Goal: Information Seeking & Learning: Learn about a topic

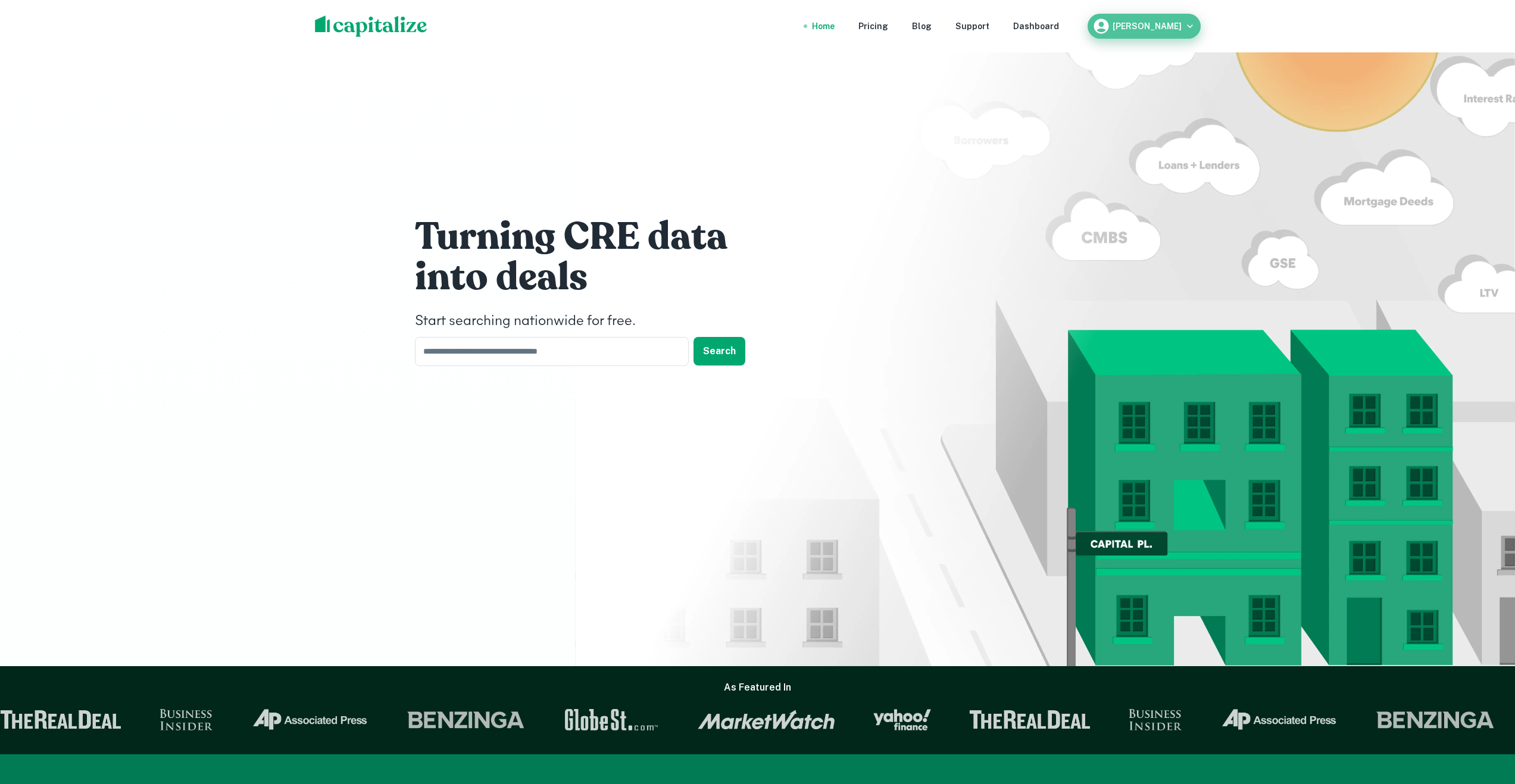
click at [1173, 23] on h6 "Adrian Dominguez" at bounding box center [1147, 26] width 69 height 8
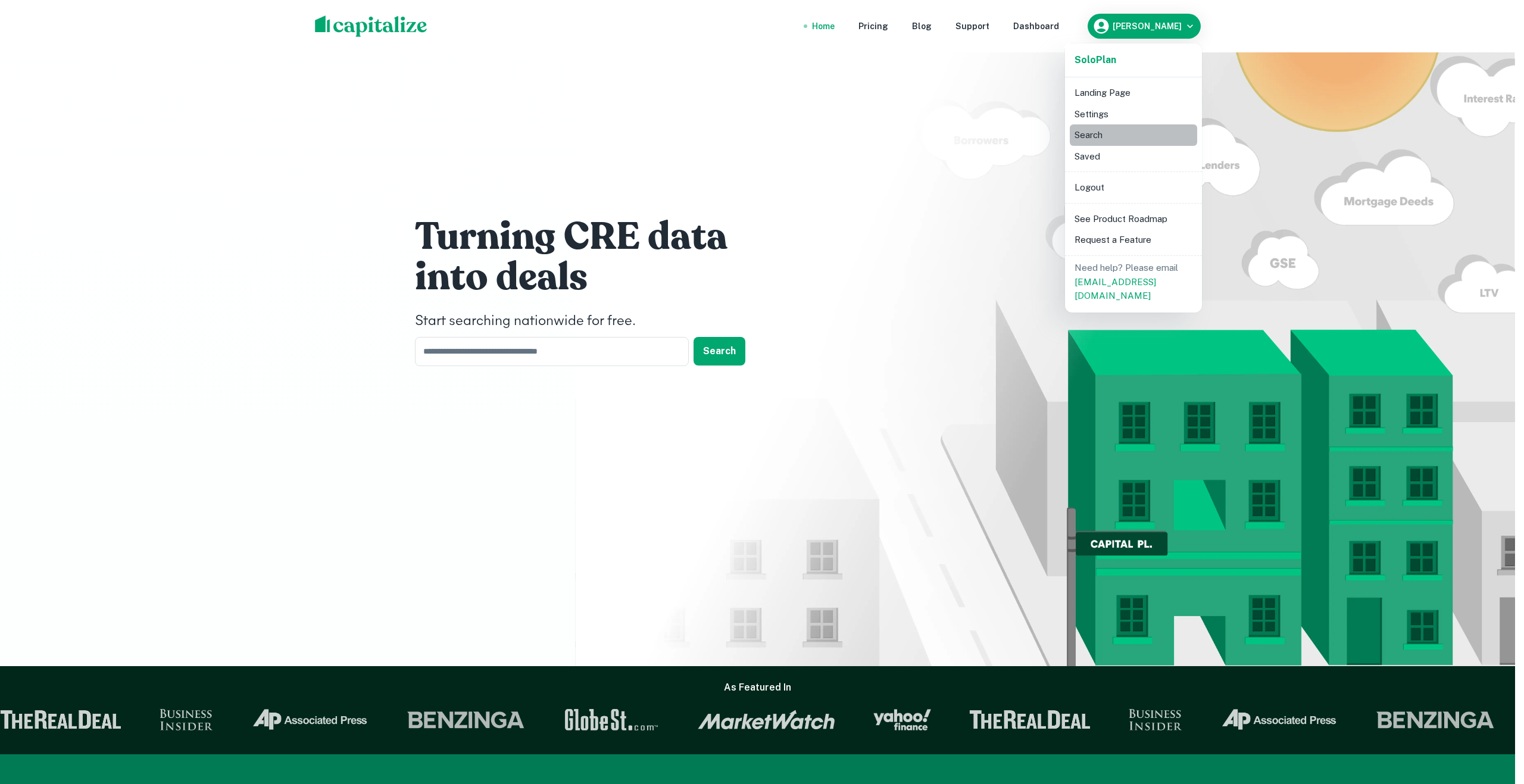
click at [1107, 137] on li "Search" at bounding box center [1133, 135] width 128 height 21
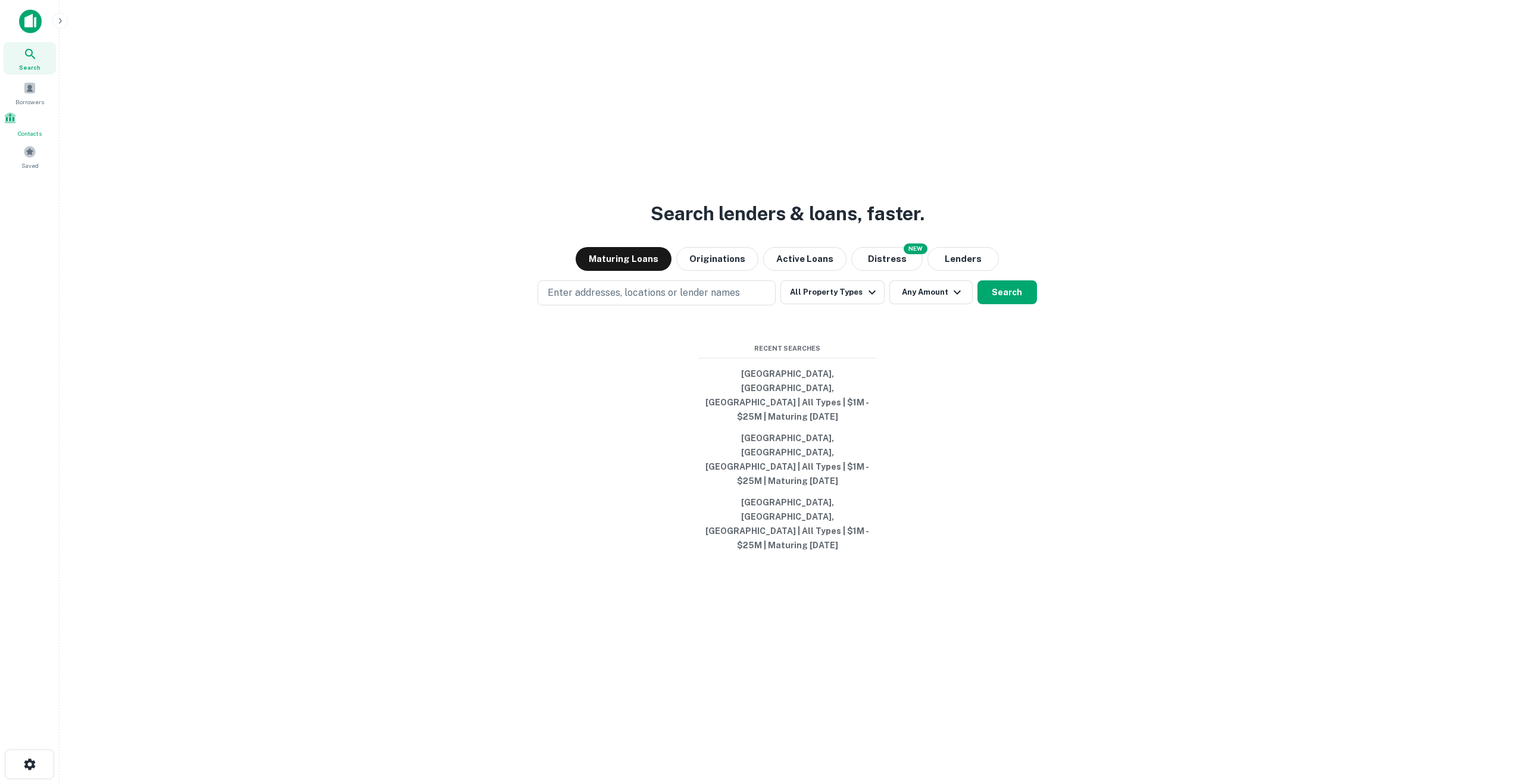
click at [23, 127] on div "Contacts" at bounding box center [30, 125] width 52 height 27
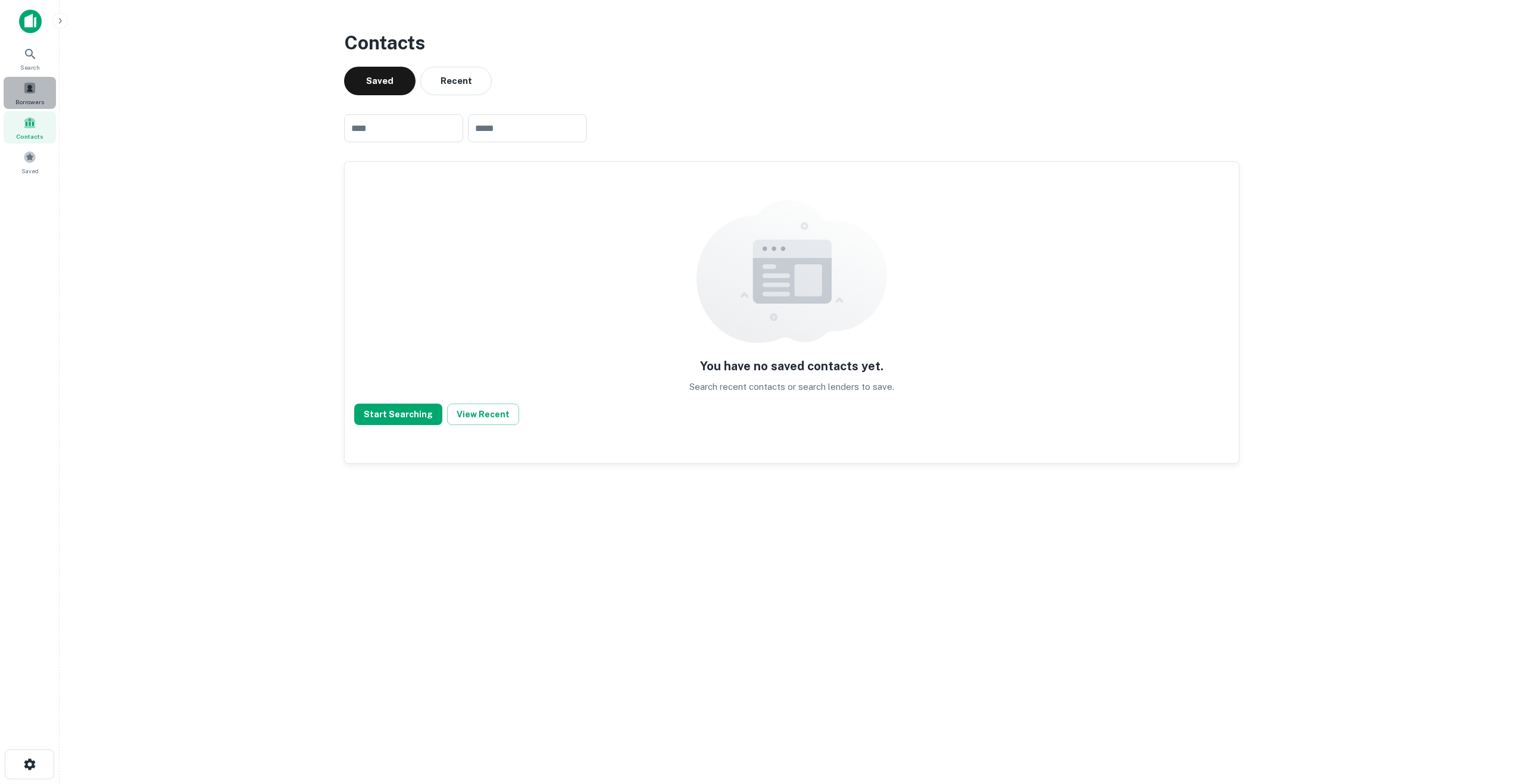
click at [26, 95] on div "Borrowers" at bounding box center [30, 93] width 52 height 32
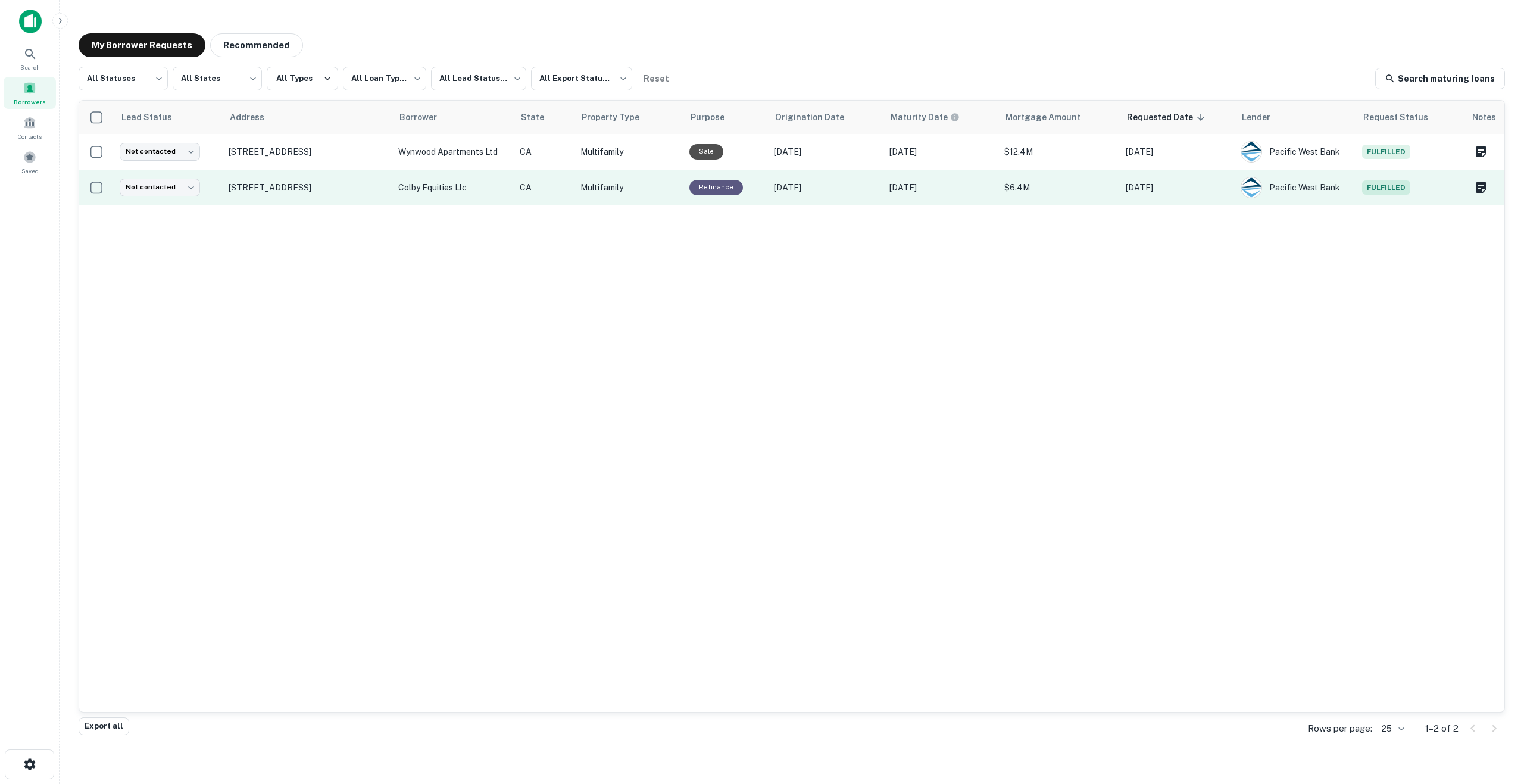
click at [1386, 184] on span "Fulfilled" at bounding box center [1386, 187] width 48 height 15
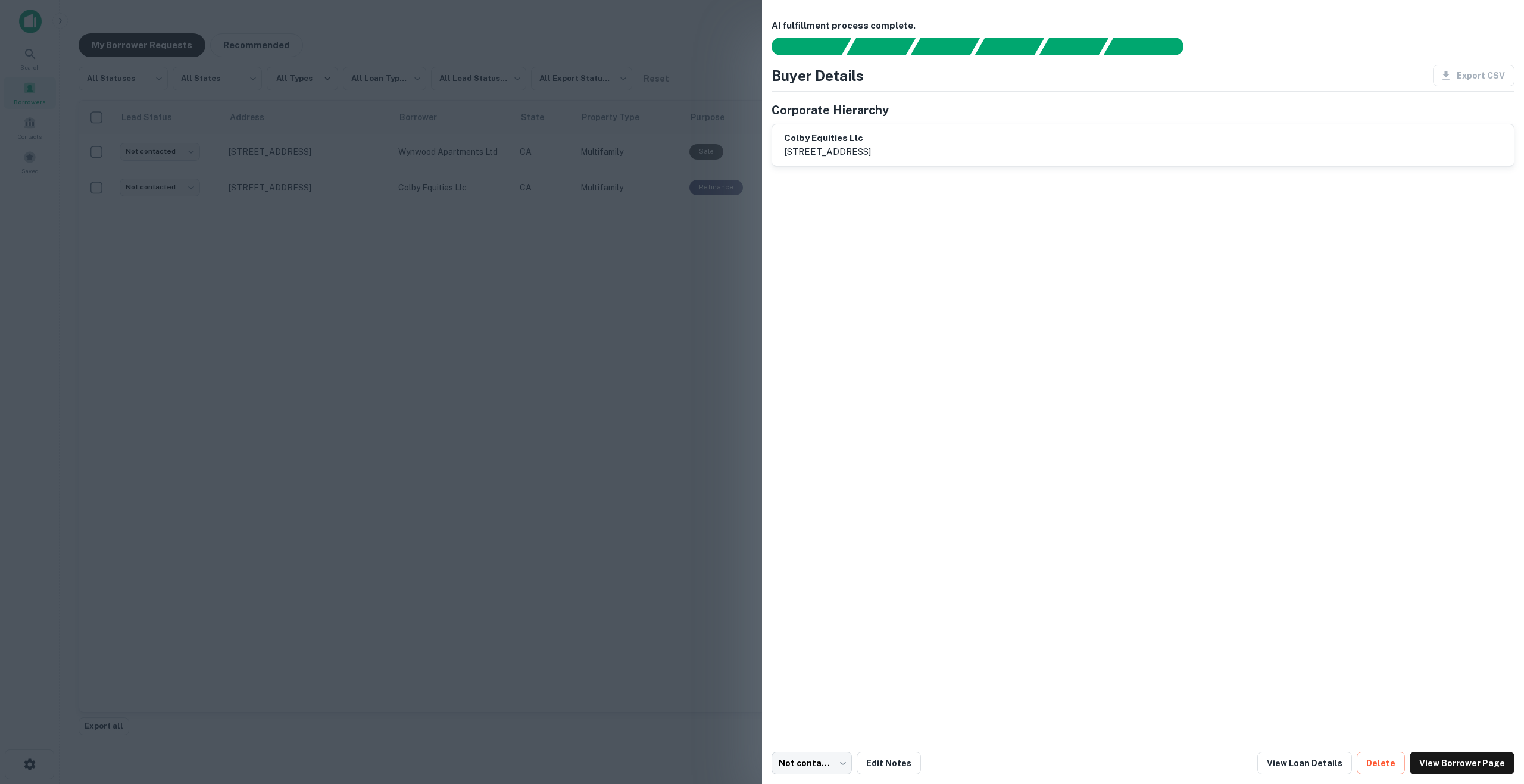
click at [590, 280] on div at bounding box center [762, 392] width 1524 height 784
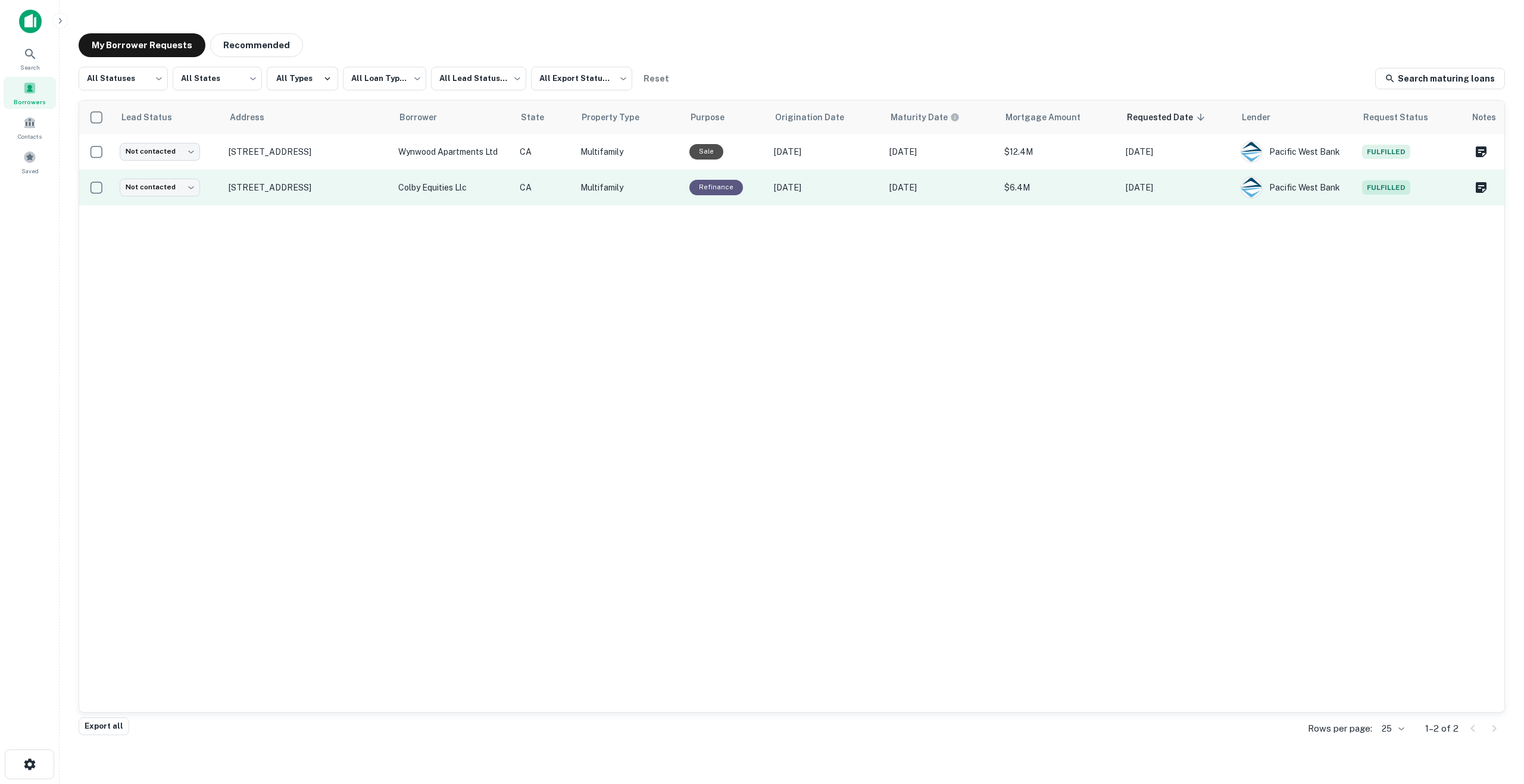
click at [1389, 188] on span "Fulfilled" at bounding box center [1386, 187] width 48 height 15
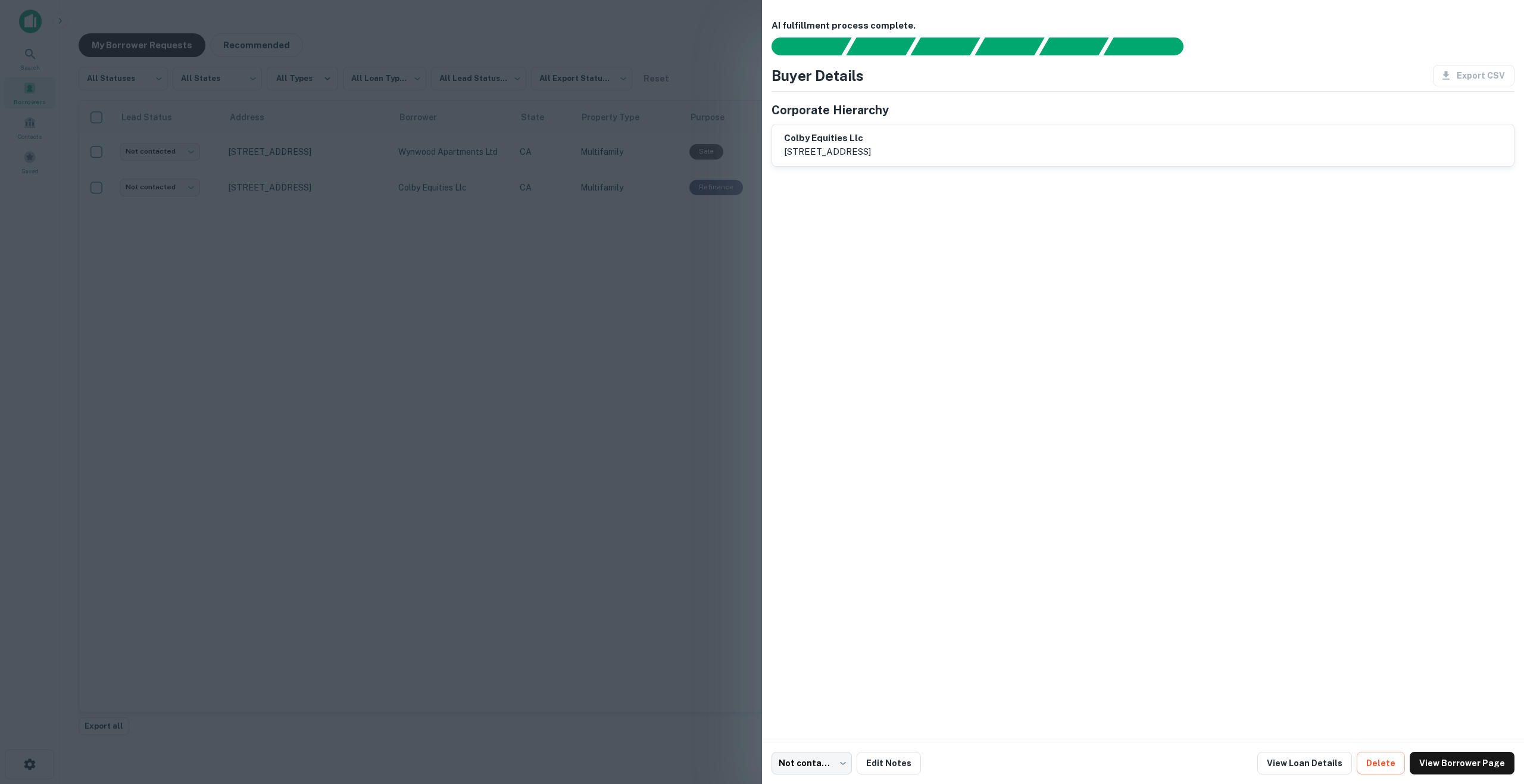
click at [871, 154] on p "[STREET_ADDRESS]" at bounding box center [827, 152] width 87 height 15
click at [563, 308] on div at bounding box center [762, 392] width 1524 height 784
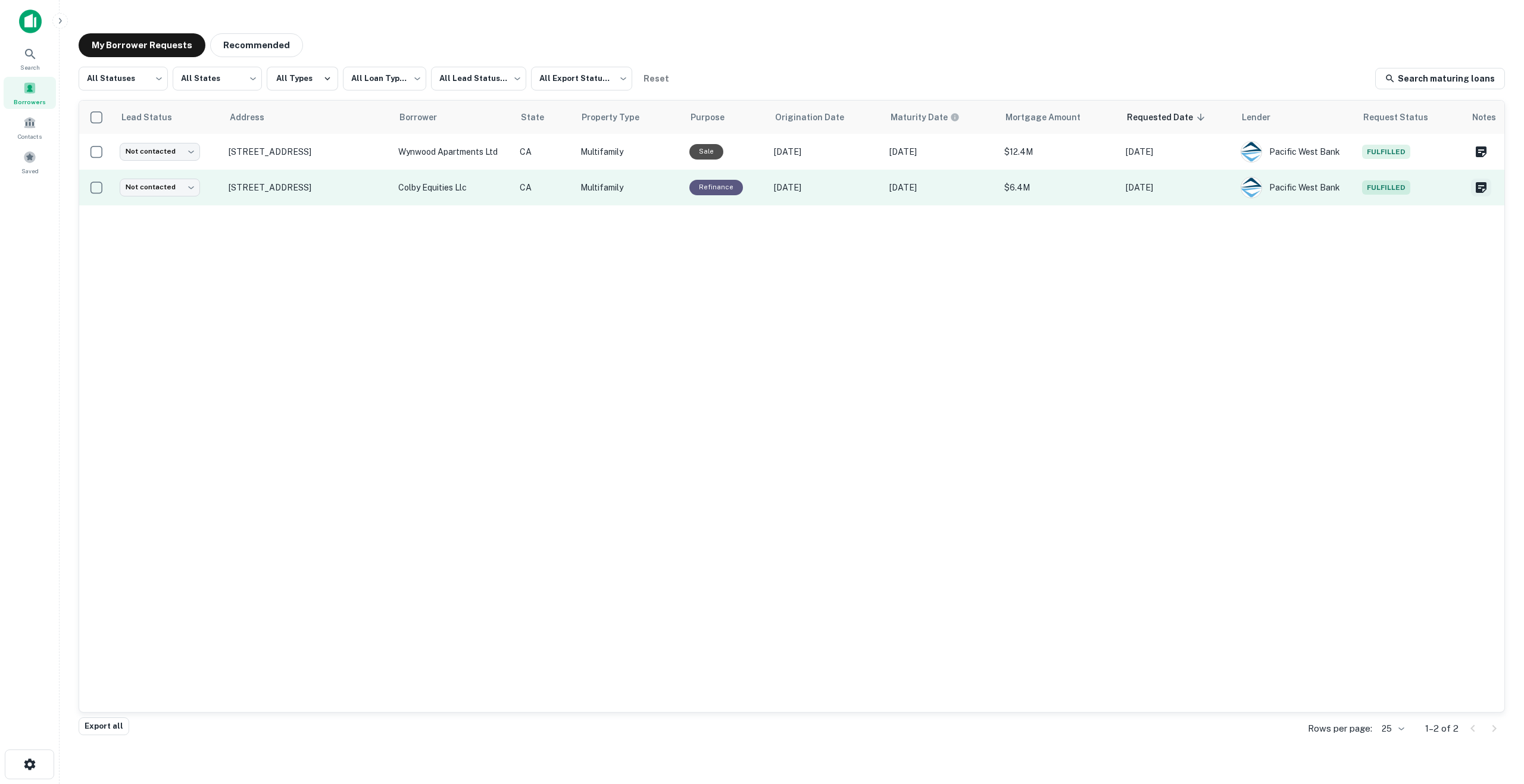
click at [1482, 187] on icon "Create a note for this borrower request" at bounding box center [1480, 187] width 11 height 11
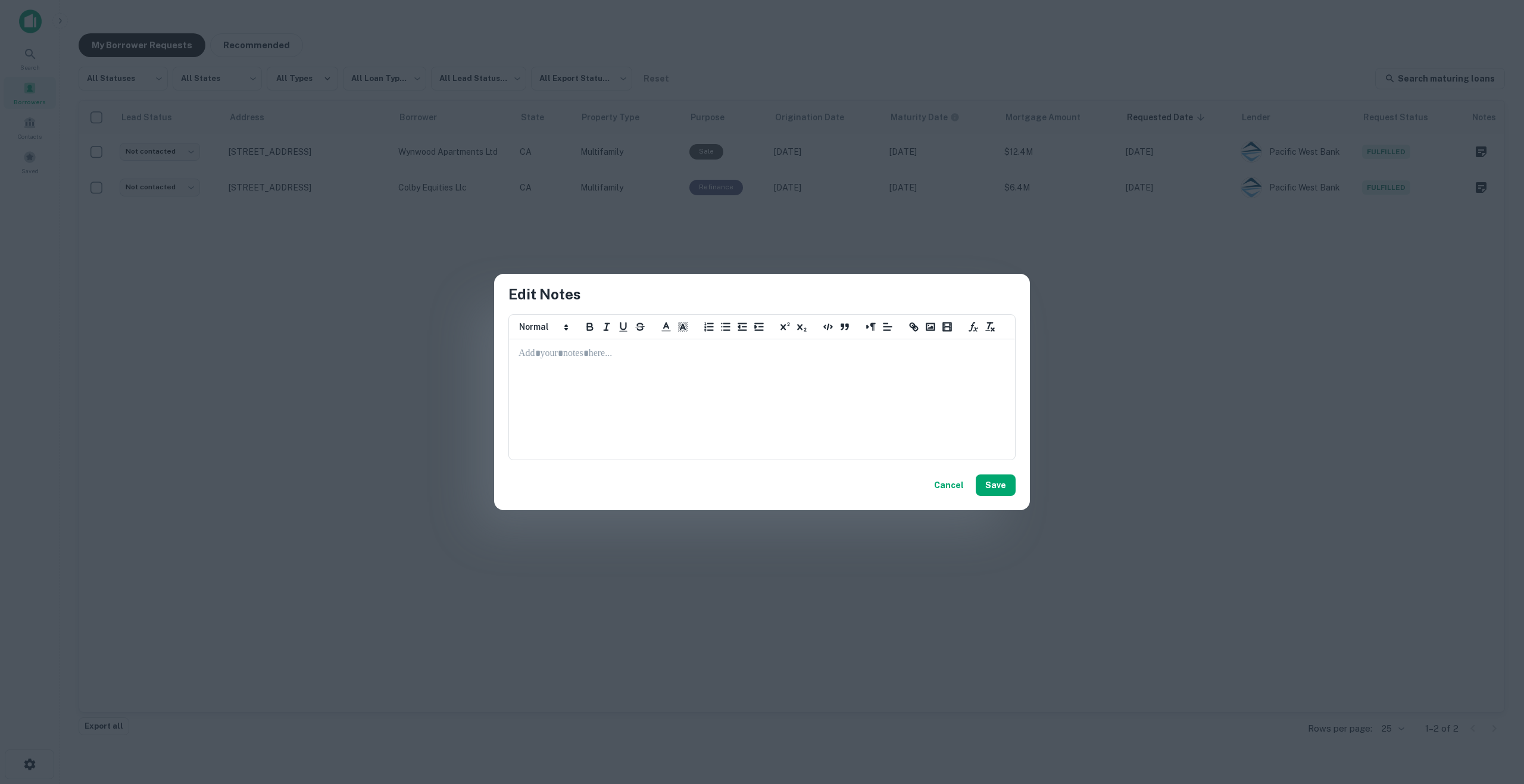
click at [950, 490] on button "Cancel" at bounding box center [949, 485] width 39 height 21
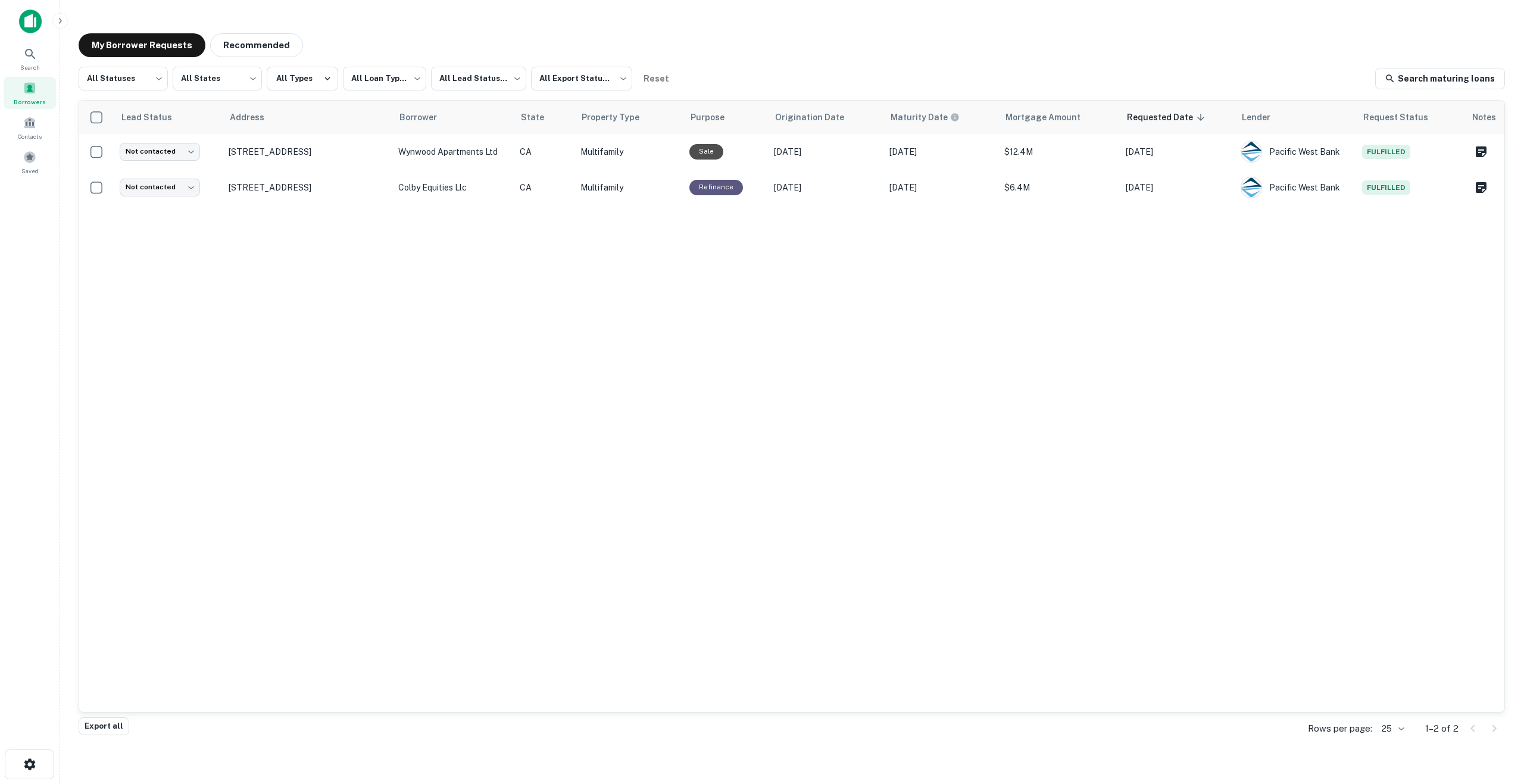
click at [1270, 383] on div "Lead Status Address Borrower State Property Type Purpose Origination Date Matur…" at bounding box center [792, 406] width 1425 height 611
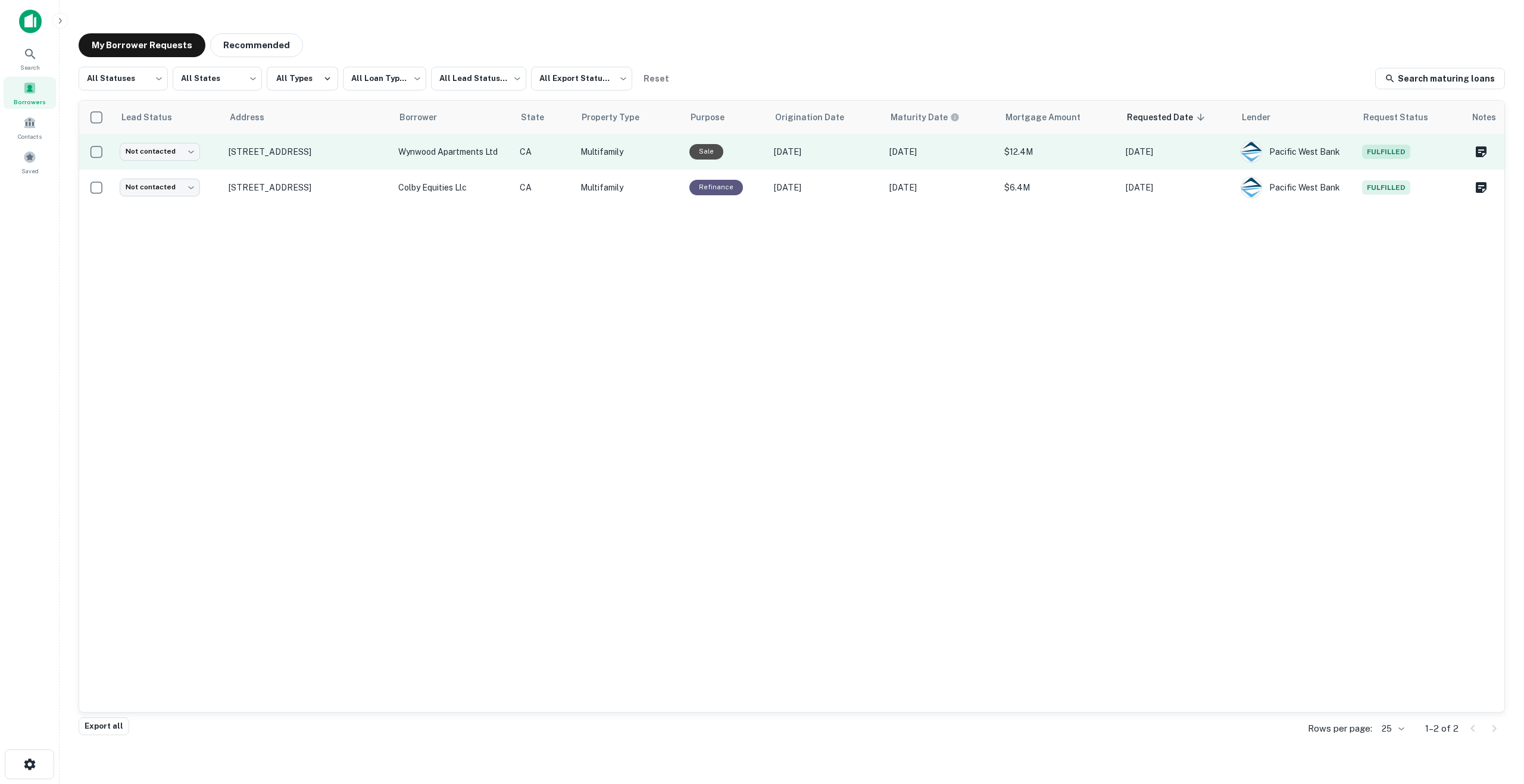
click at [1386, 146] on span "Fulfilled" at bounding box center [1386, 152] width 48 height 15
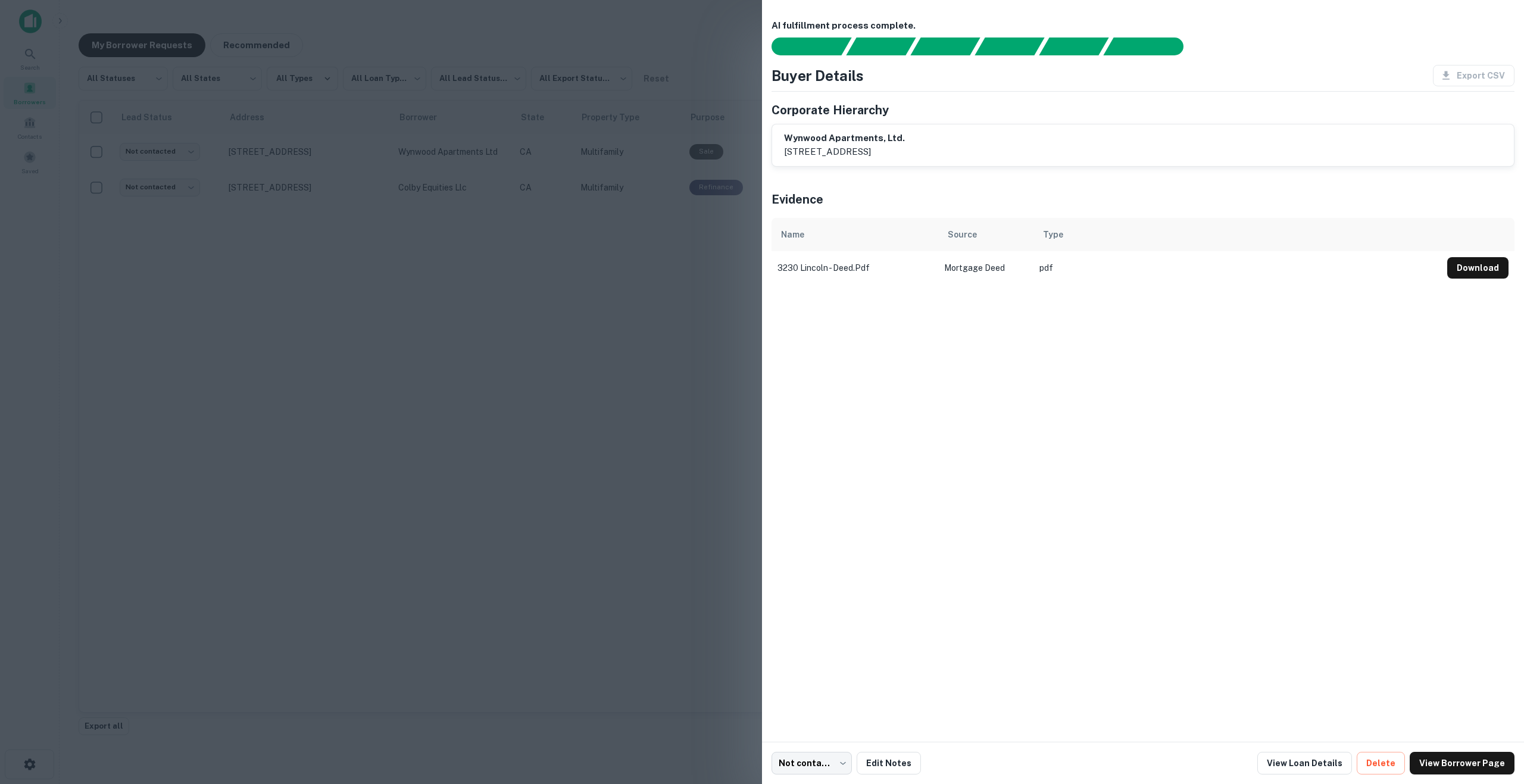
click at [612, 380] on div at bounding box center [762, 392] width 1524 height 784
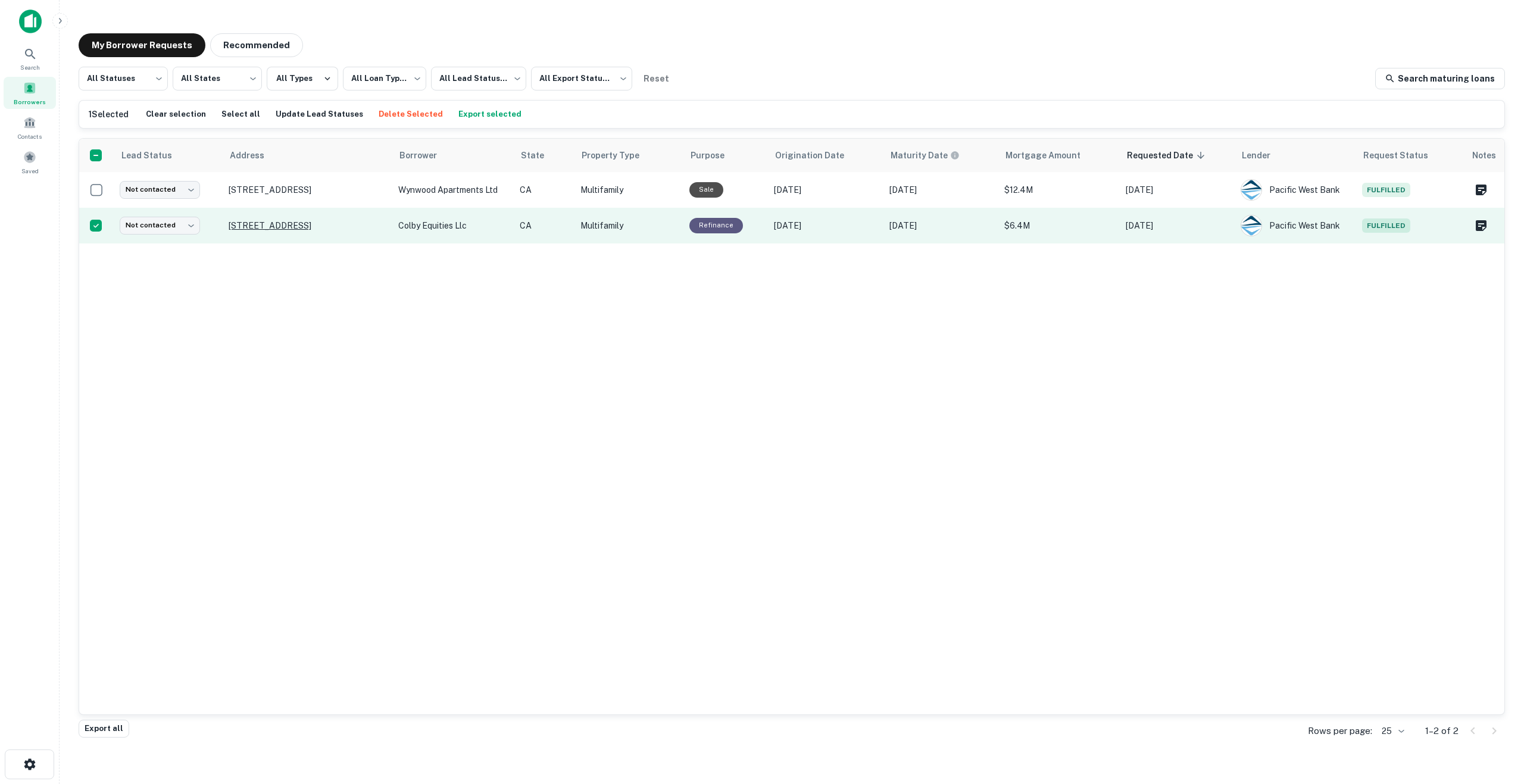
click at [292, 222] on p "1728 Colby Ave Los Angeles, CA 90025" at bounding box center [308, 225] width 157 height 11
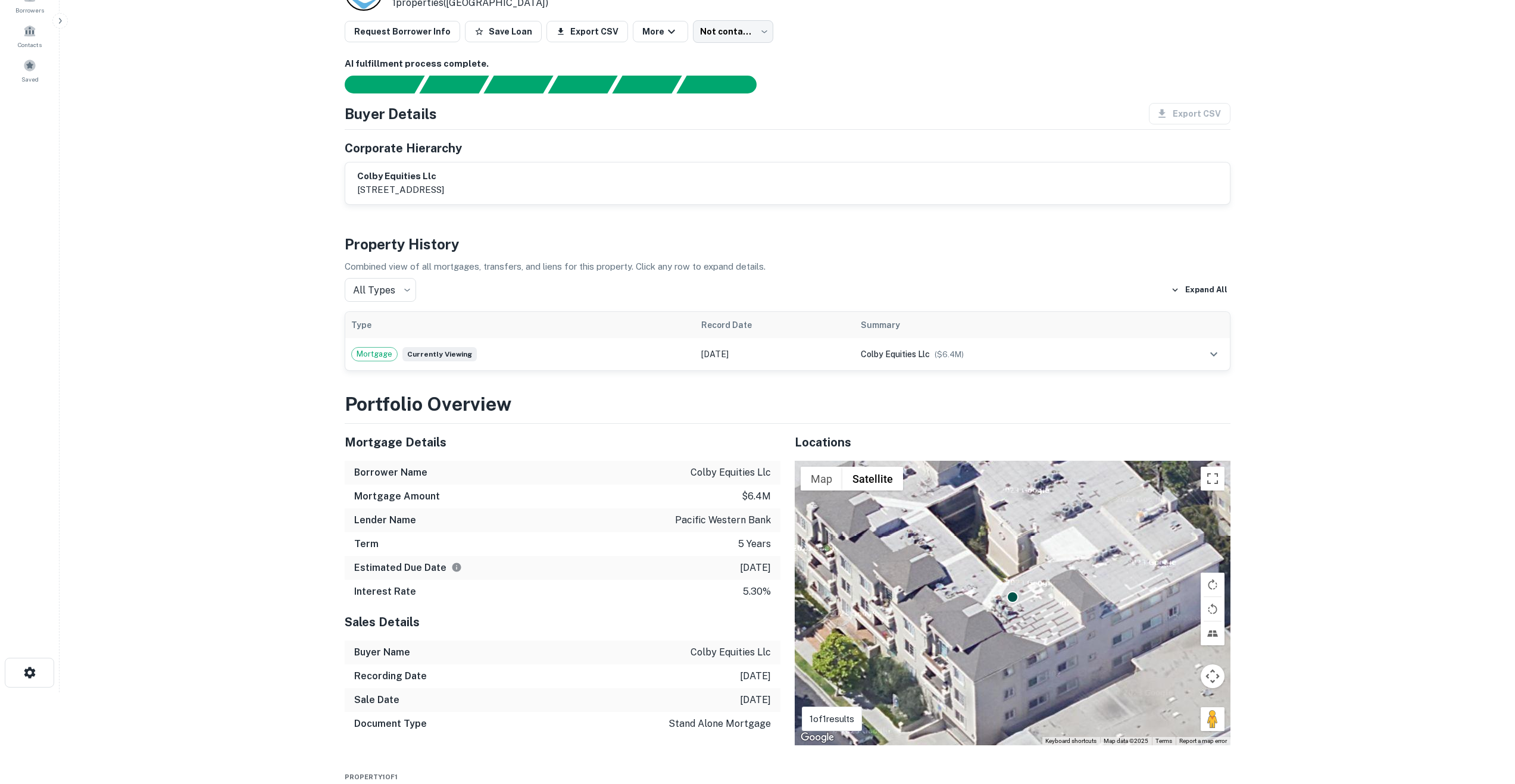
scroll to position [32, 0]
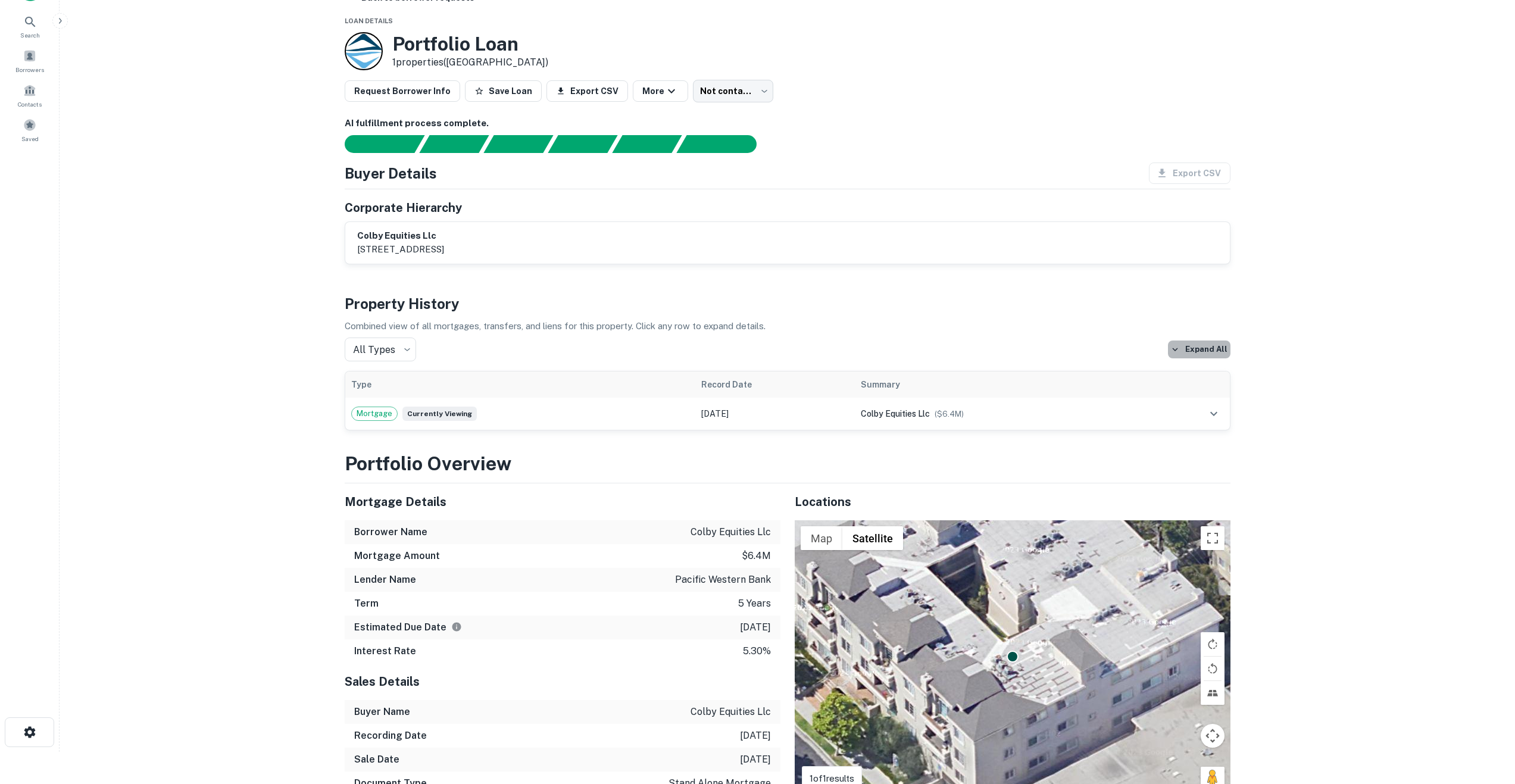
click at [1193, 348] on button "Expand All" at bounding box center [1199, 349] width 63 height 17
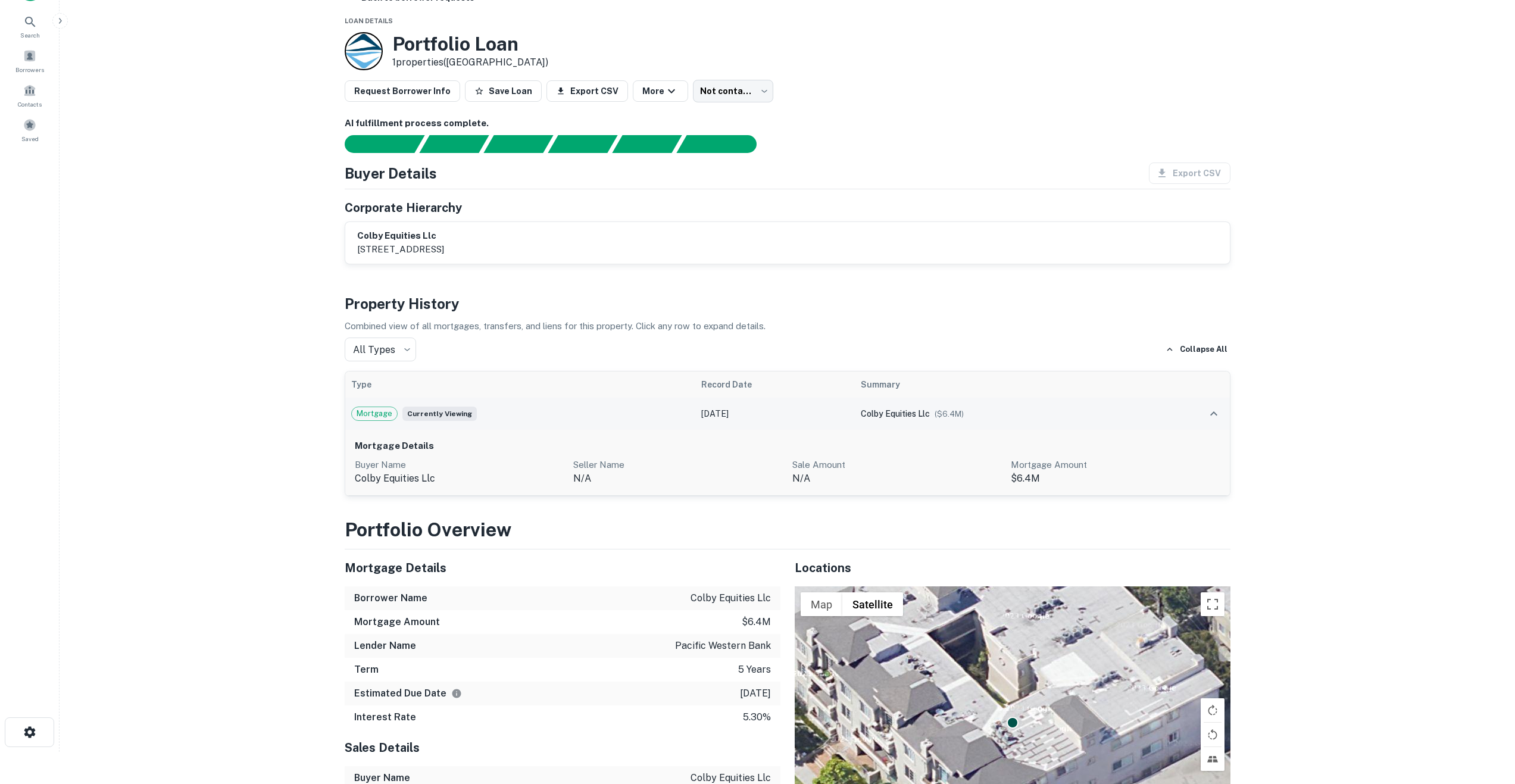
click at [438, 410] on span "Currently viewing" at bounding box center [440, 414] width 74 height 15
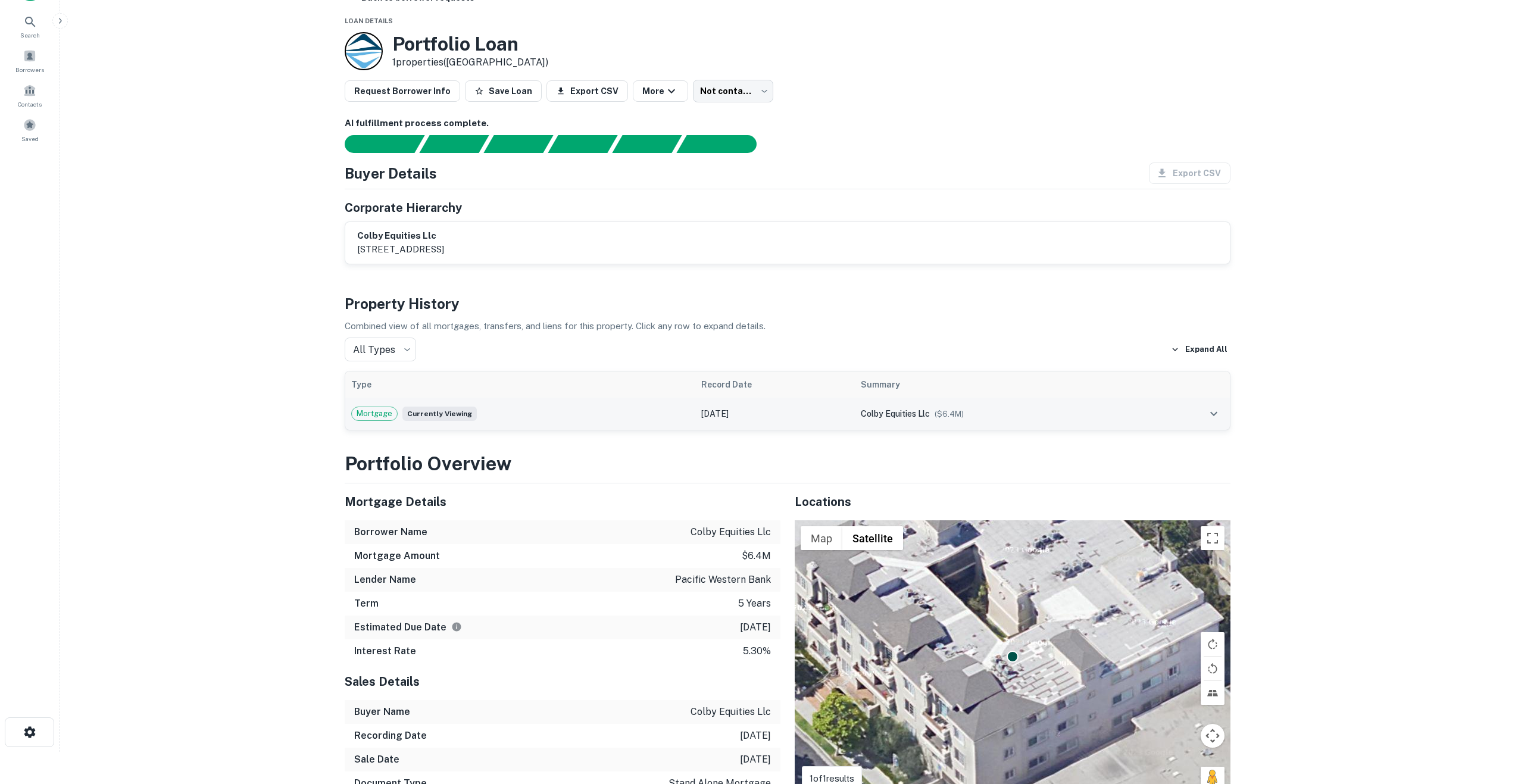
click at [382, 418] on span "Mortgage" at bounding box center [375, 413] width 45 height 12
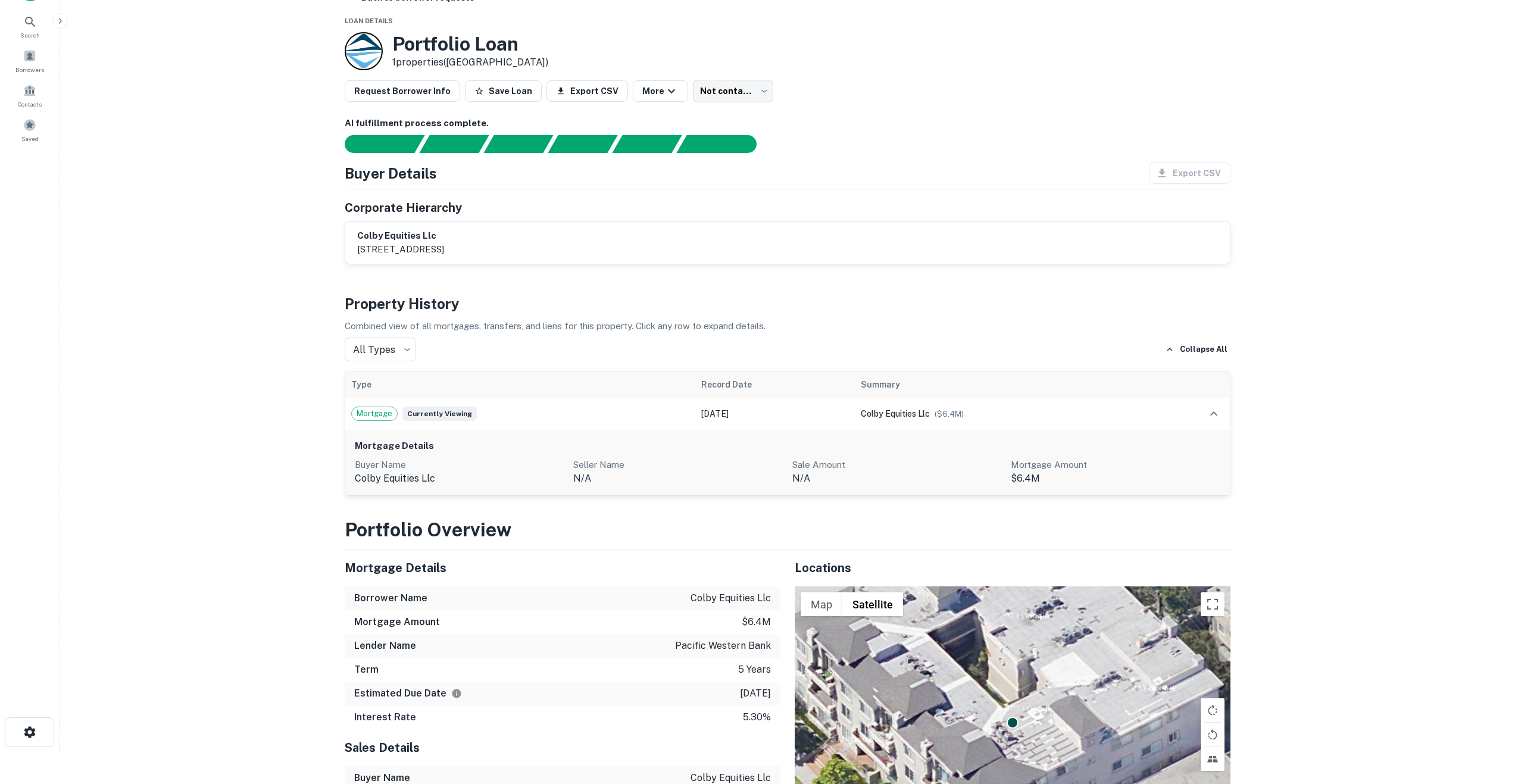
click at [383, 234] on h6 "colby equities llc" at bounding box center [400, 235] width 87 height 14
click at [384, 234] on h6 "colby equities llc" at bounding box center [400, 235] width 87 height 14
click at [513, 202] on div "Corporate Hierarchy" at bounding box center [787, 208] width 886 height 17
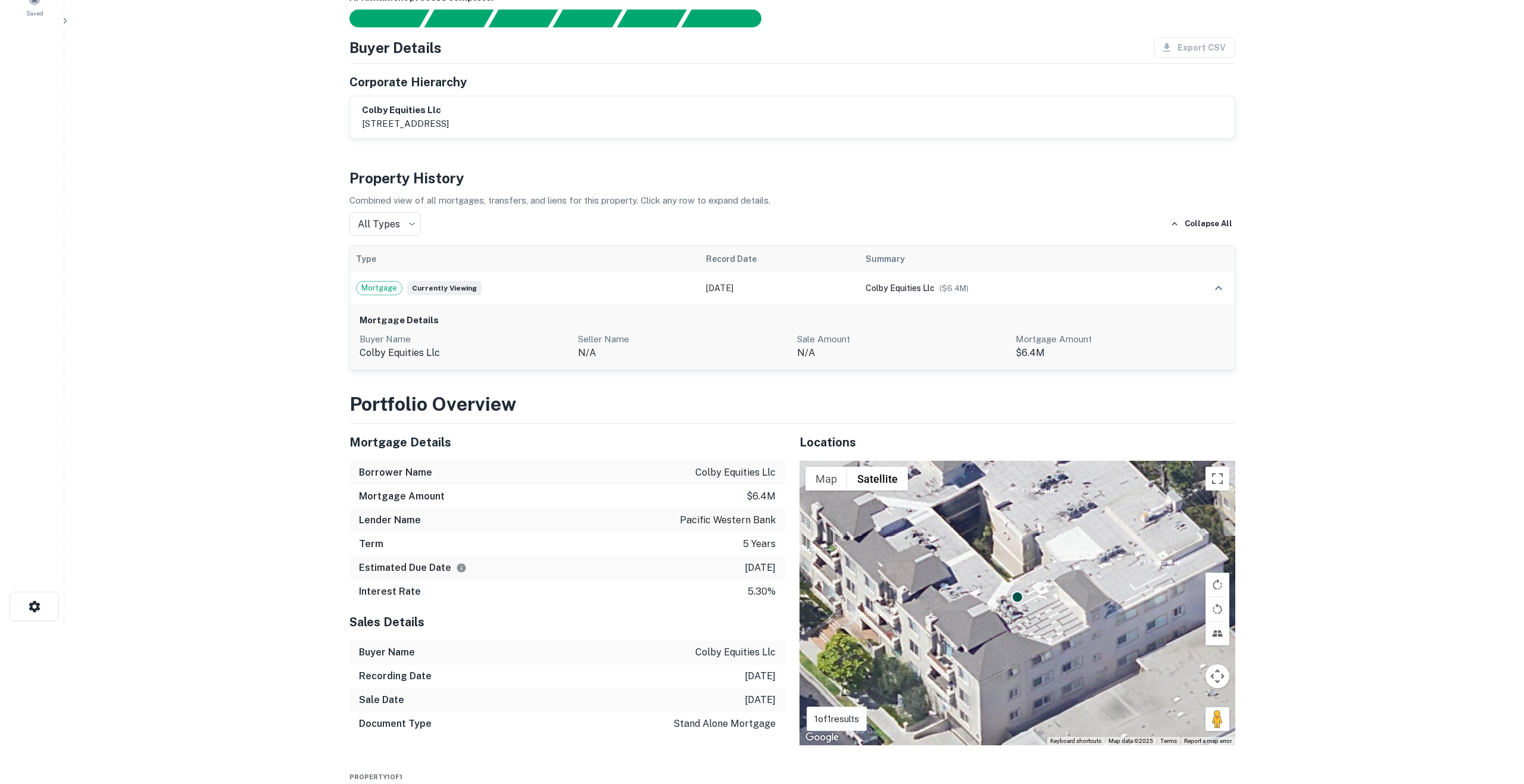
scroll to position [0, 0]
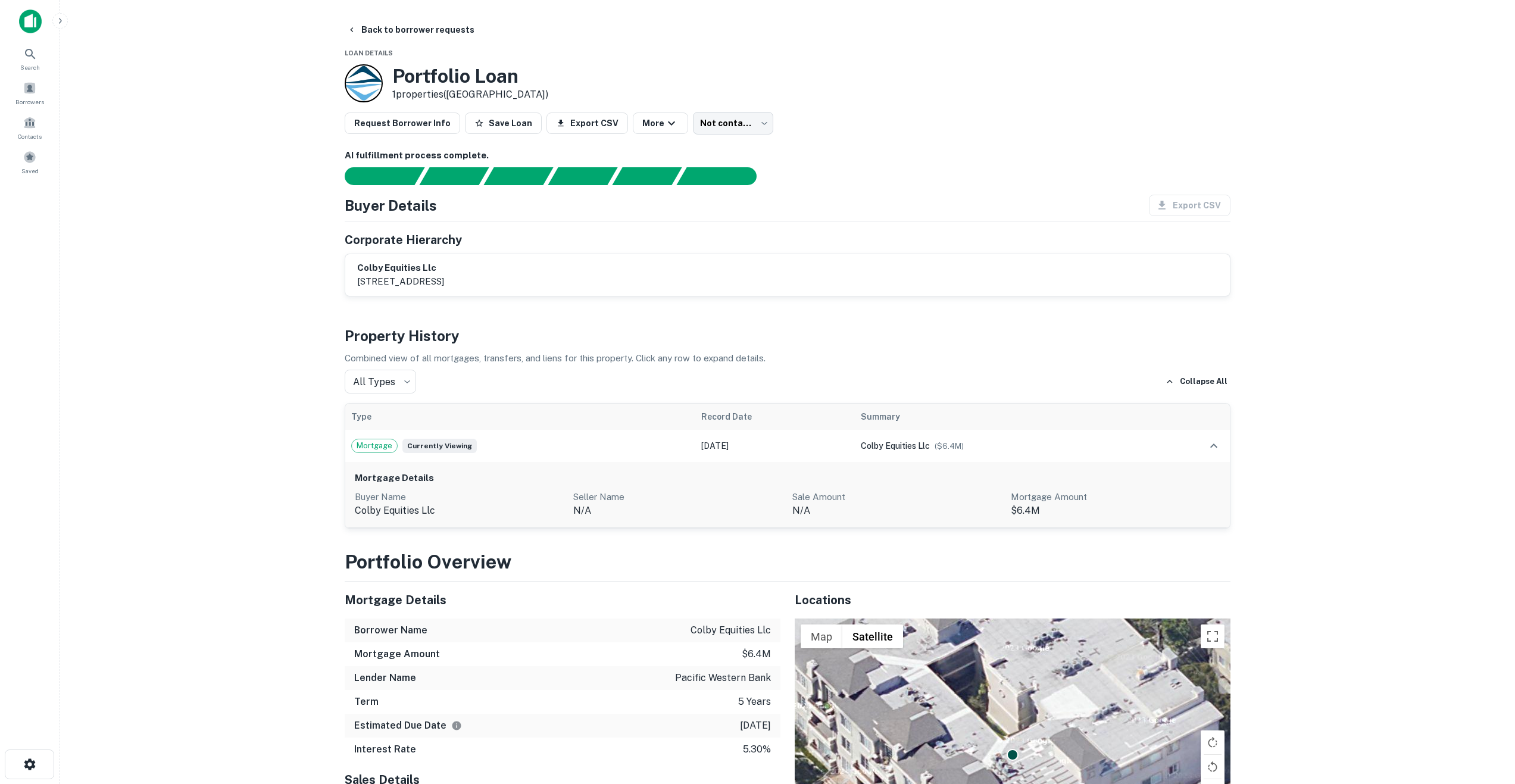
click at [420, 84] on h3 "Portfolio Loan" at bounding box center [470, 76] width 156 height 23
click at [360, 85] on div at bounding box center [364, 83] width 38 height 38
click at [37, 128] on div "Contacts" at bounding box center [30, 128] width 52 height 32
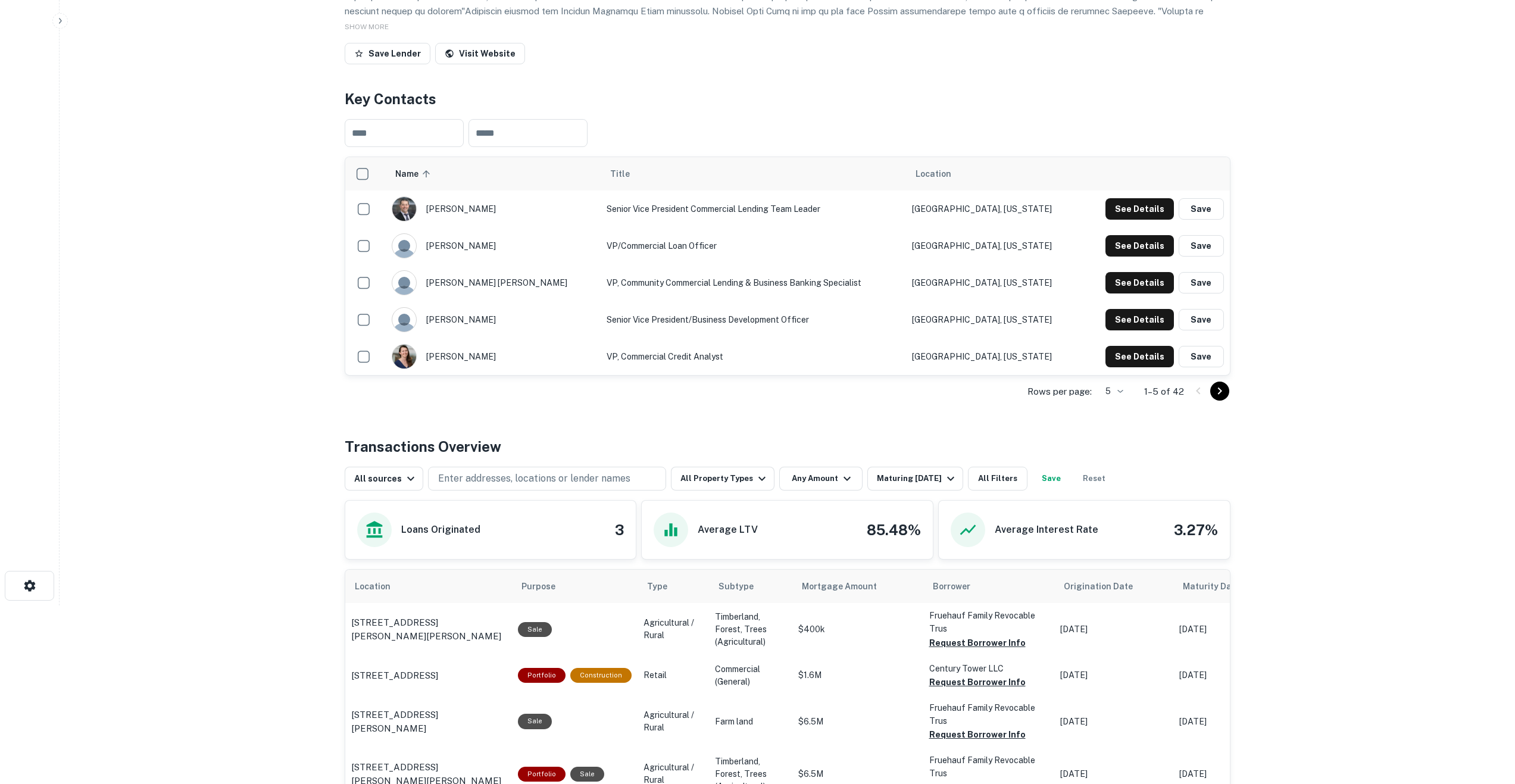
scroll to position [536, 0]
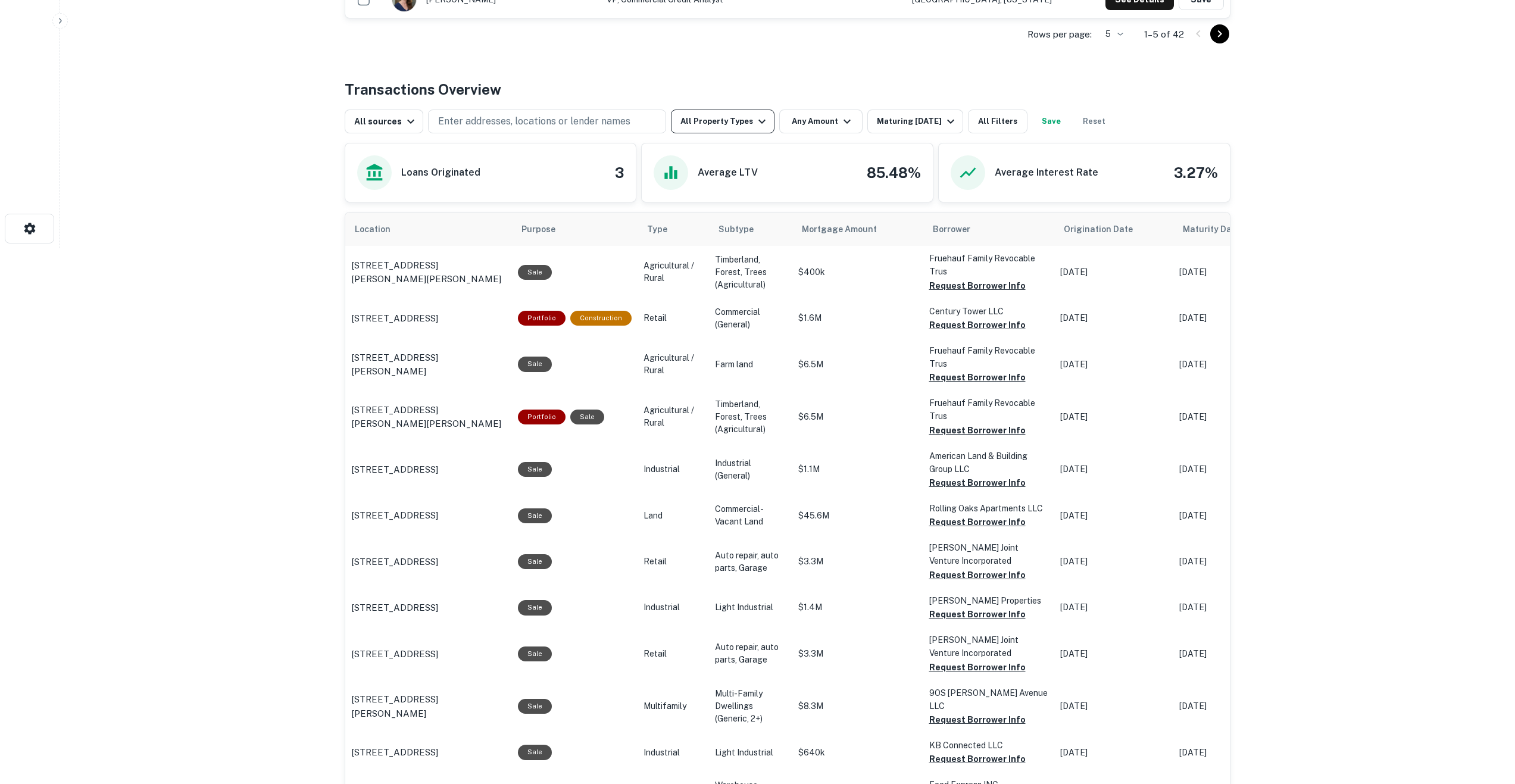
click at [749, 123] on button "All Property Types" at bounding box center [723, 121] width 104 height 24
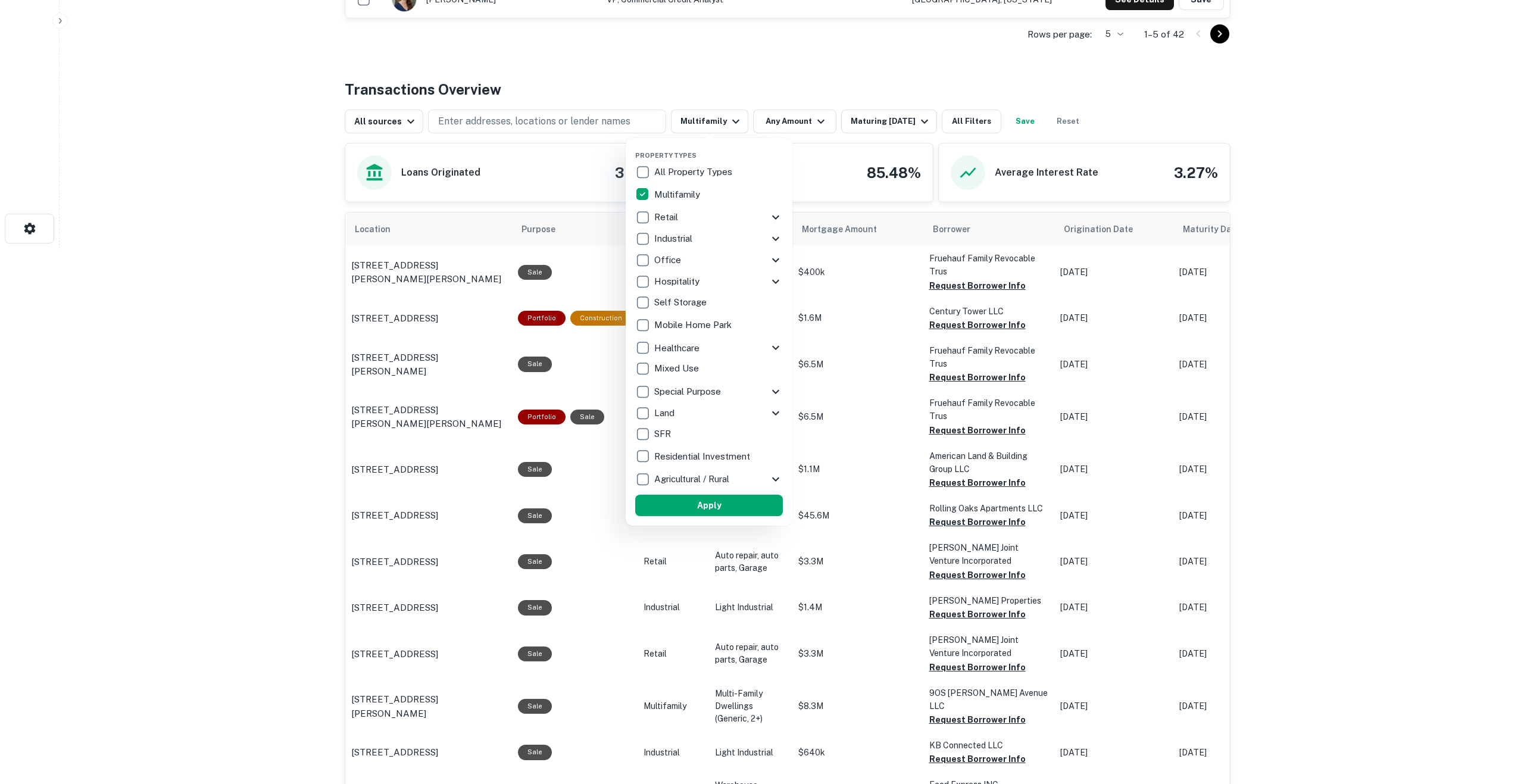
click at [676, 504] on button "Apply" at bounding box center [708, 505] width 148 height 21
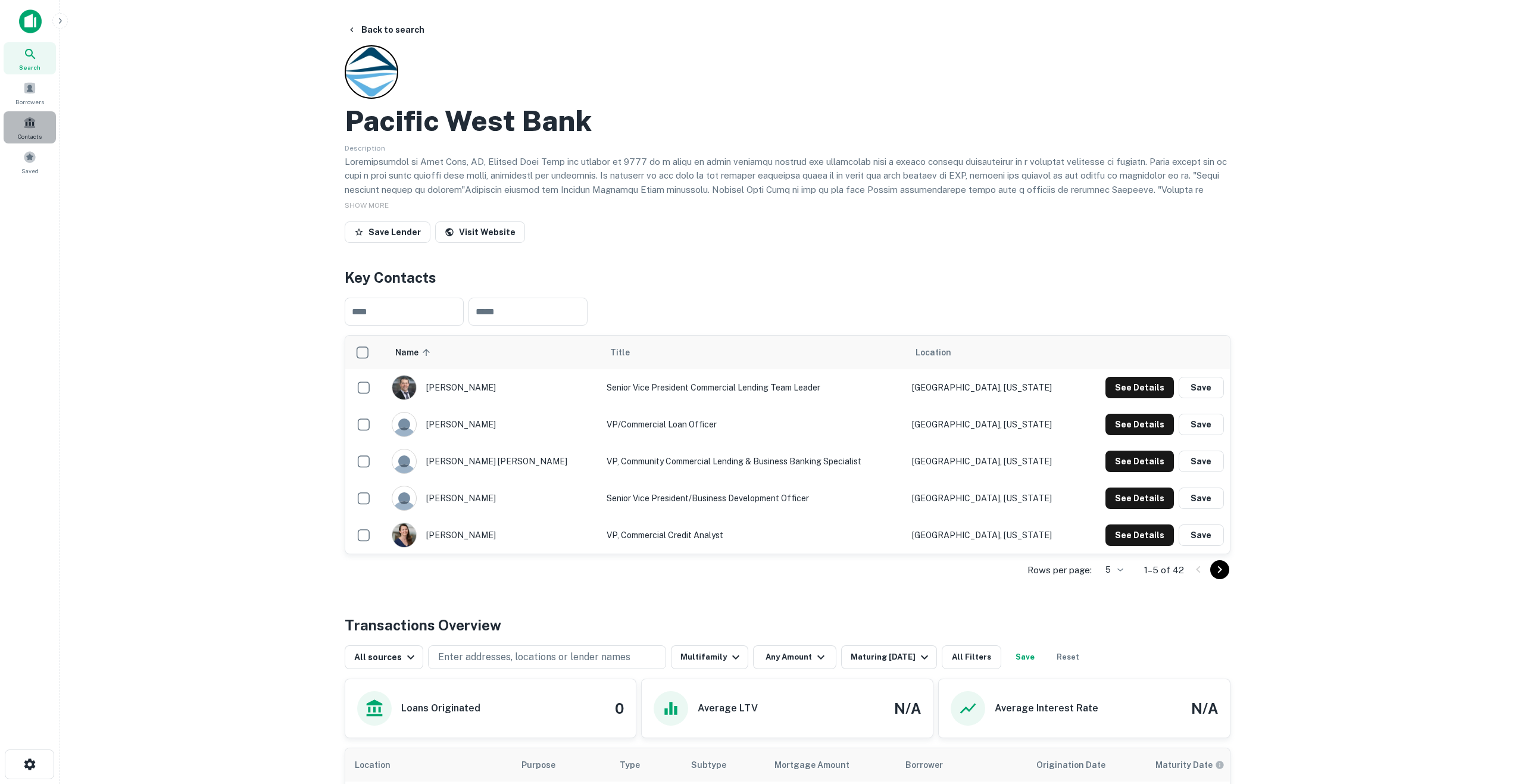
click at [28, 130] on div "Contacts" at bounding box center [30, 128] width 52 height 32
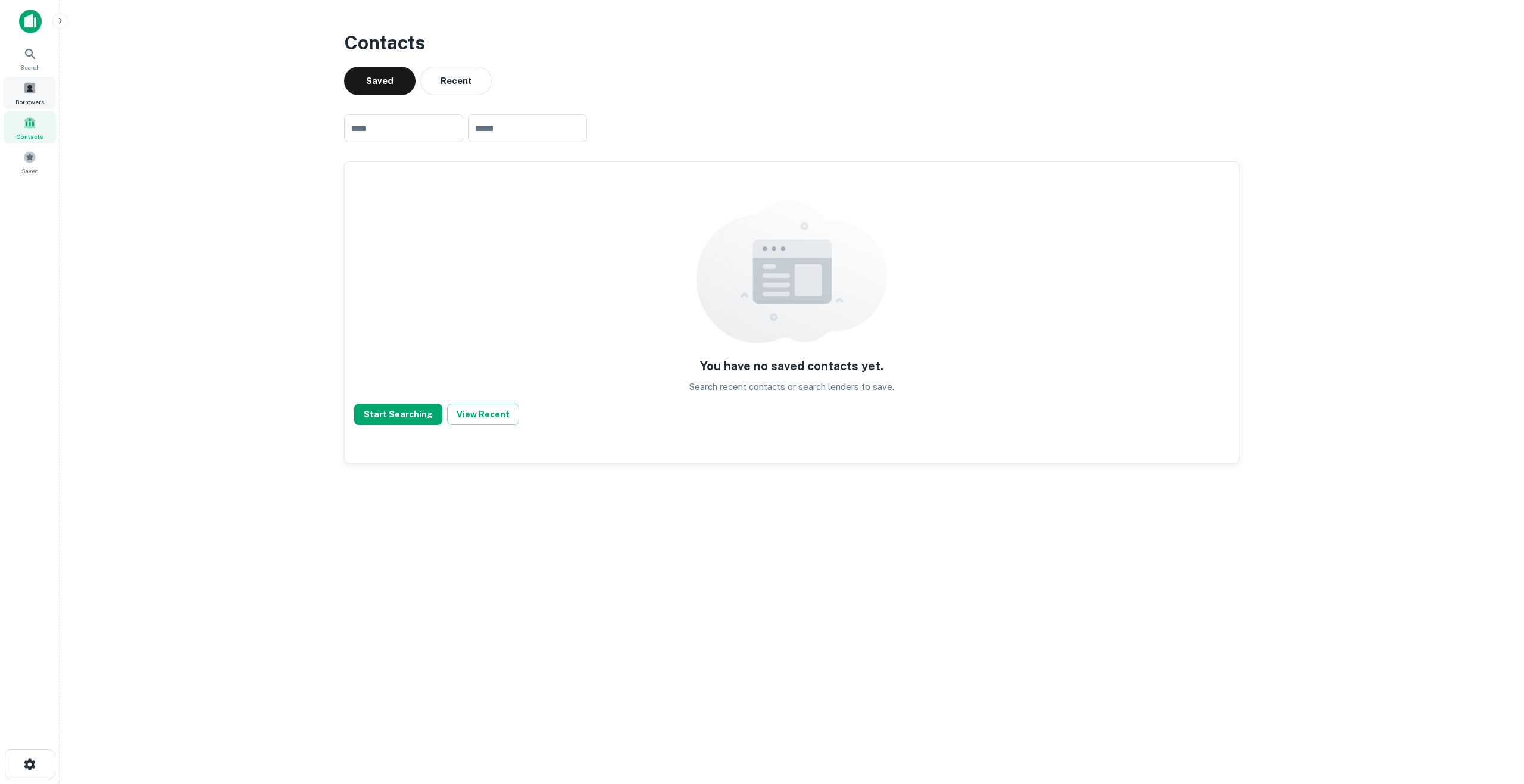
click at [33, 93] on span at bounding box center [30, 88] width 13 height 13
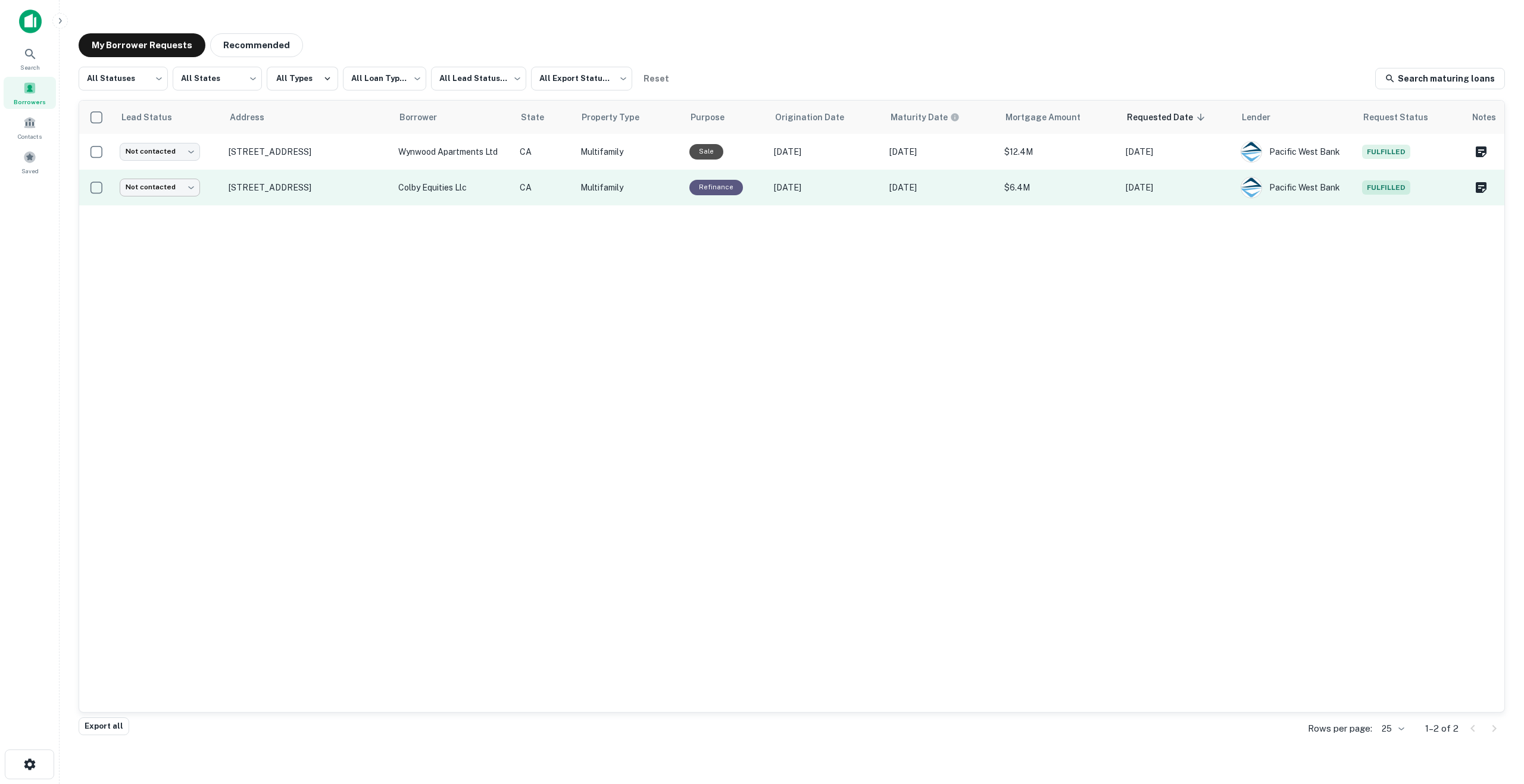
click at [193, 186] on body "**********" at bounding box center [762, 392] width 1524 height 784
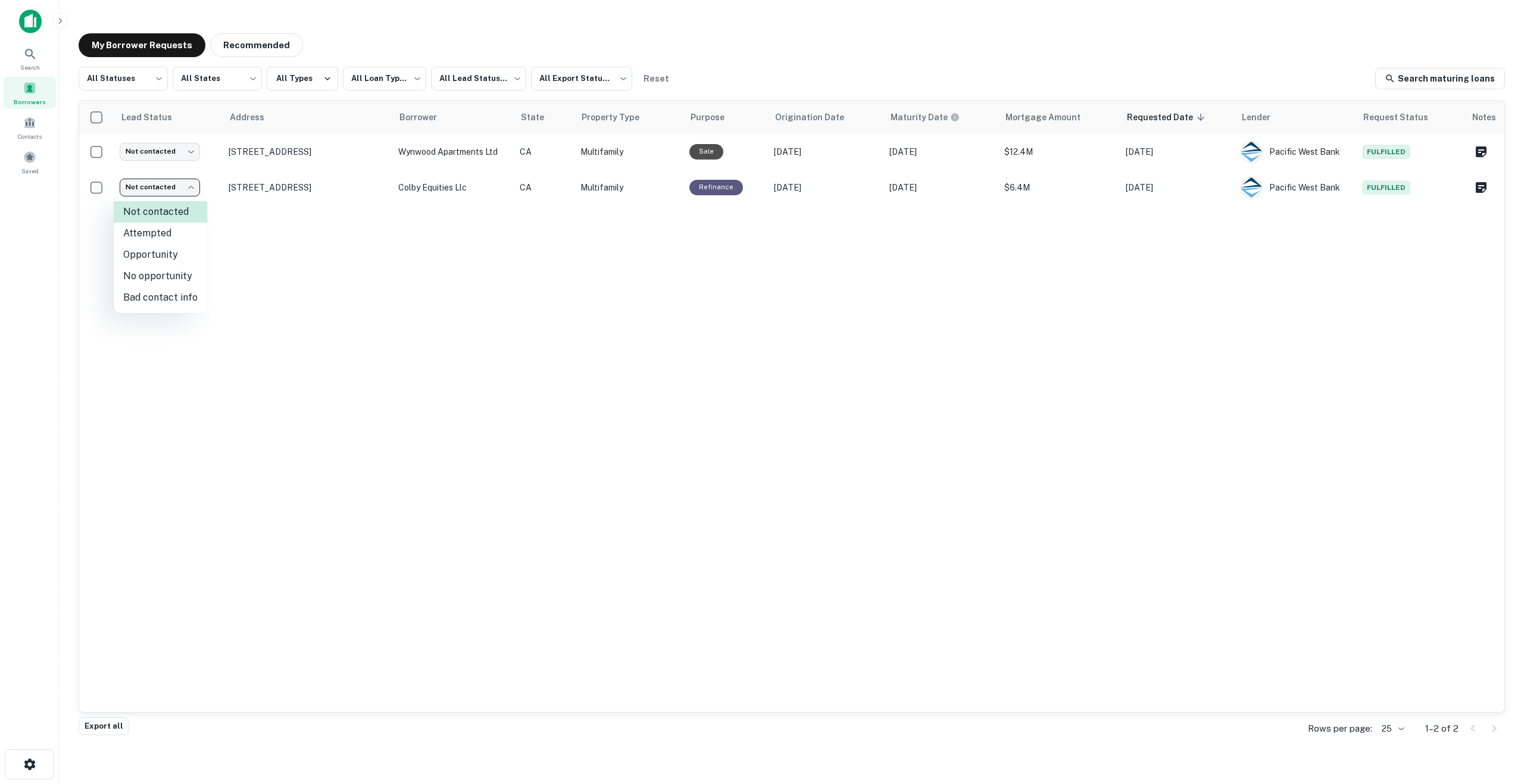
click at [196, 186] on div at bounding box center [762, 392] width 1524 height 784
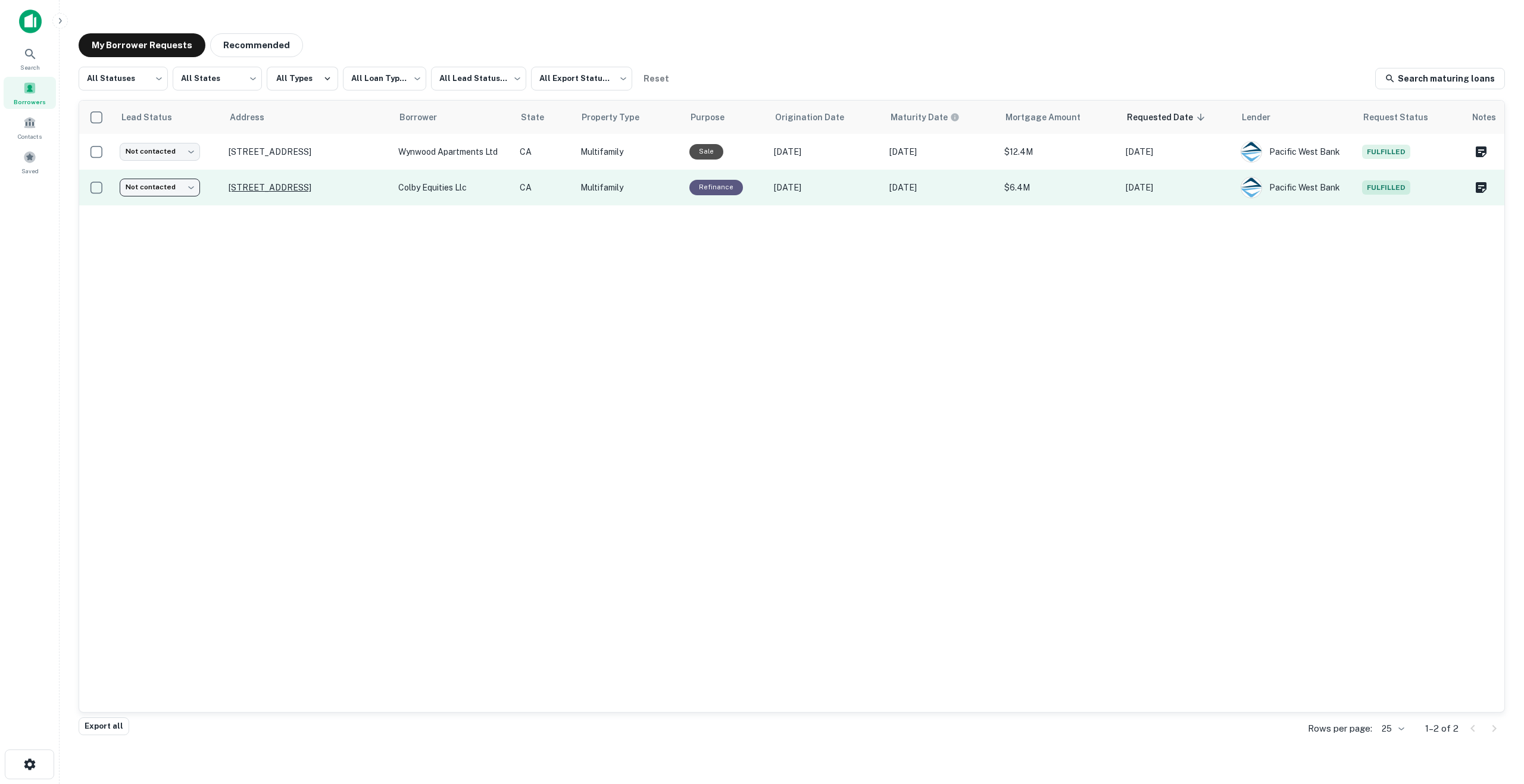
click at [284, 187] on p "1728 Colby Ave Los Angeles, CA 90025" at bounding box center [308, 187] width 157 height 11
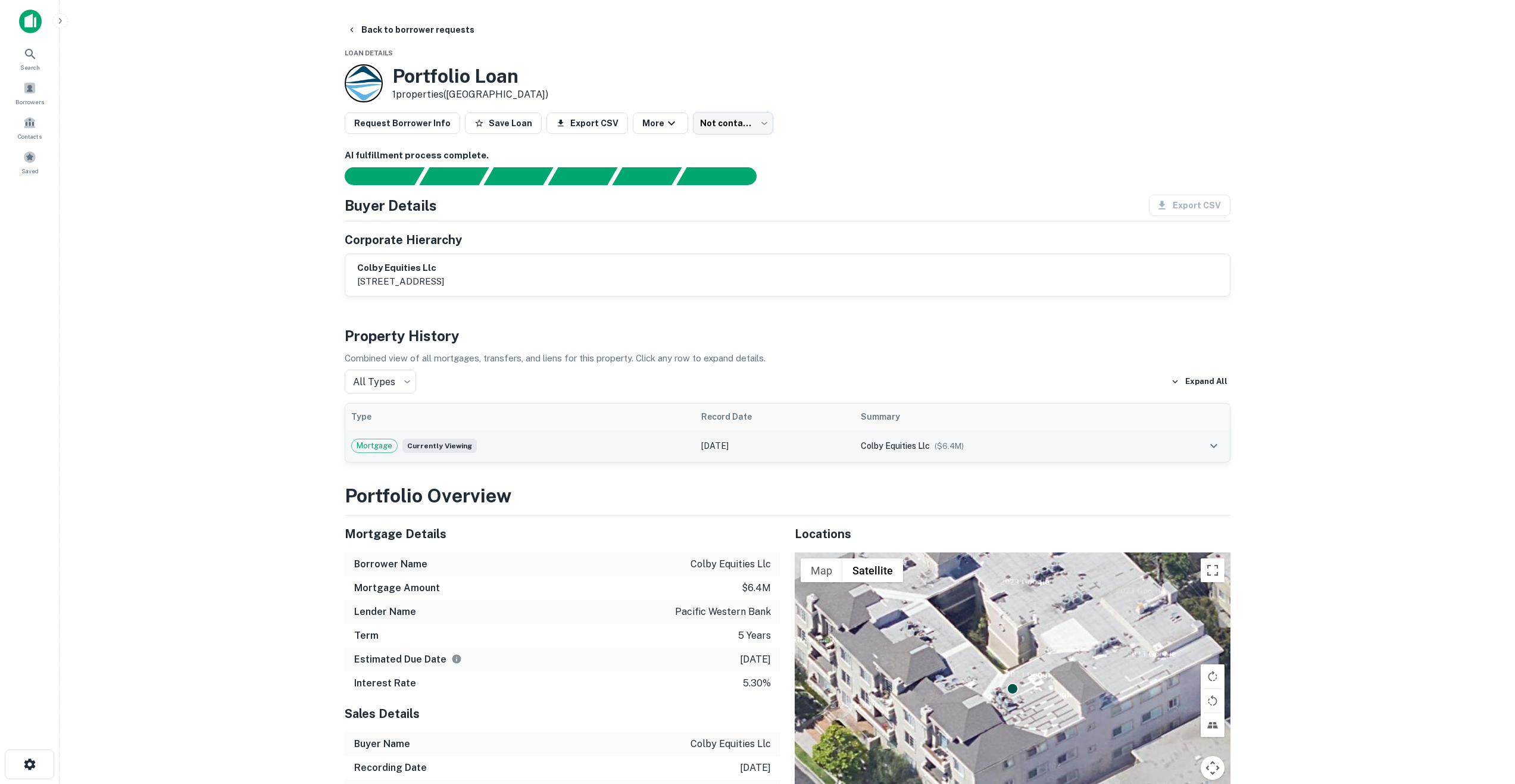
click at [901, 444] on span "colby equities llc" at bounding box center [895, 445] width 69 height 9
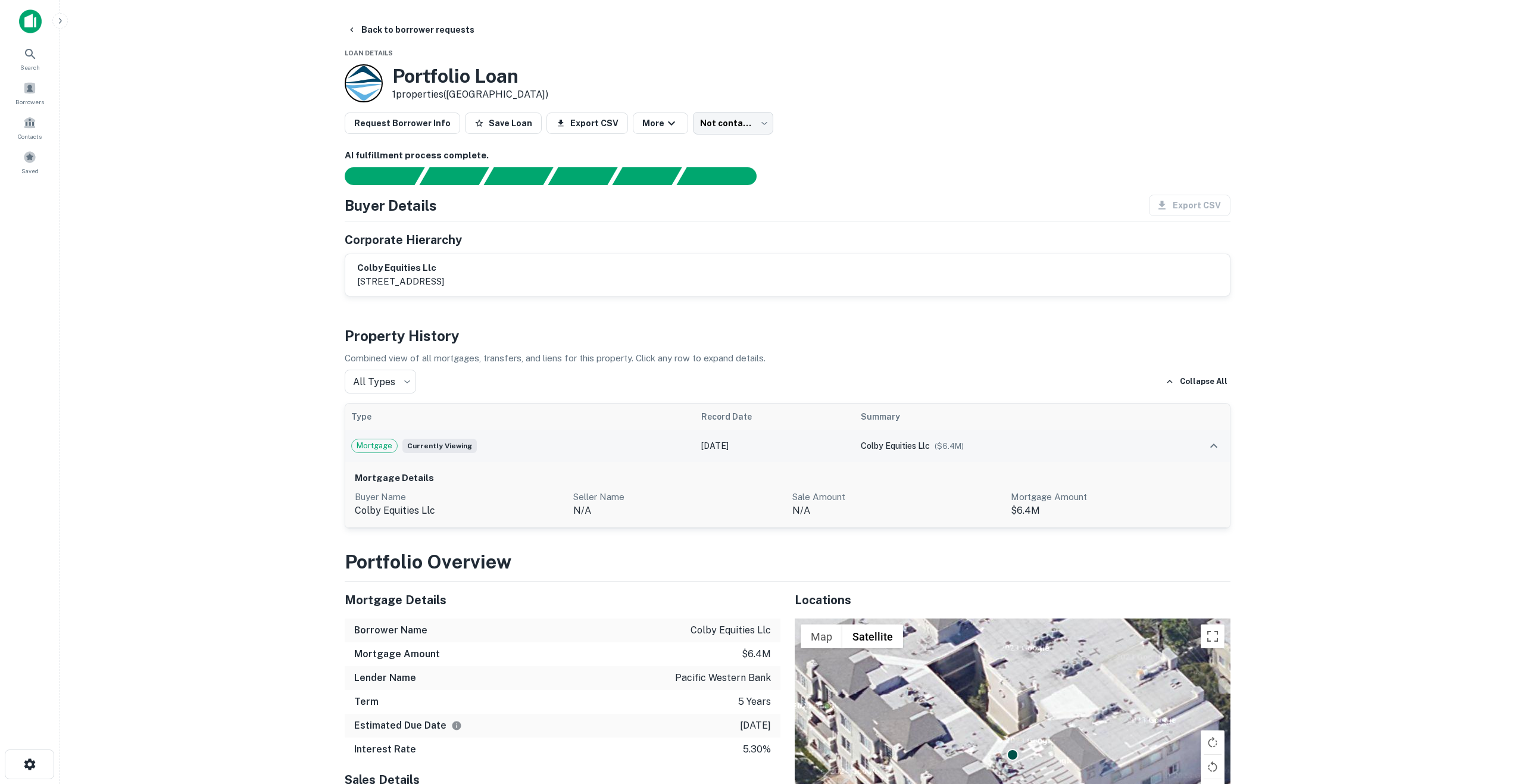
click at [908, 444] on span "colby equities llc" at bounding box center [895, 445] width 69 height 9
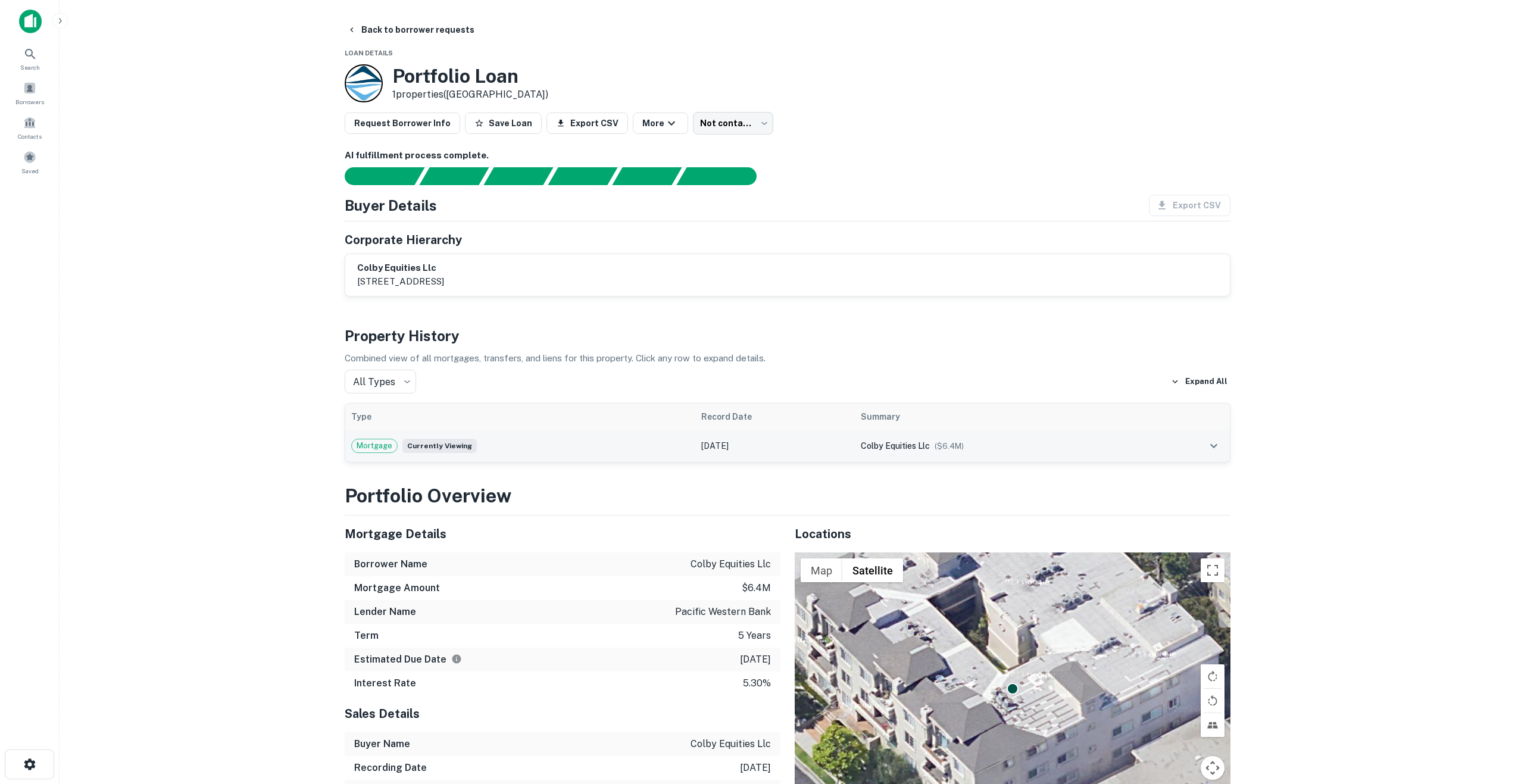
click at [908, 444] on span "colby equities llc" at bounding box center [895, 445] width 69 height 9
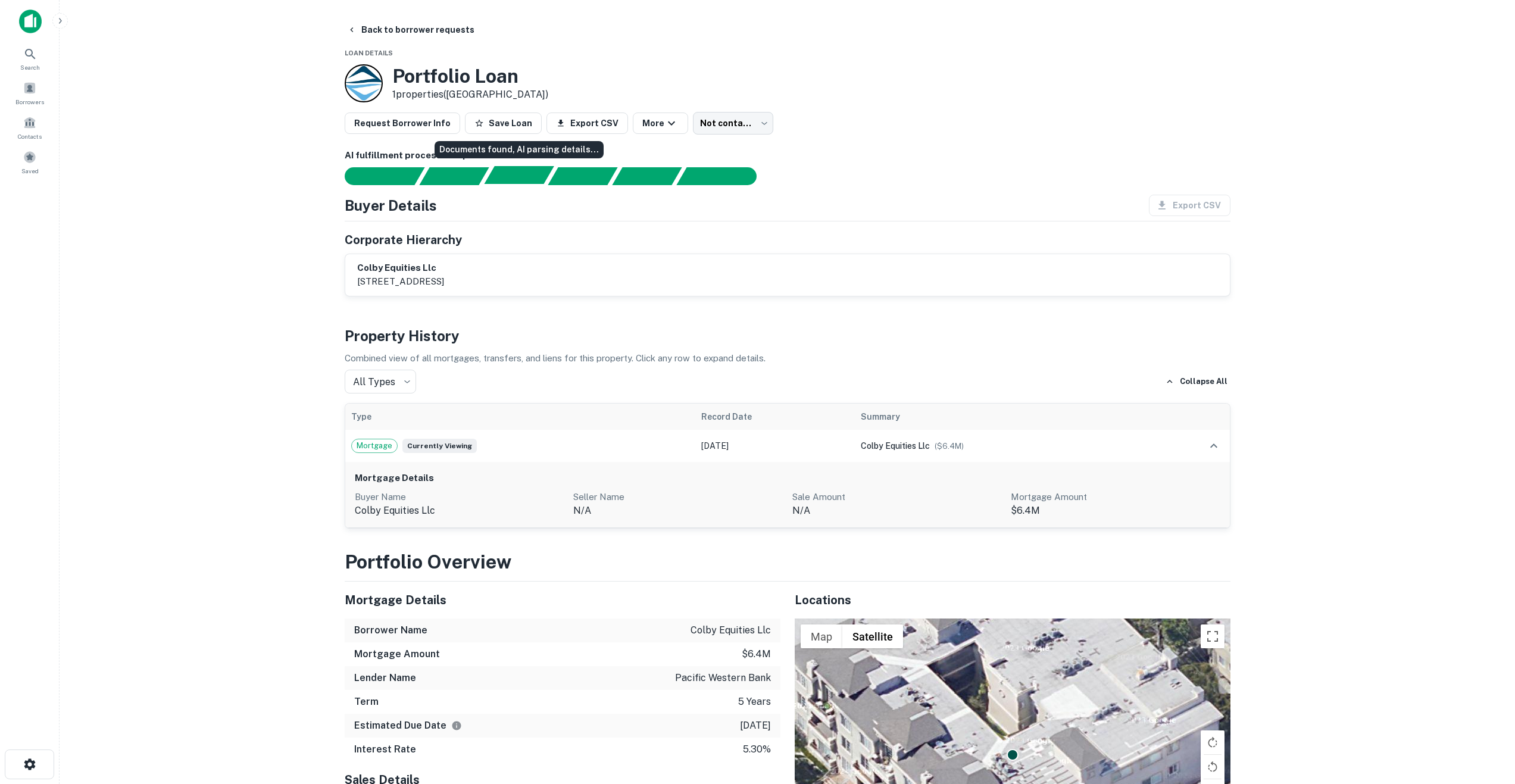
click at [499, 179] on div "Documents found, AI parsing details..." at bounding box center [519, 175] width 70 height 17
drag, startPoint x: 460, startPoint y: 229, endPoint x: 424, endPoint y: 189, distance: 53.8
click at [453, 222] on div "Buyer Details Export CSV Corporate Hierarchy colby equities llc 1730 colby ave …" at bounding box center [787, 246] width 886 height 102
click at [394, 126] on button "Request Borrower Info" at bounding box center [402, 122] width 115 height 21
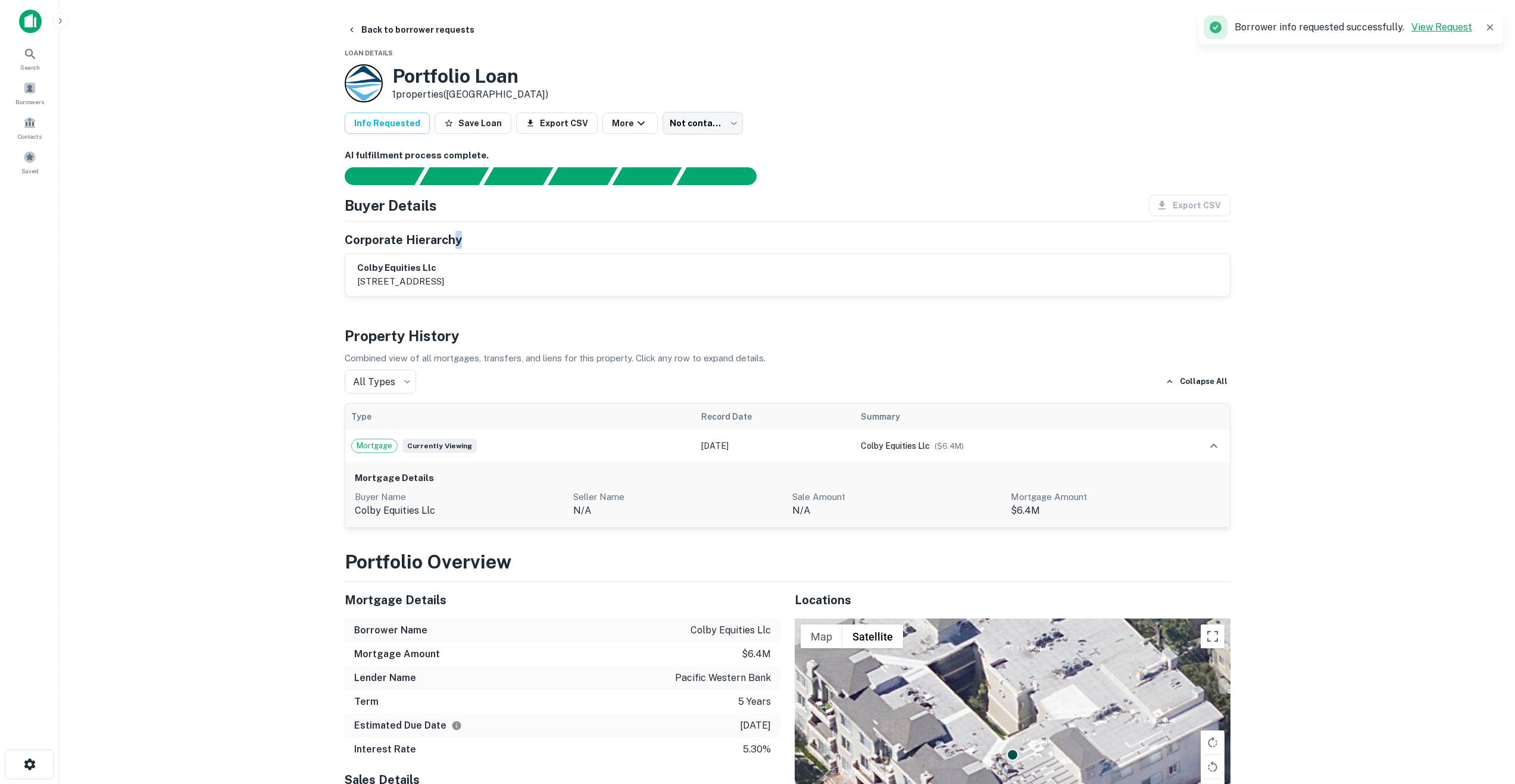
click at [1444, 26] on link "View Request" at bounding box center [1441, 27] width 61 height 12
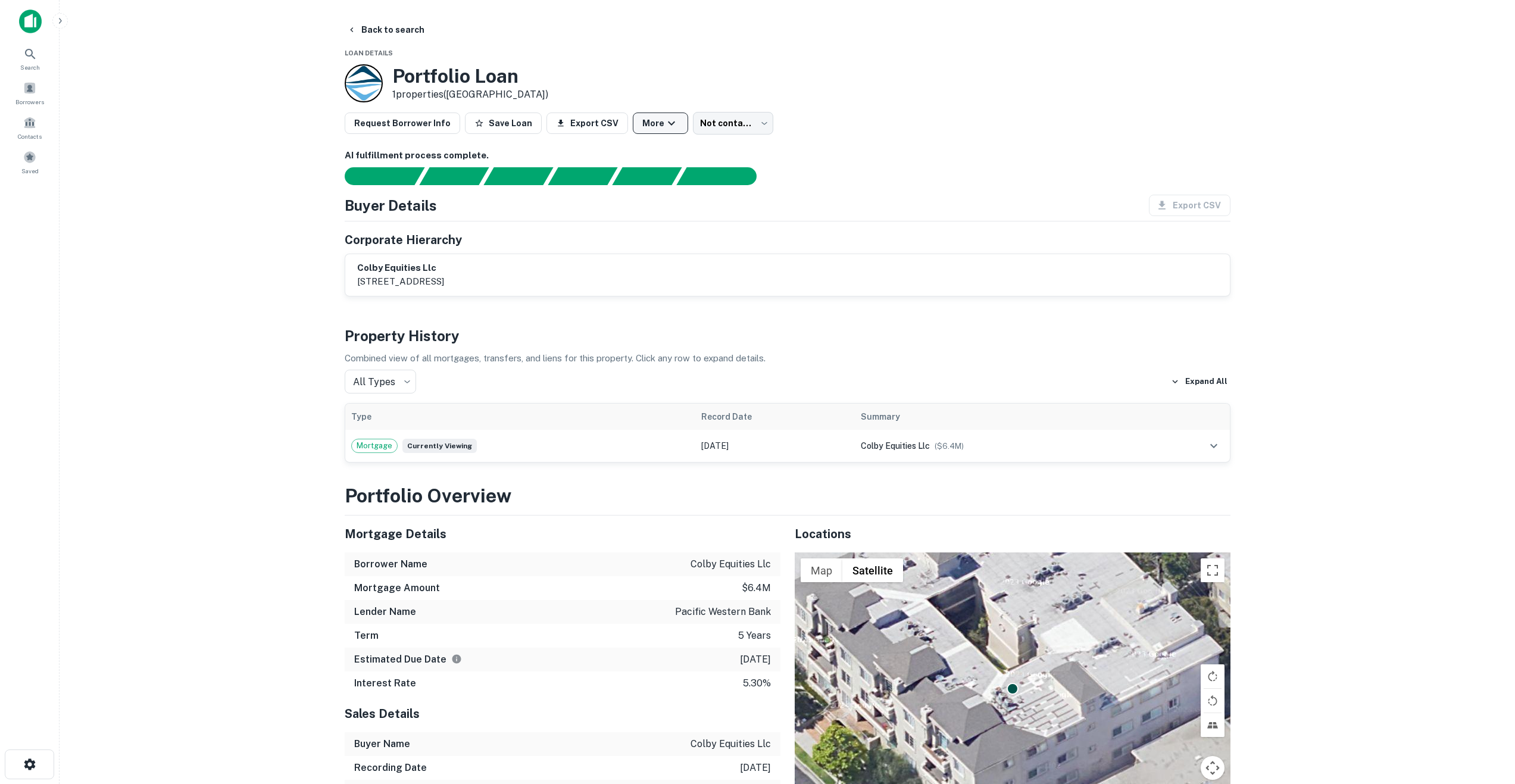
drag, startPoint x: 689, startPoint y: 122, endPoint x: 681, endPoint y: 124, distance: 8.2
click at [687, 122] on div "Request Borrower Info Save Loan Export CSV More Not contacted **** ​" at bounding box center [787, 123] width 886 height 23
click at [677, 123] on button "More" at bounding box center [661, 122] width 55 height 21
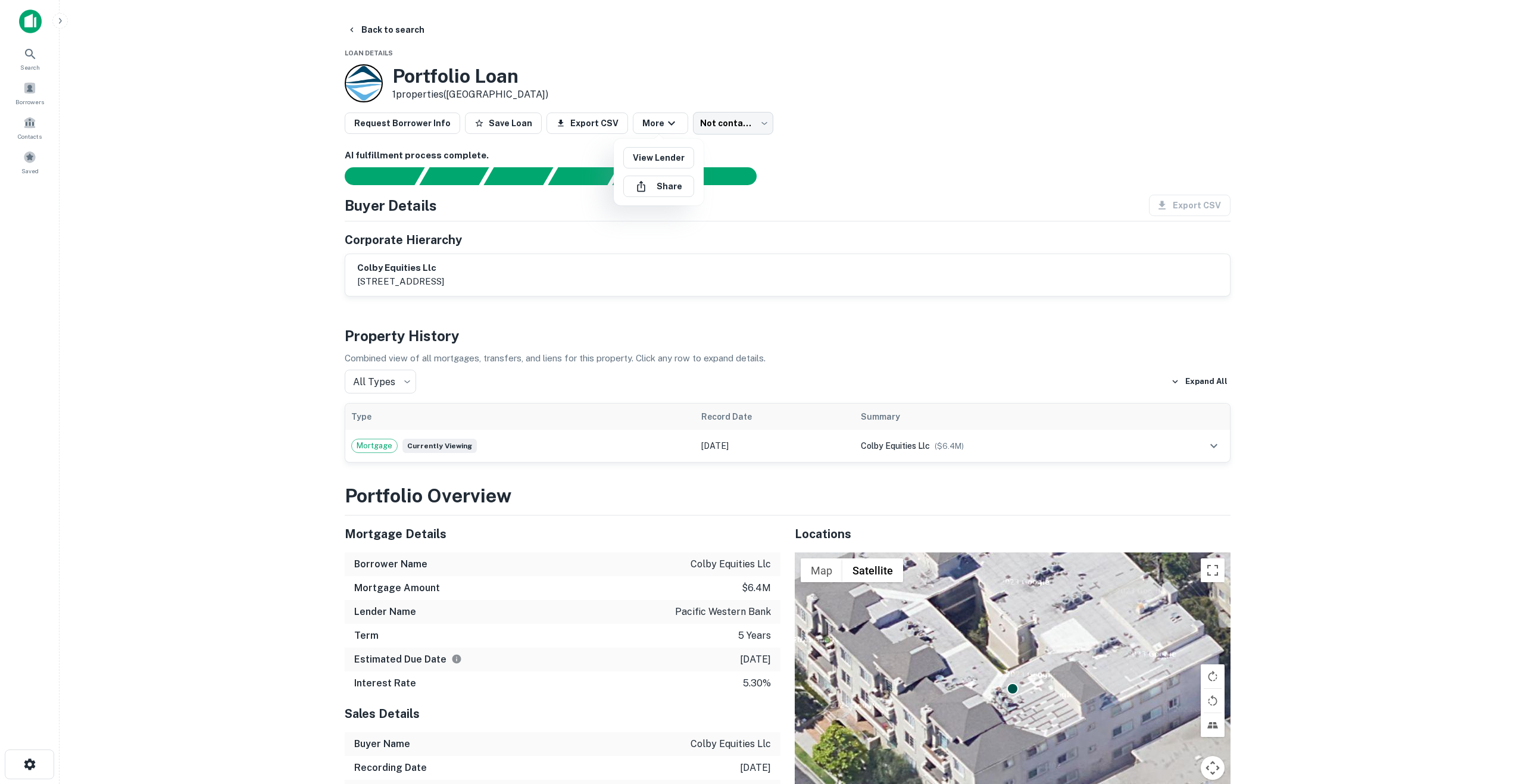
click at [238, 295] on div at bounding box center [762, 392] width 1524 height 784
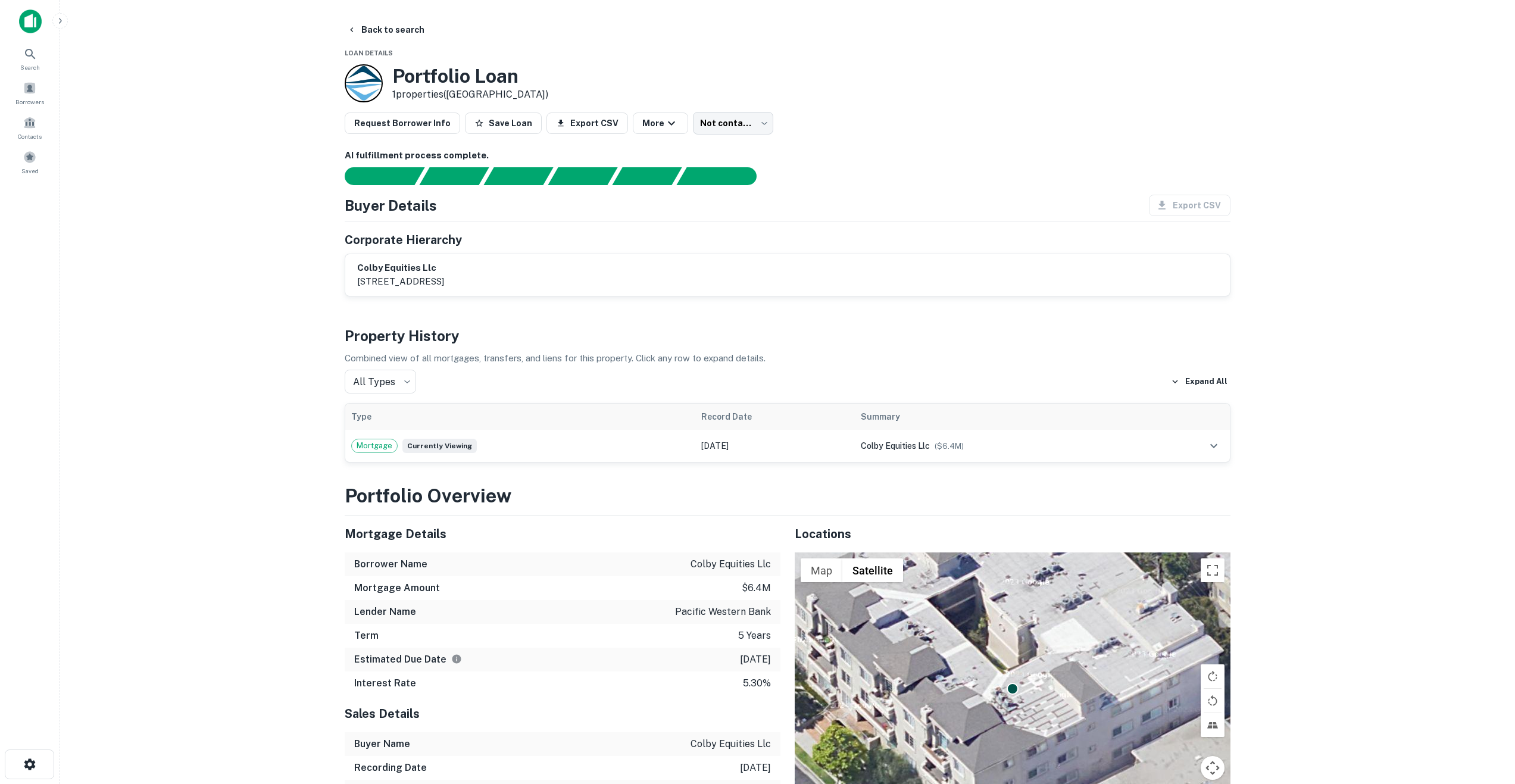
scroll to position [60, 0]
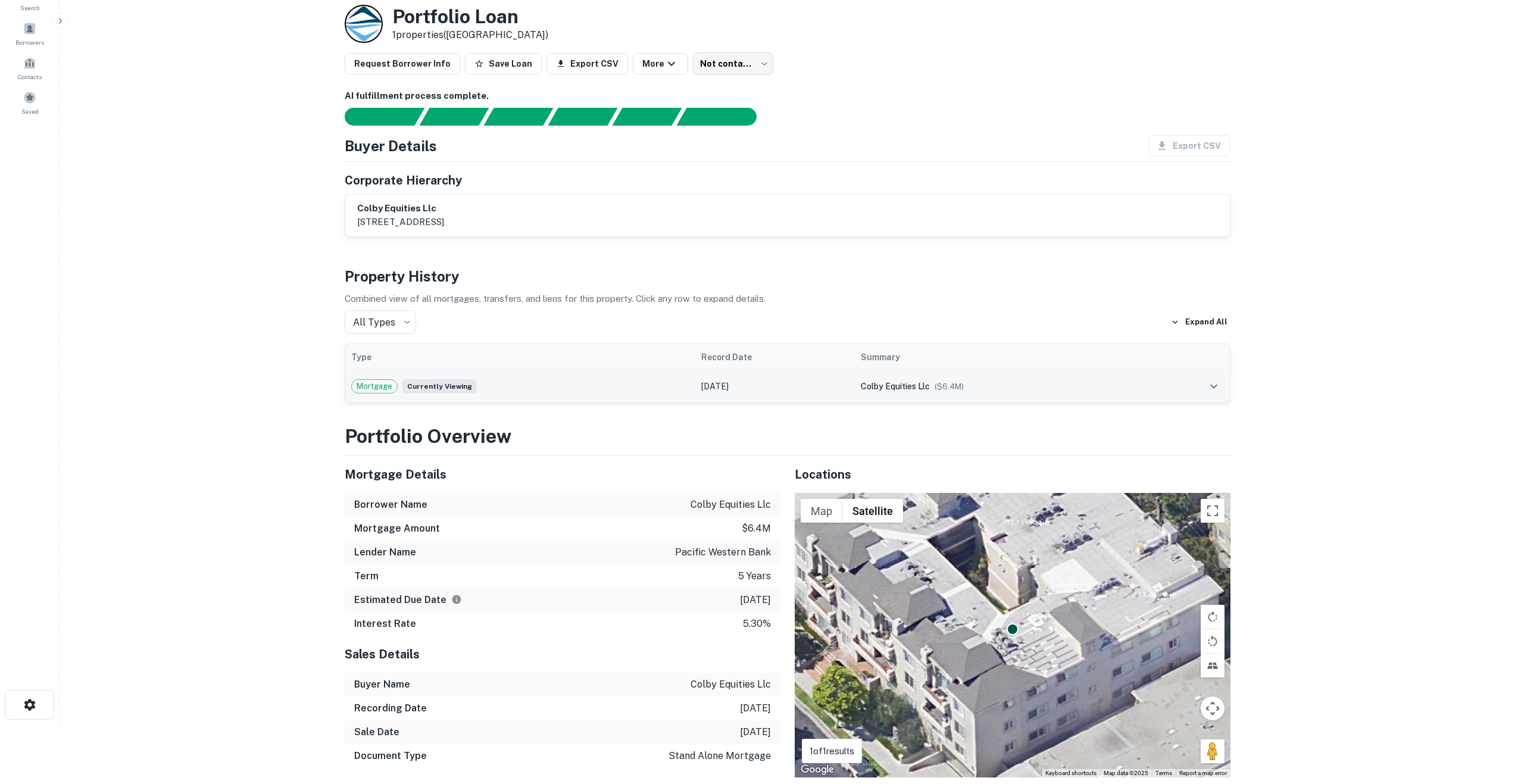
click at [902, 385] on span "colby equities llc" at bounding box center [895, 385] width 69 height 9
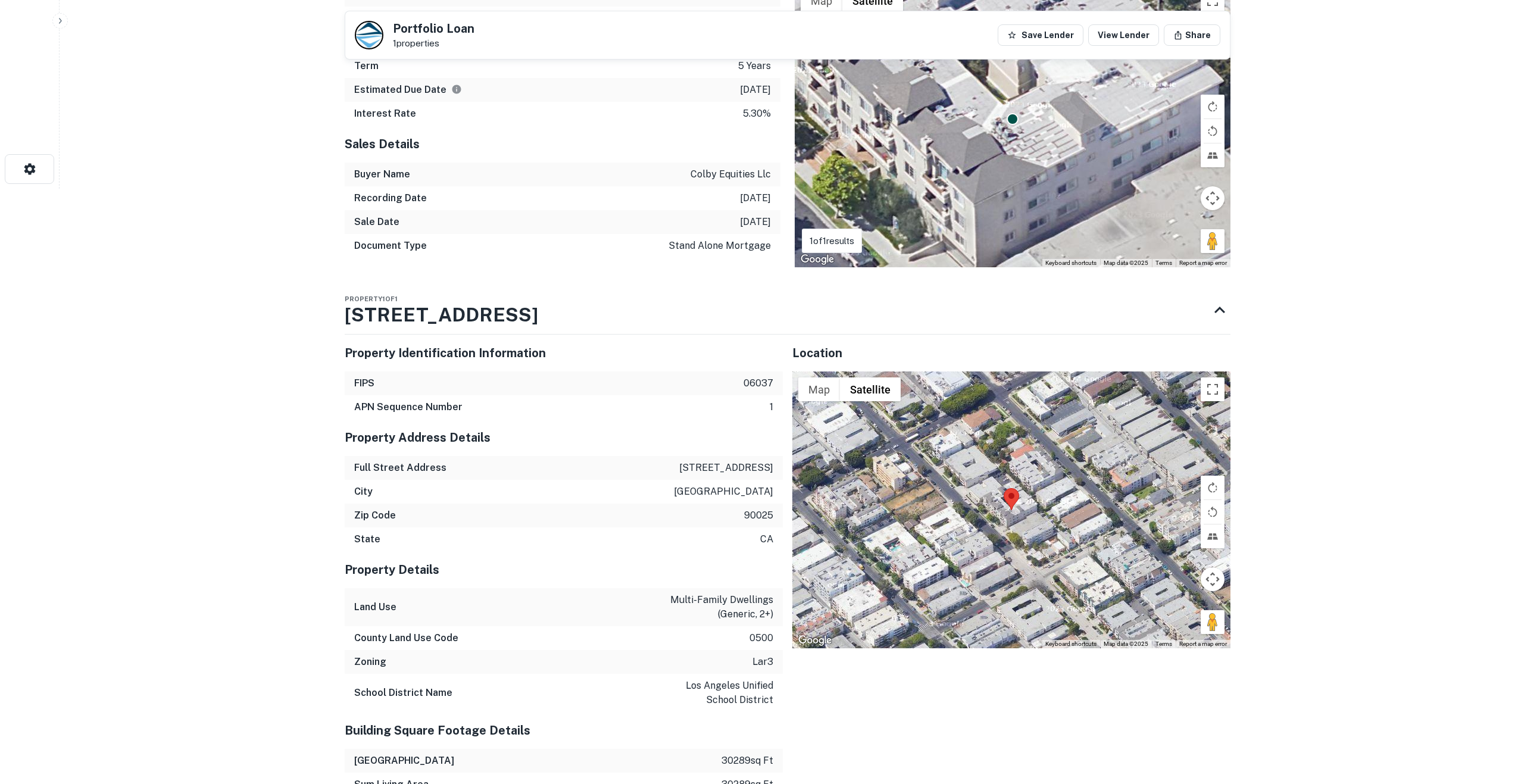
scroll to position [357, 0]
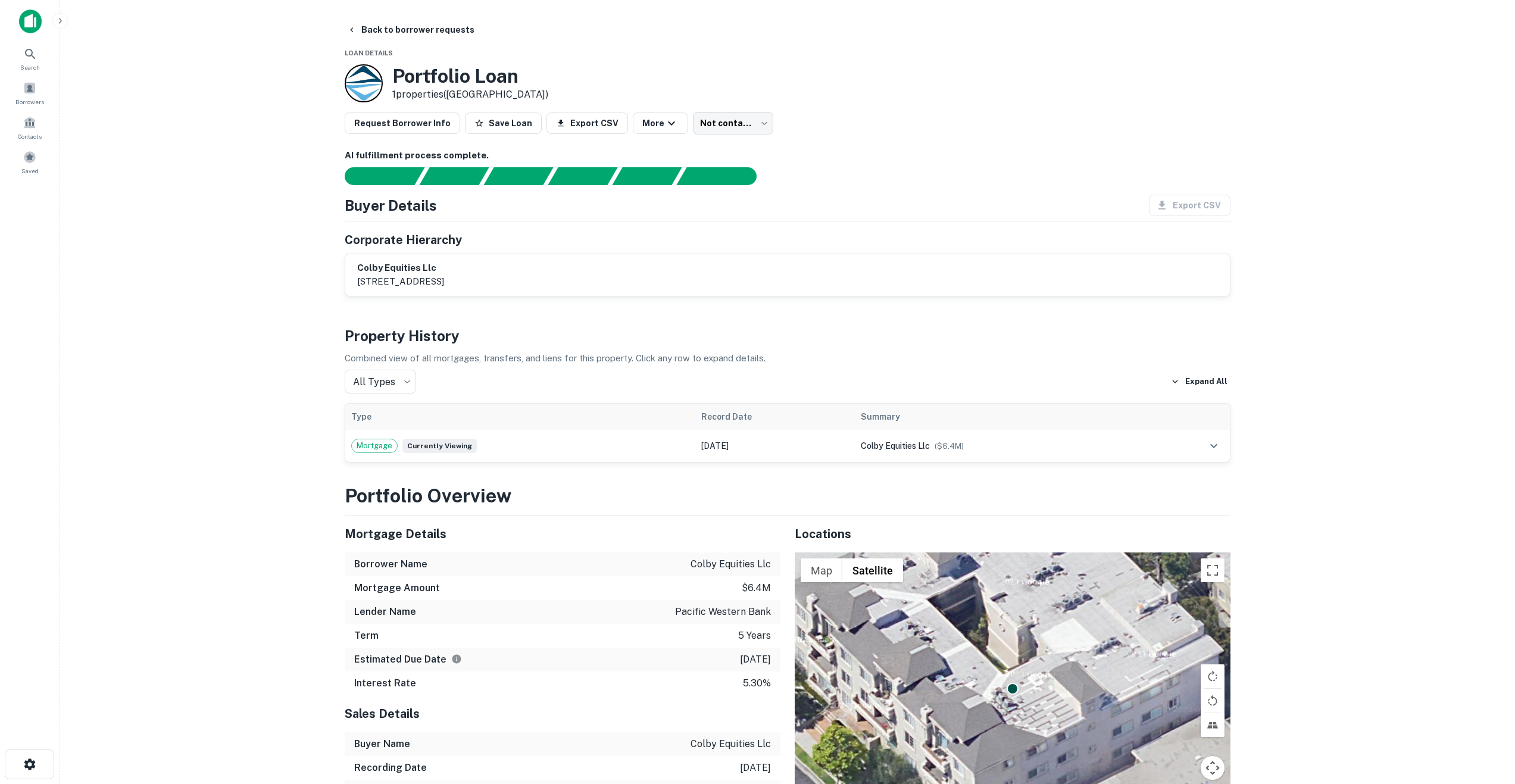
click at [404, 264] on h6 "colby equities llc" at bounding box center [400, 268] width 87 height 14
click at [416, 241] on h5 "Corporate Hierarchy" at bounding box center [403, 240] width 117 height 17
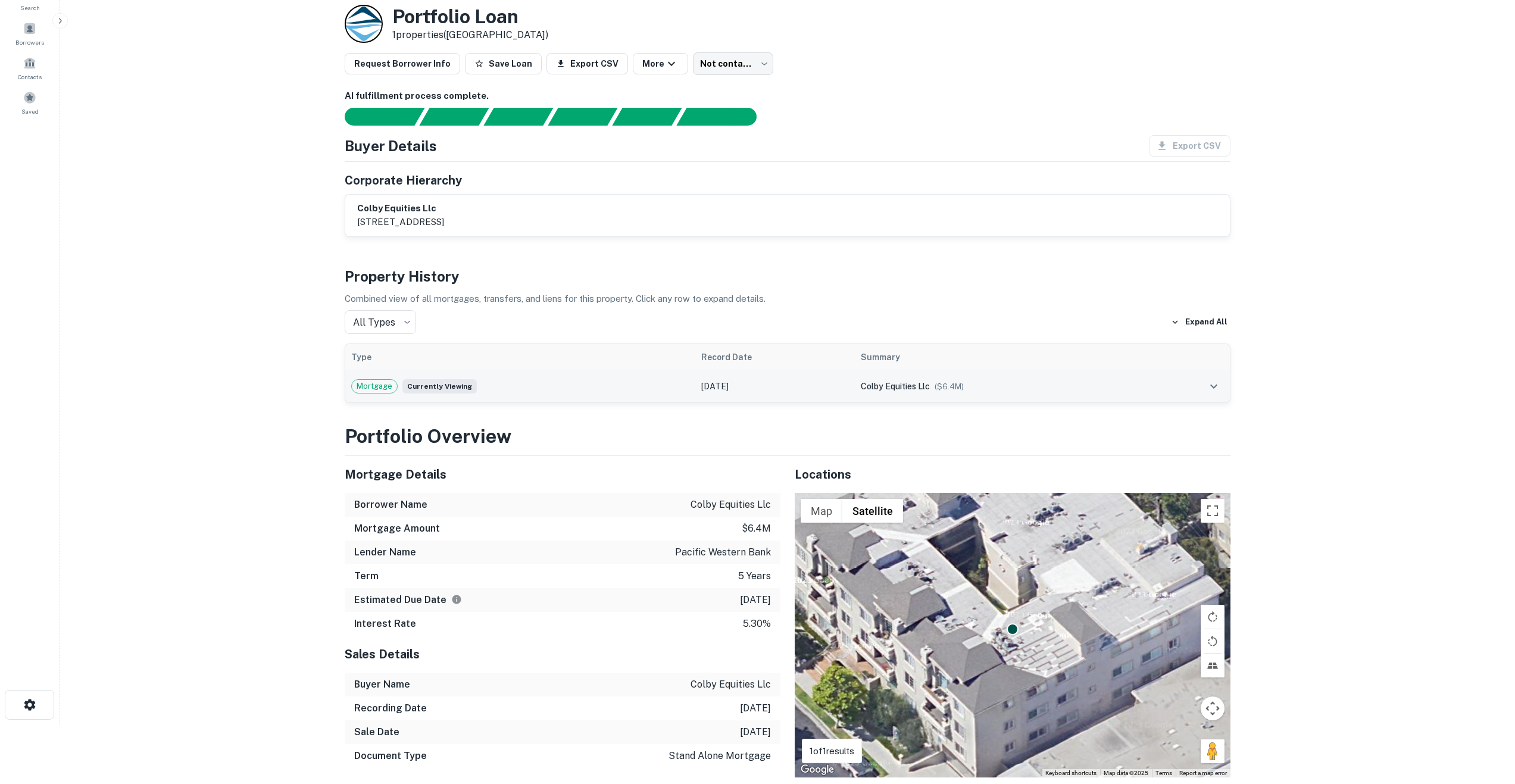
click at [889, 388] on span "colby equities llc" at bounding box center [895, 385] width 69 height 9
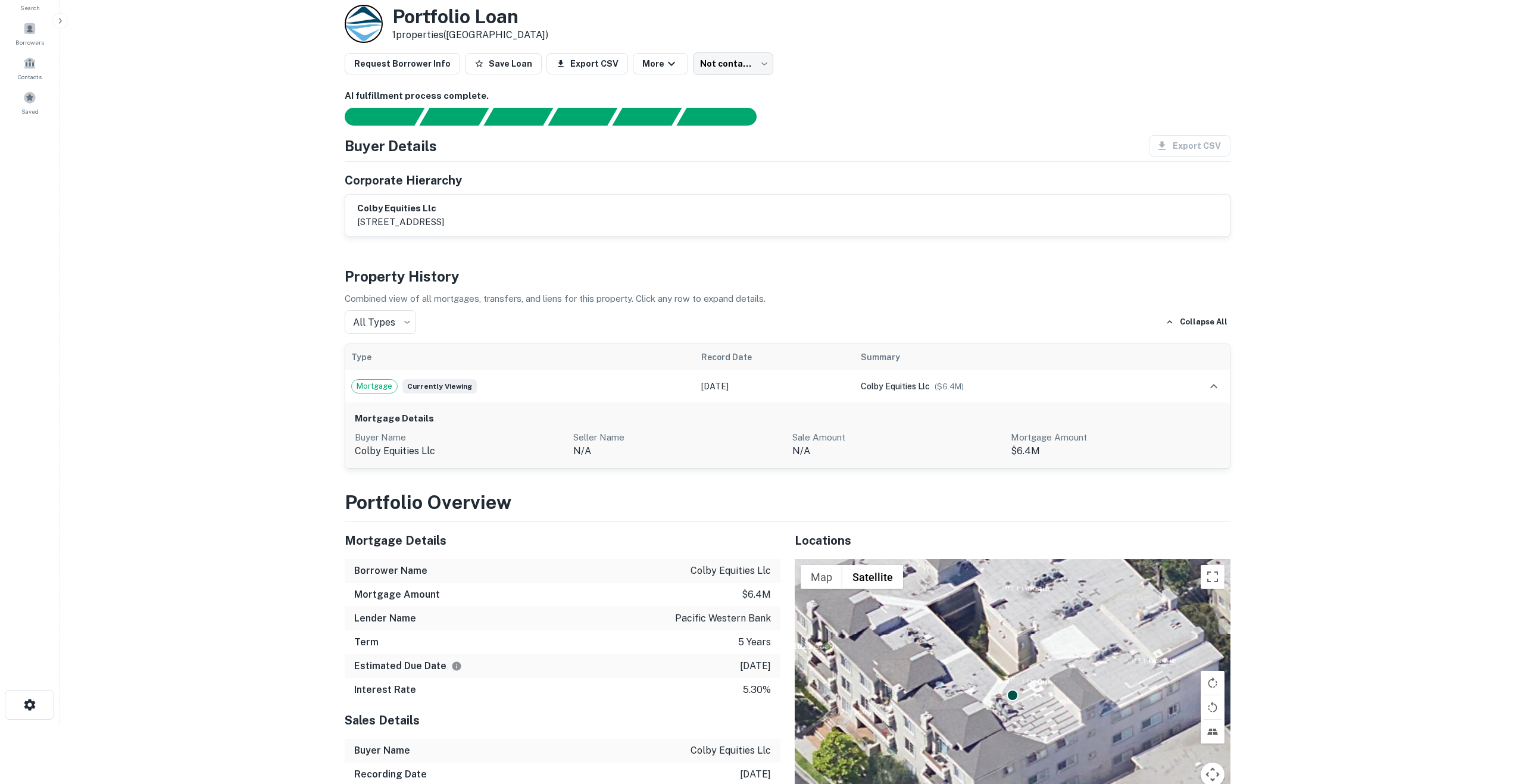
click at [401, 452] on p "colby equities llc" at bounding box center [459, 451] width 209 height 15
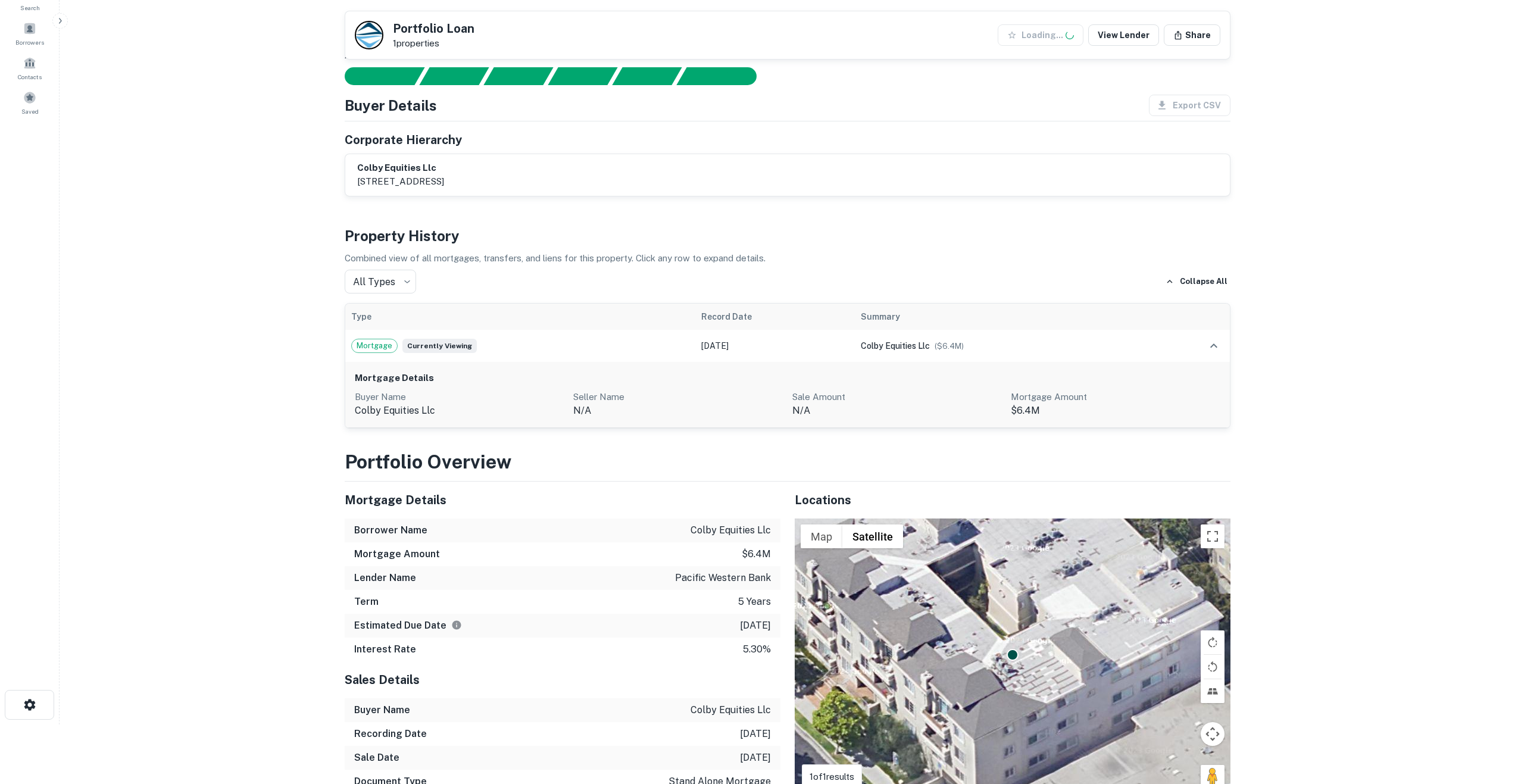
scroll to position [357, 0]
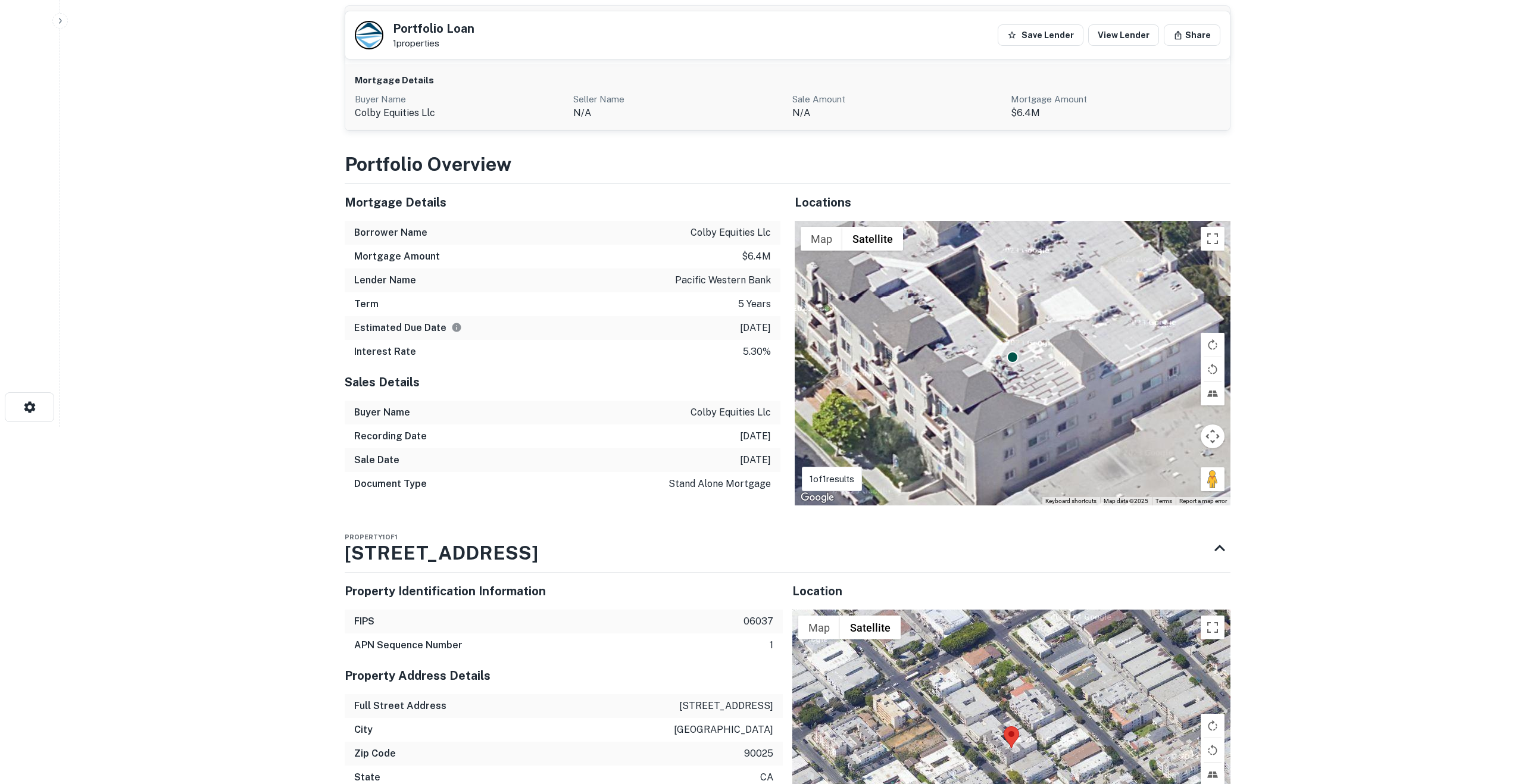
drag, startPoint x: 731, startPoint y: 230, endPoint x: 717, endPoint y: 232, distance: 14.1
click at [731, 230] on p "colby equities llc" at bounding box center [731, 233] width 80 height 15
drag, startPoint x: 687, startPoint y: 234, endPoint x: 771, endPoint y: 231, distance: 84.1
click at [771, 231] on div "Borrower Name colby equities llc" at bounding box center [563, 232] width 436 height 24
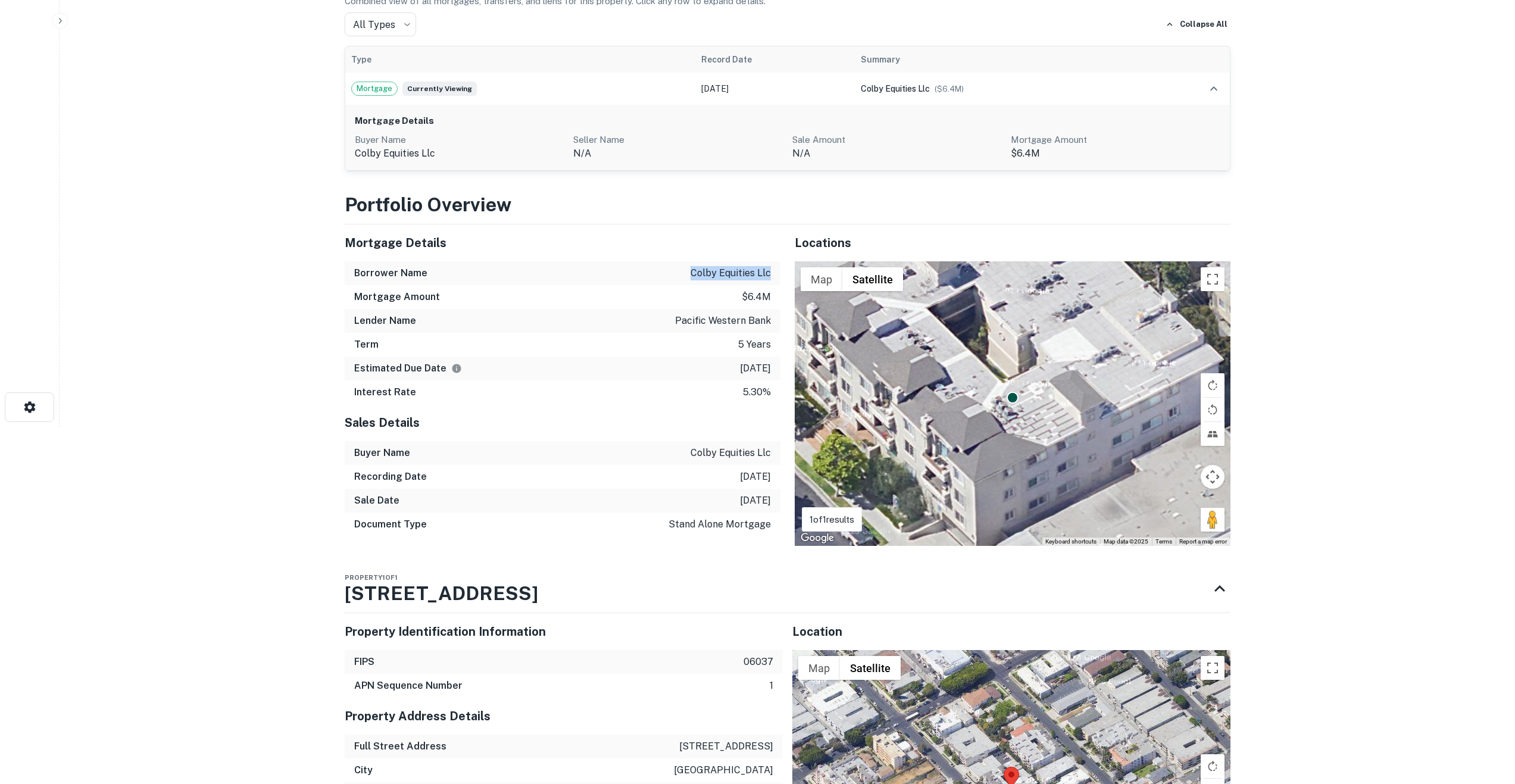
scroll to position [0, 0]
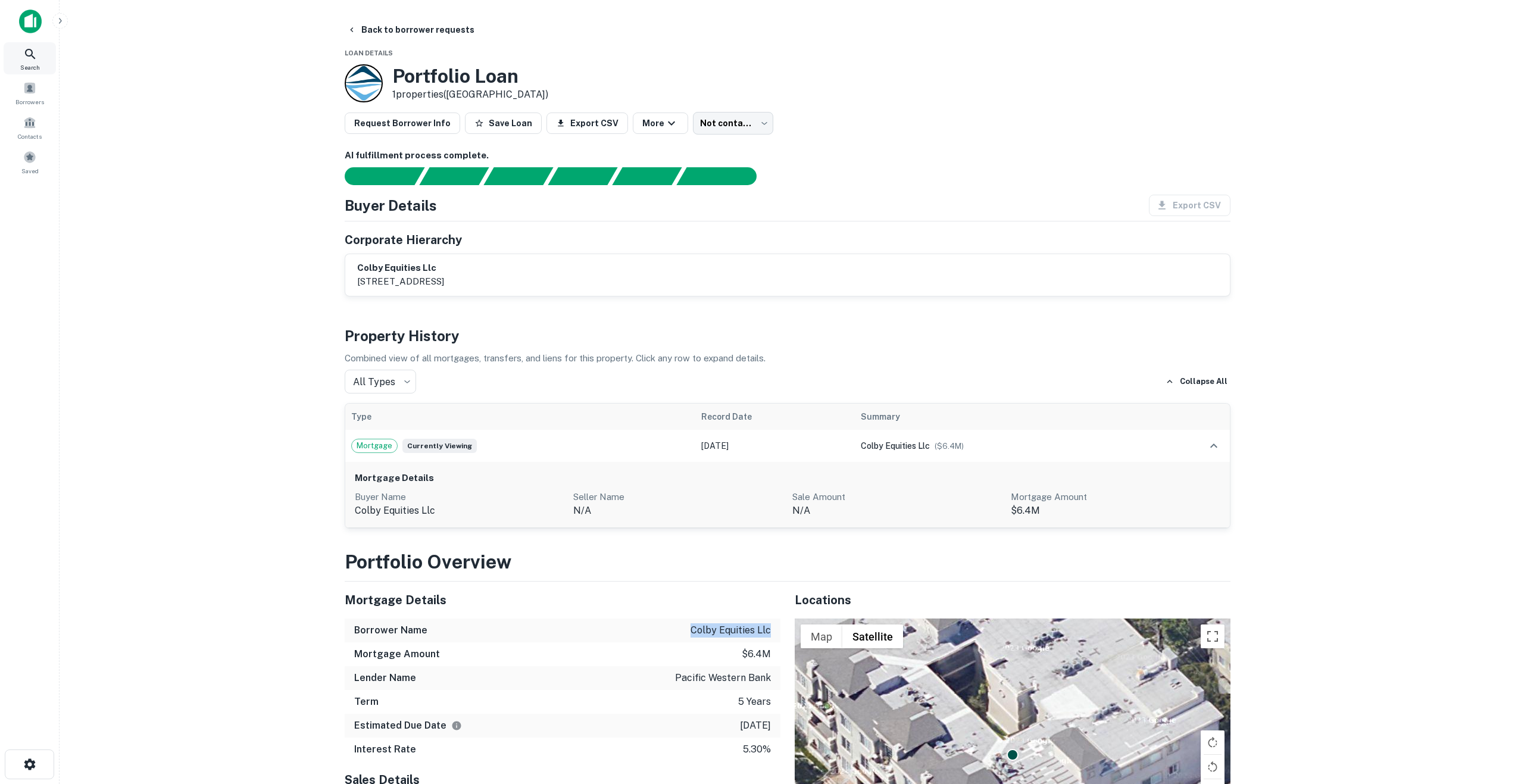
click at [31, 15] on img at bounding box center [30, 21] width 23 height 24
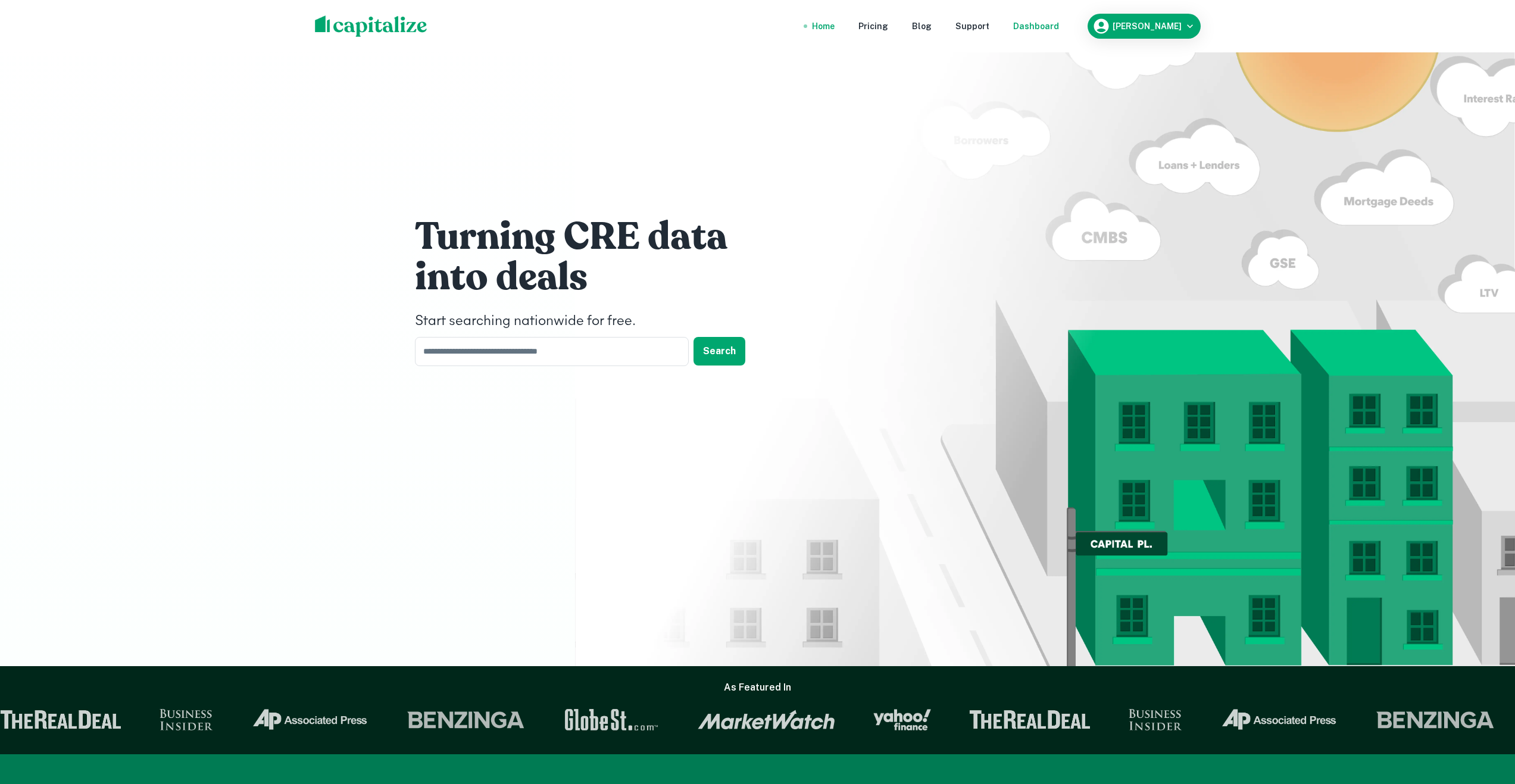
click at [1013, 28] on div "Dashboard" at bounding box center [1036, 26] width 46 height 13
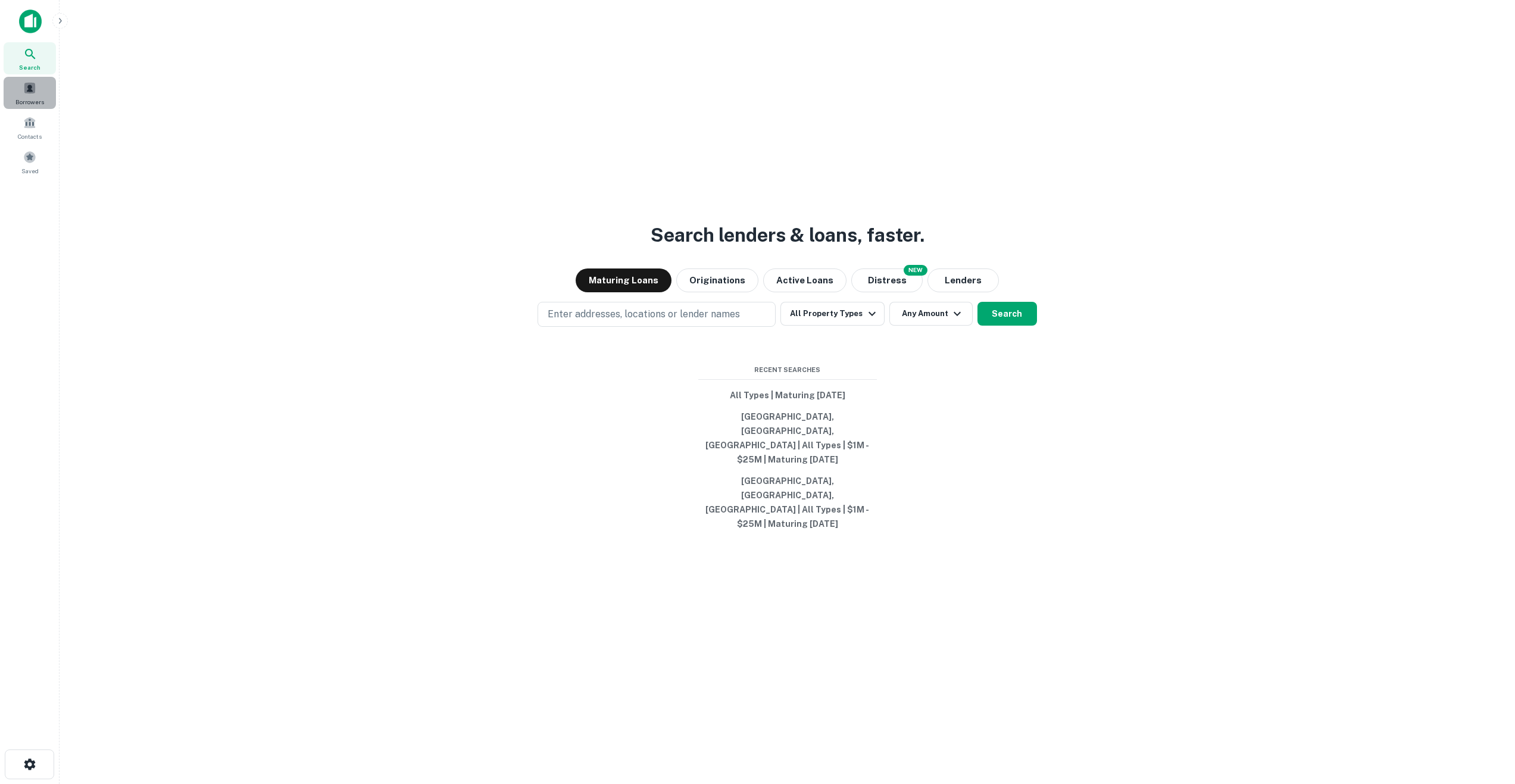
click at [31, 81] on div "Borrowers" at bounding box center [30, 93] width 52 height 32
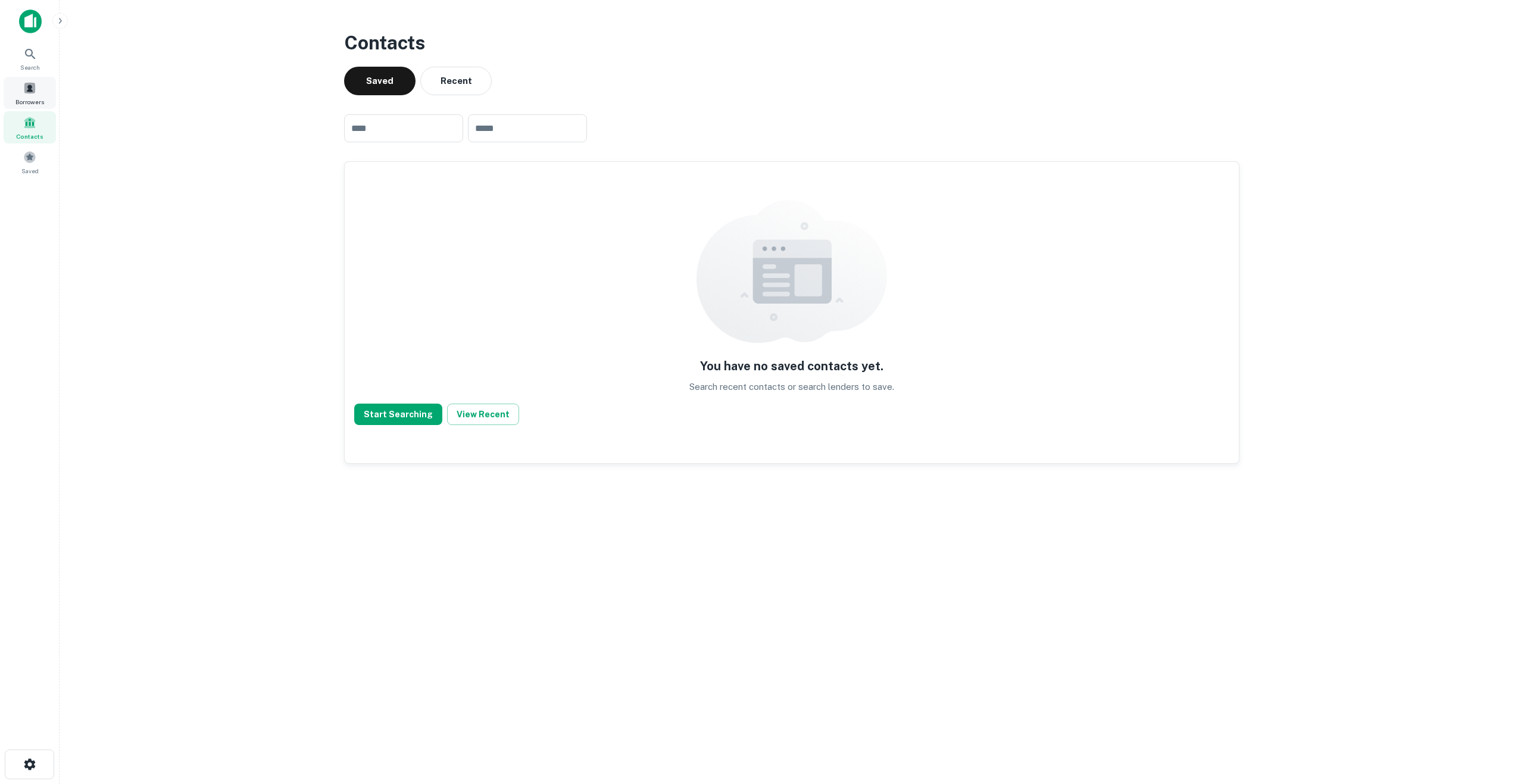
click at [19, 93] on div "Borrowers" at bounding box center [30, 93] width 52 height 32
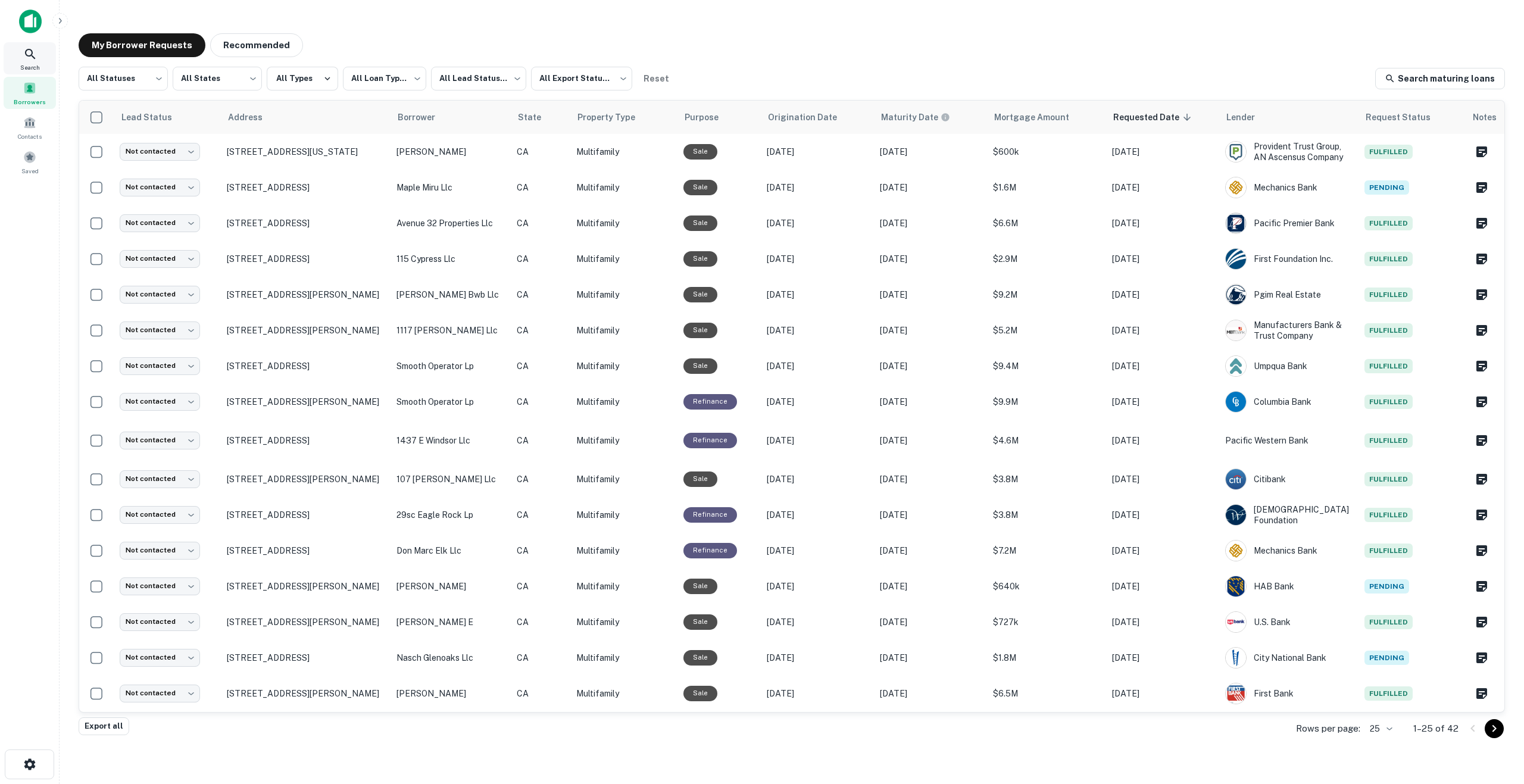
click at [30, 55] on icon at bounding box center [31, 55] width 15 height 15
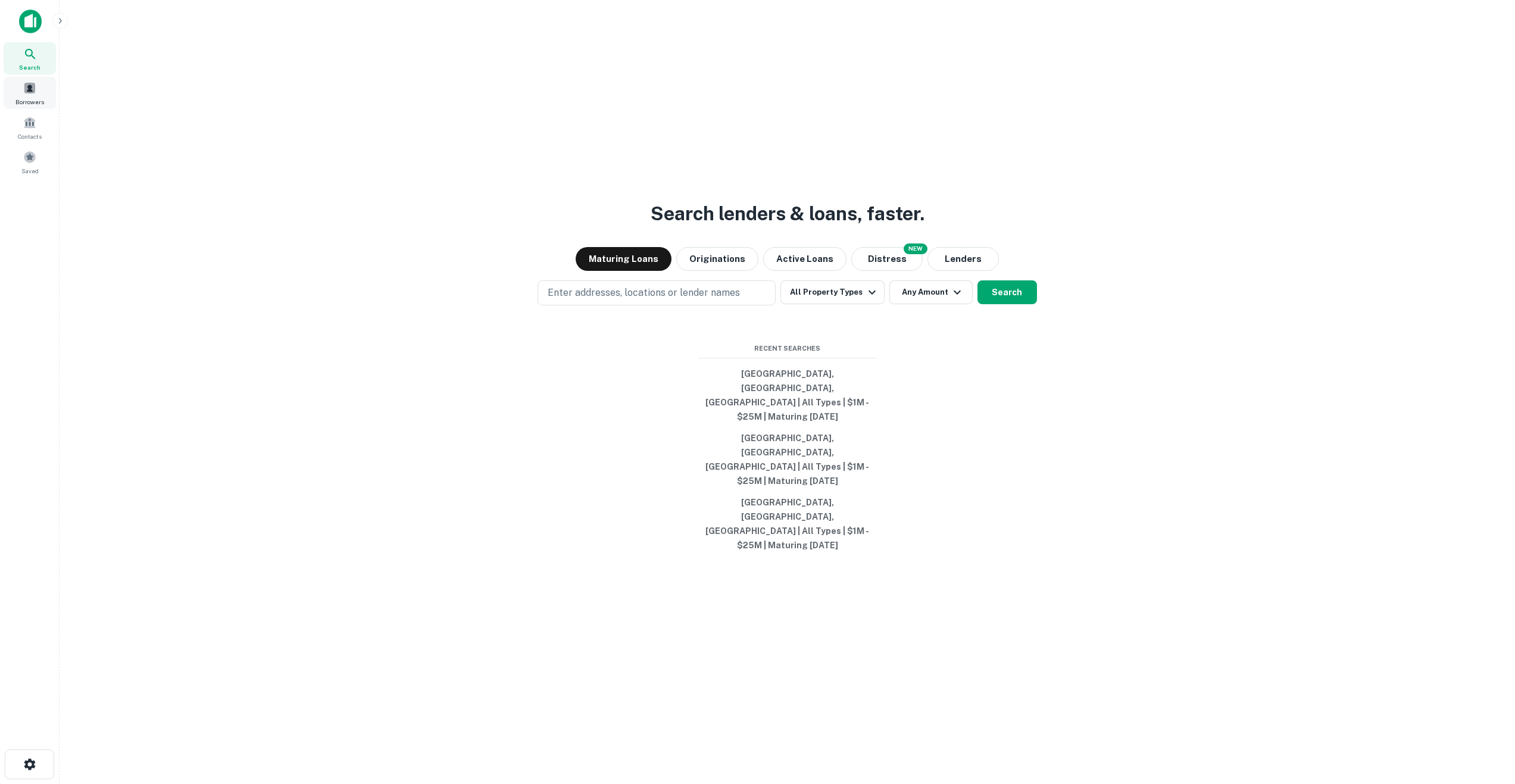
click at [26, 93] on span at bounding box center [30, 88] width 13 height 13
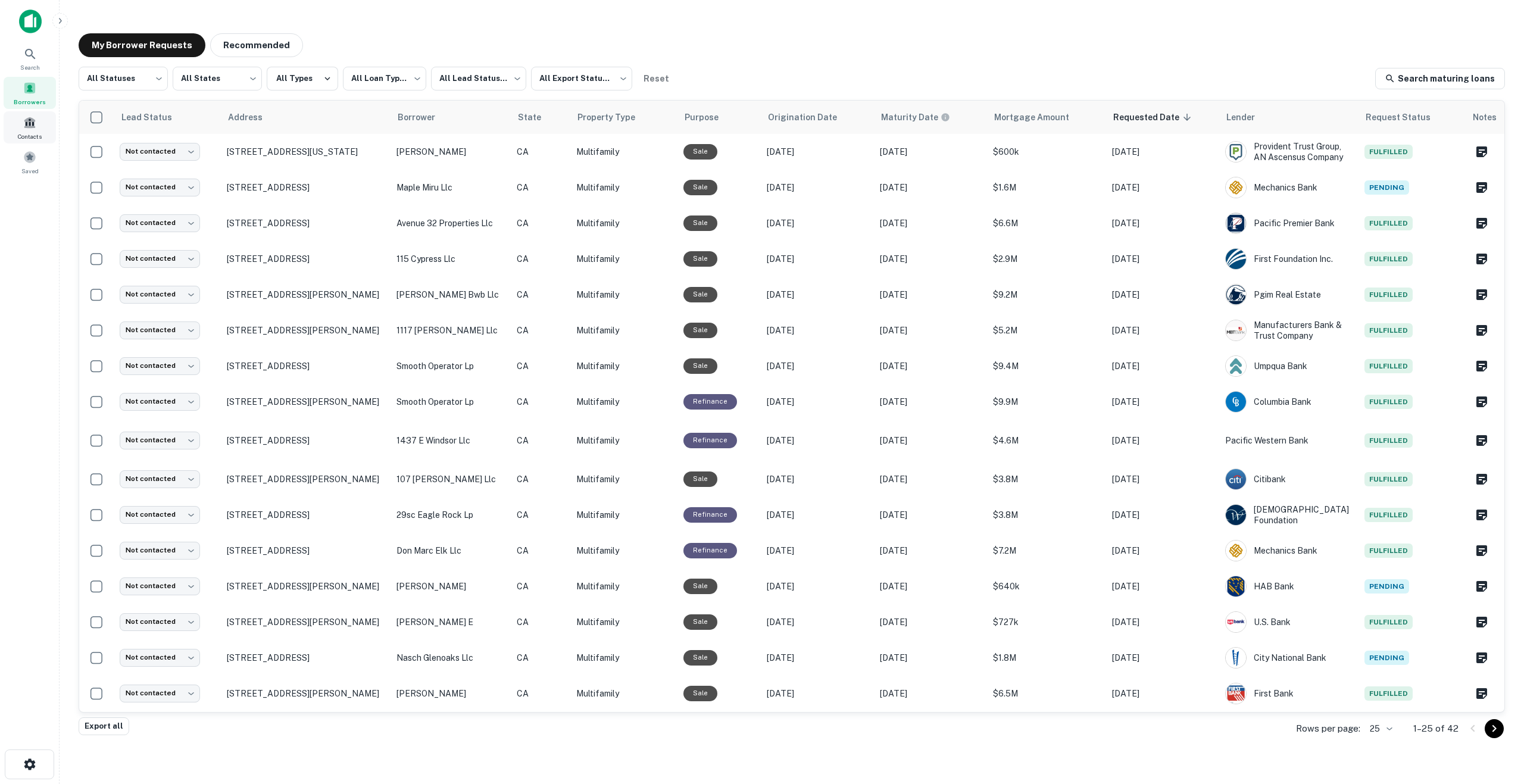
click at [32, 125] on span at bounding box center [30, 122] width 13 height 13
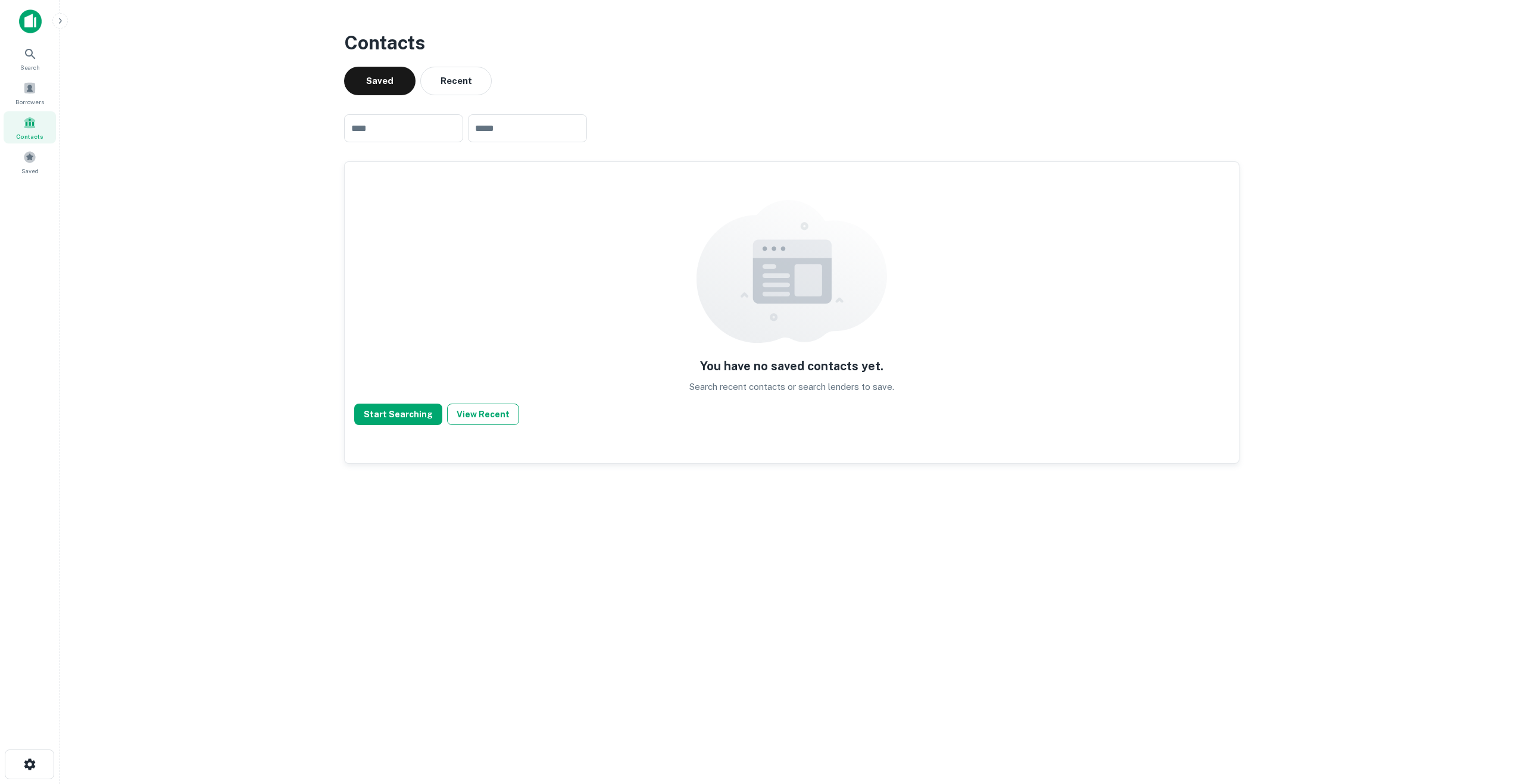
click at [485, 411] on button "View Recent" at bounding box center [482, 414] width 72 height 21
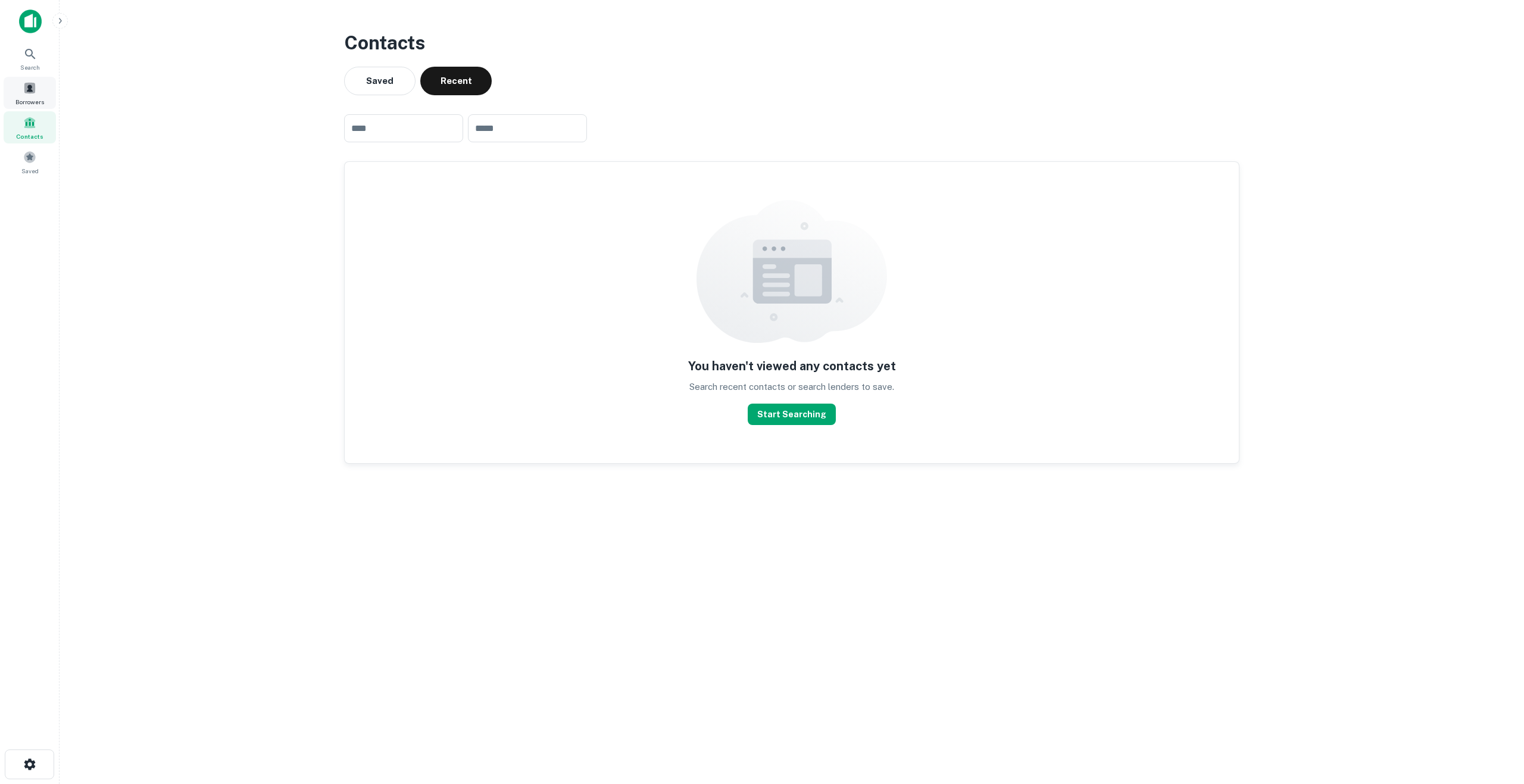
click at [31, 86] on span at bounding box center [30, 88] width 13 height 13
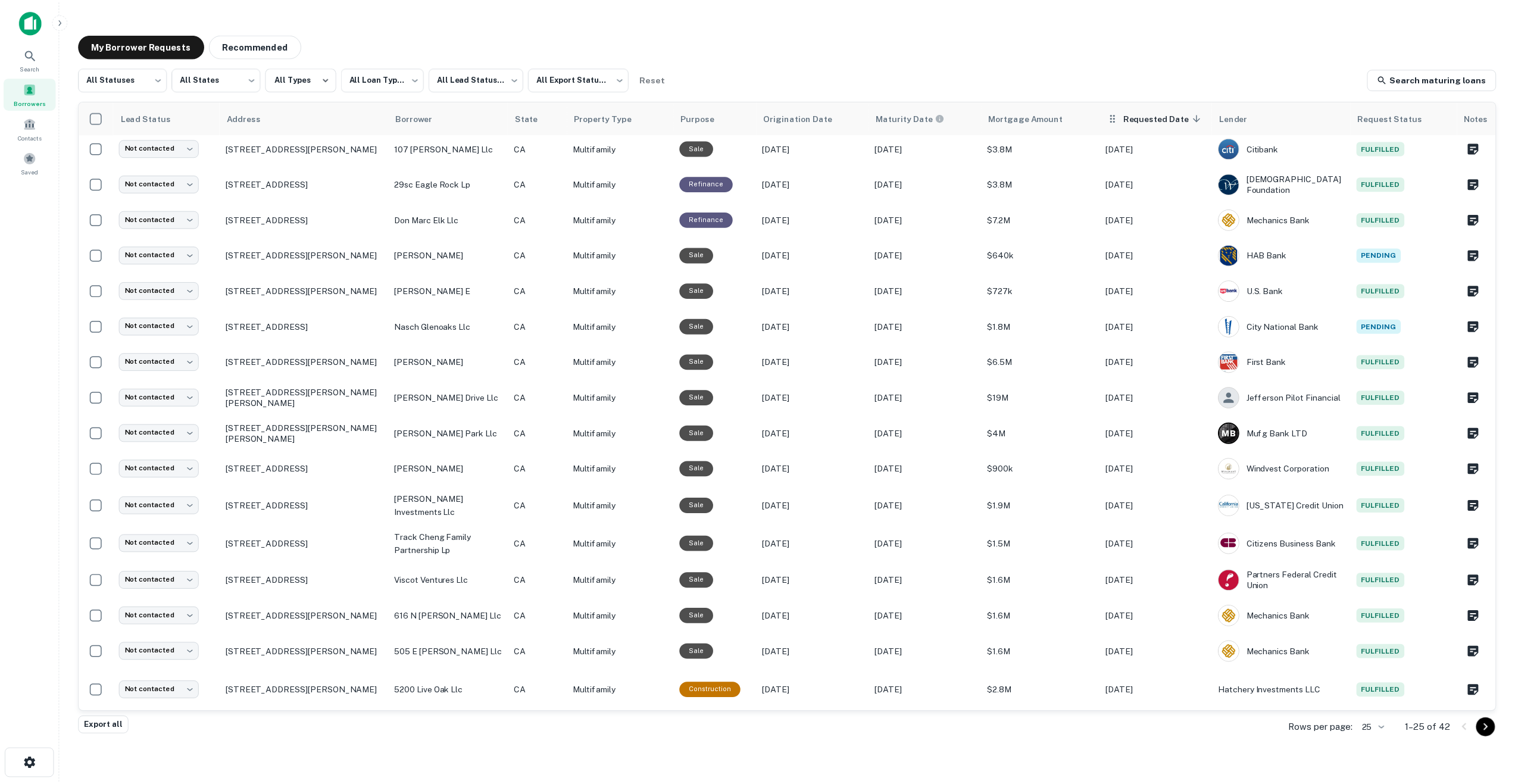
scroll to position [338, 0]
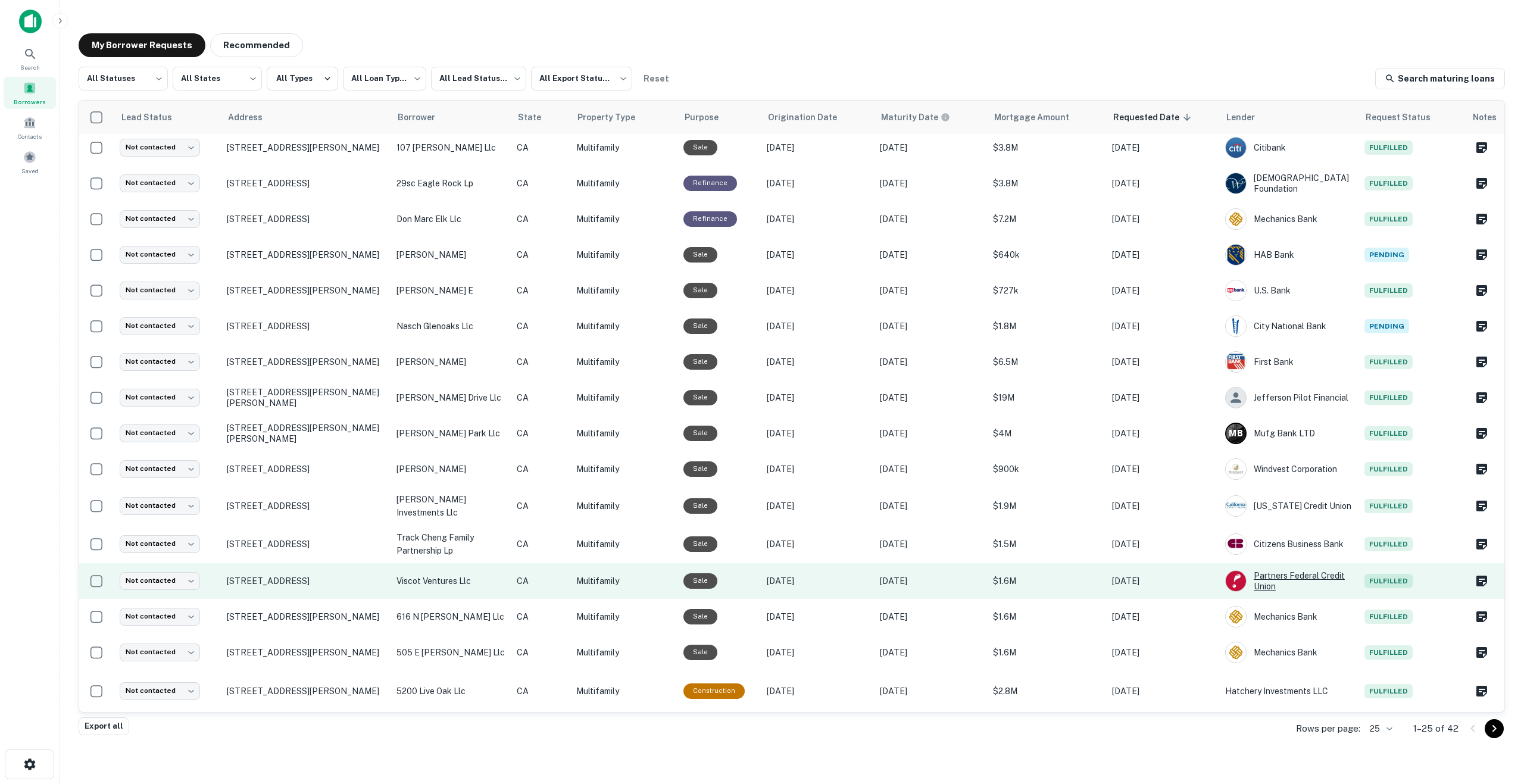
click at [1281, 576] on div "Partners Federal Credit Union" at bounding box center [1289, 580] width 128 height 21
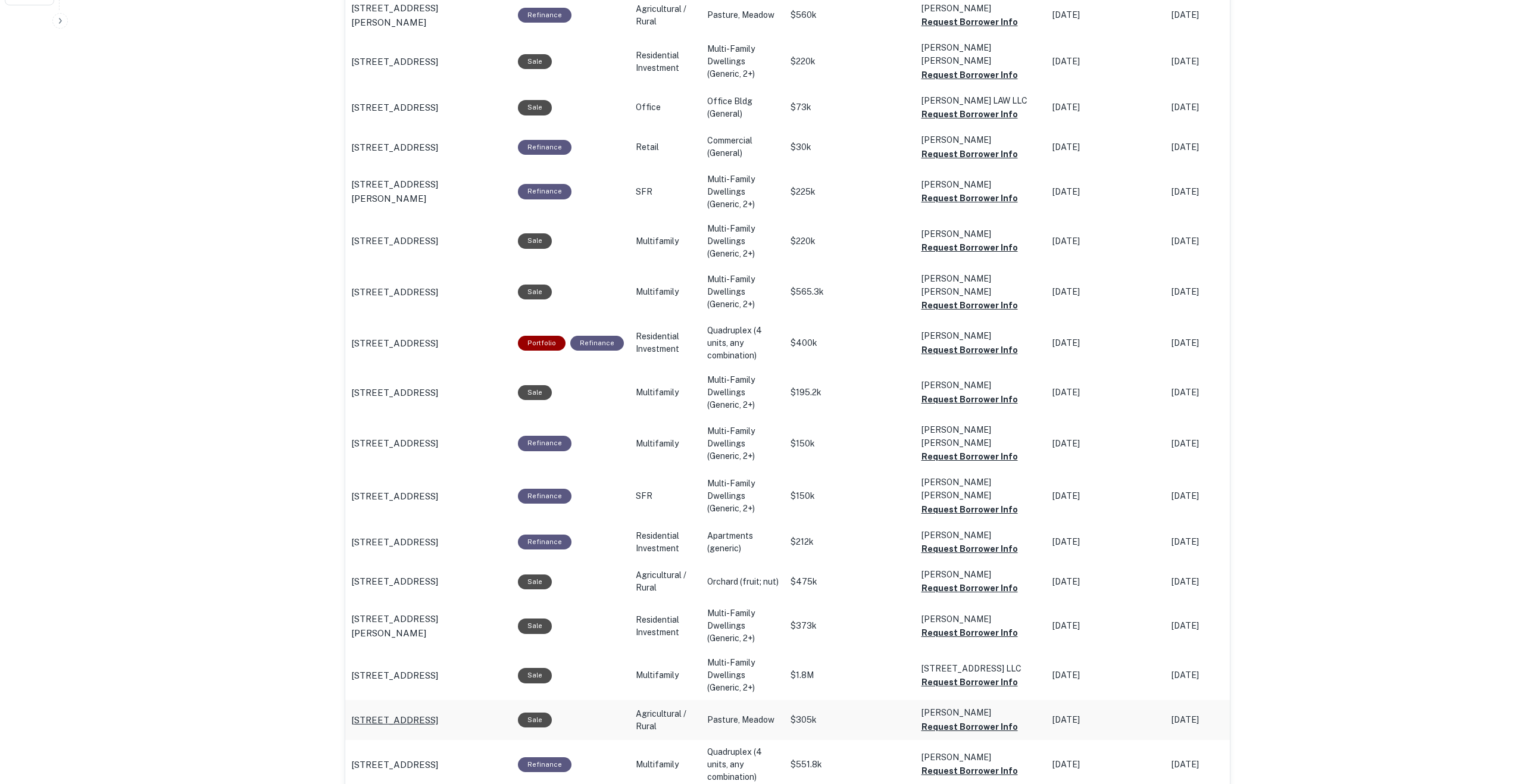
scroll to position [893, 0]
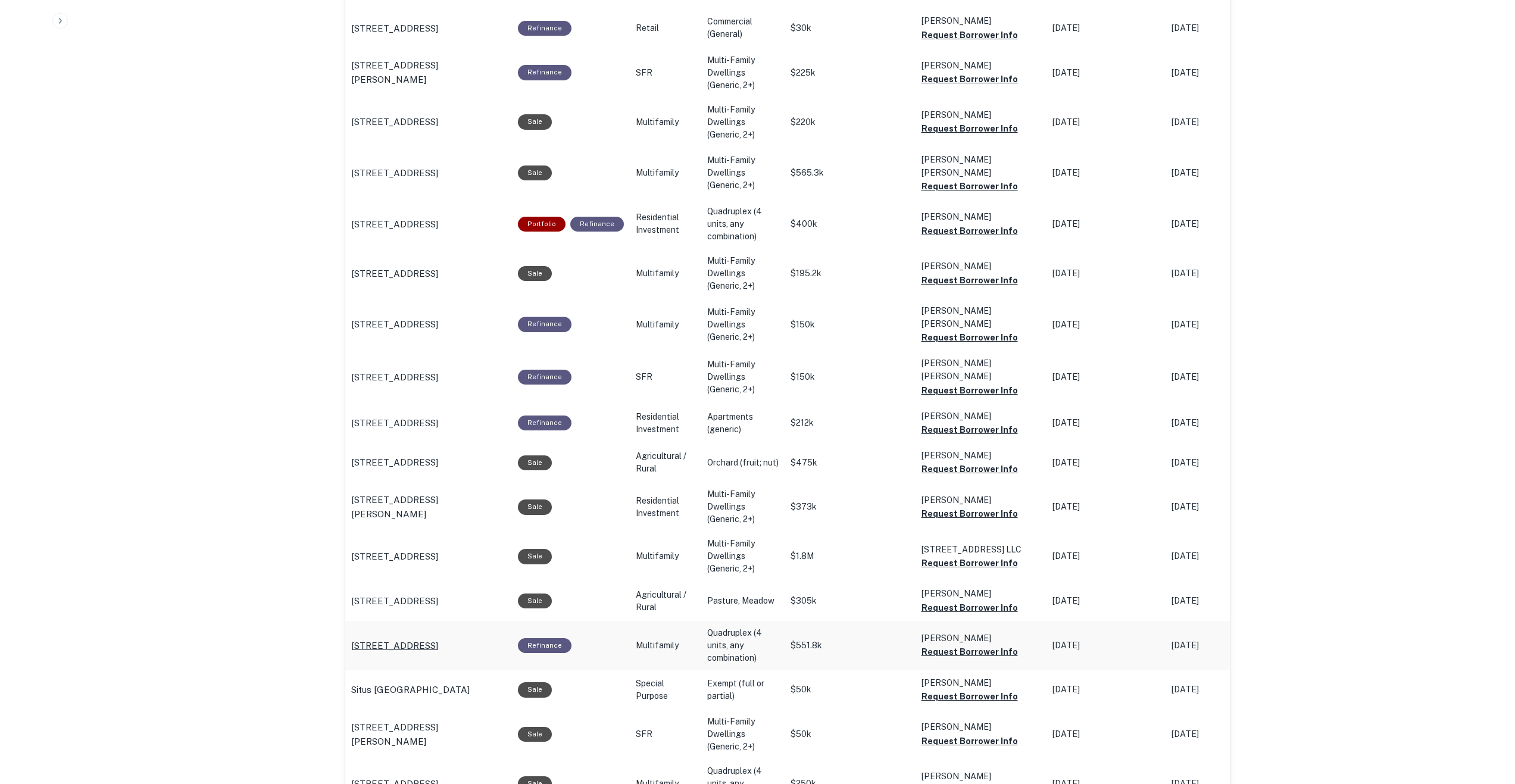
click at [367, 638] on p "4120 Leimert Blvd Los Angeles, CA 90008" at bounding box center [394, 646] width 87 height 15
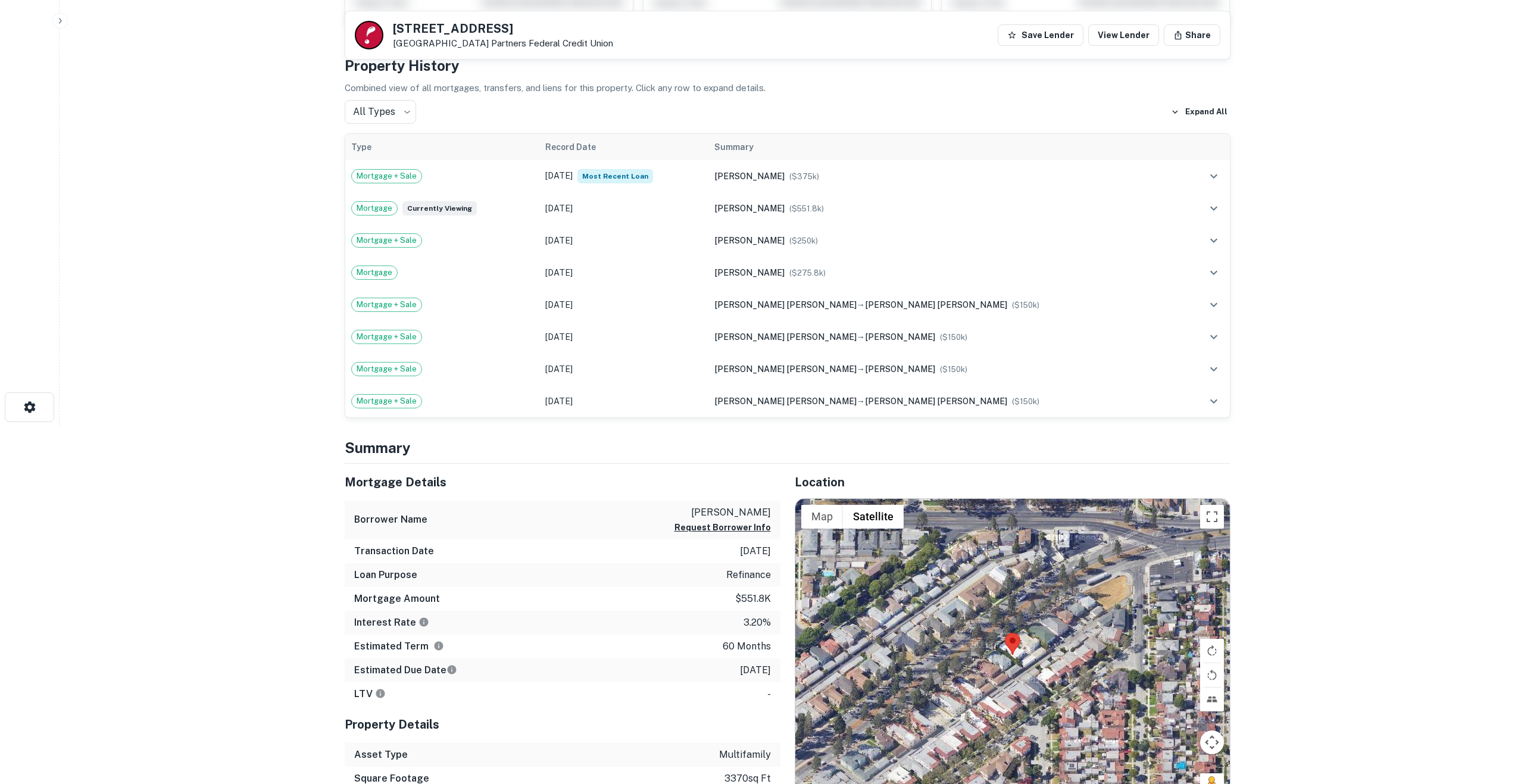
scroll to position [536, 0]
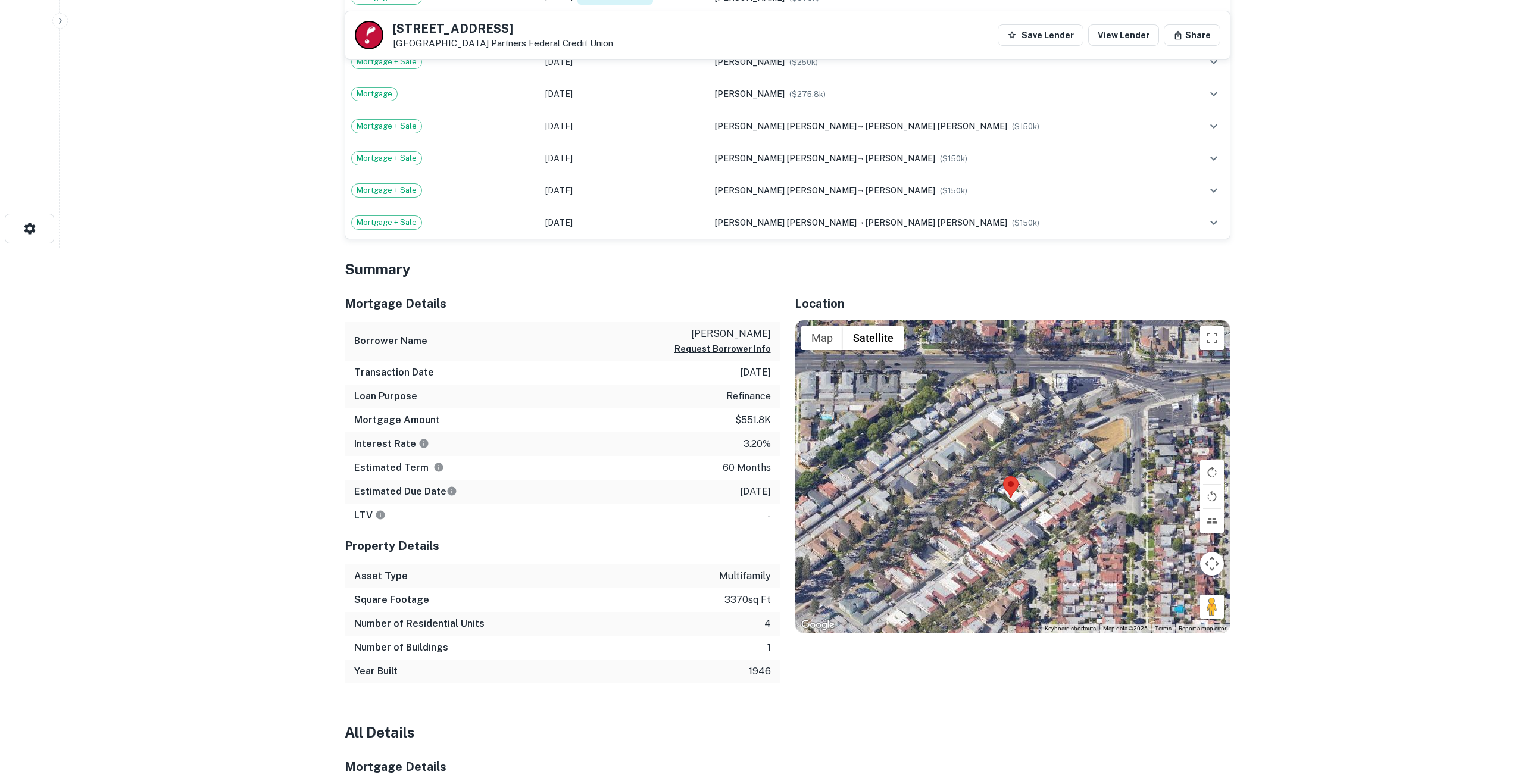
drag, startPoint x: 1021, startPoint y: 481, endPoint x: 1019, endPoint y: 505, distance: 24.1
click at [1019, 505] on div at bounding box center [1013, 476] width 435 height 313
click at [1002, 477] on area at bounding box center [1002, 477] width 0 height 0
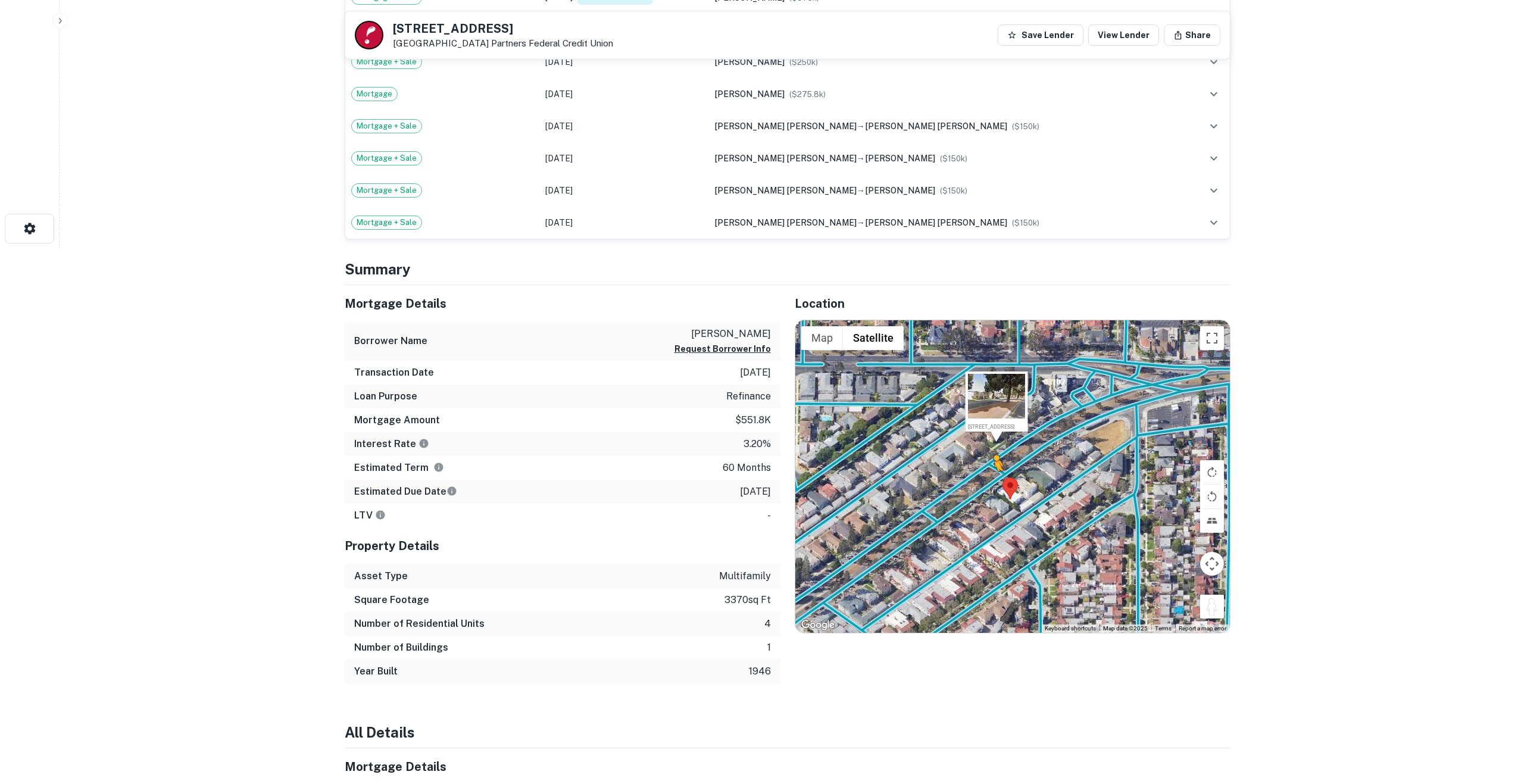
click at [989, 484] on div "To activate drag with keyboard, press Alt + Enter. Once in keyboard drag state,…" at bounding box center [1013, 476] width 435 height 313
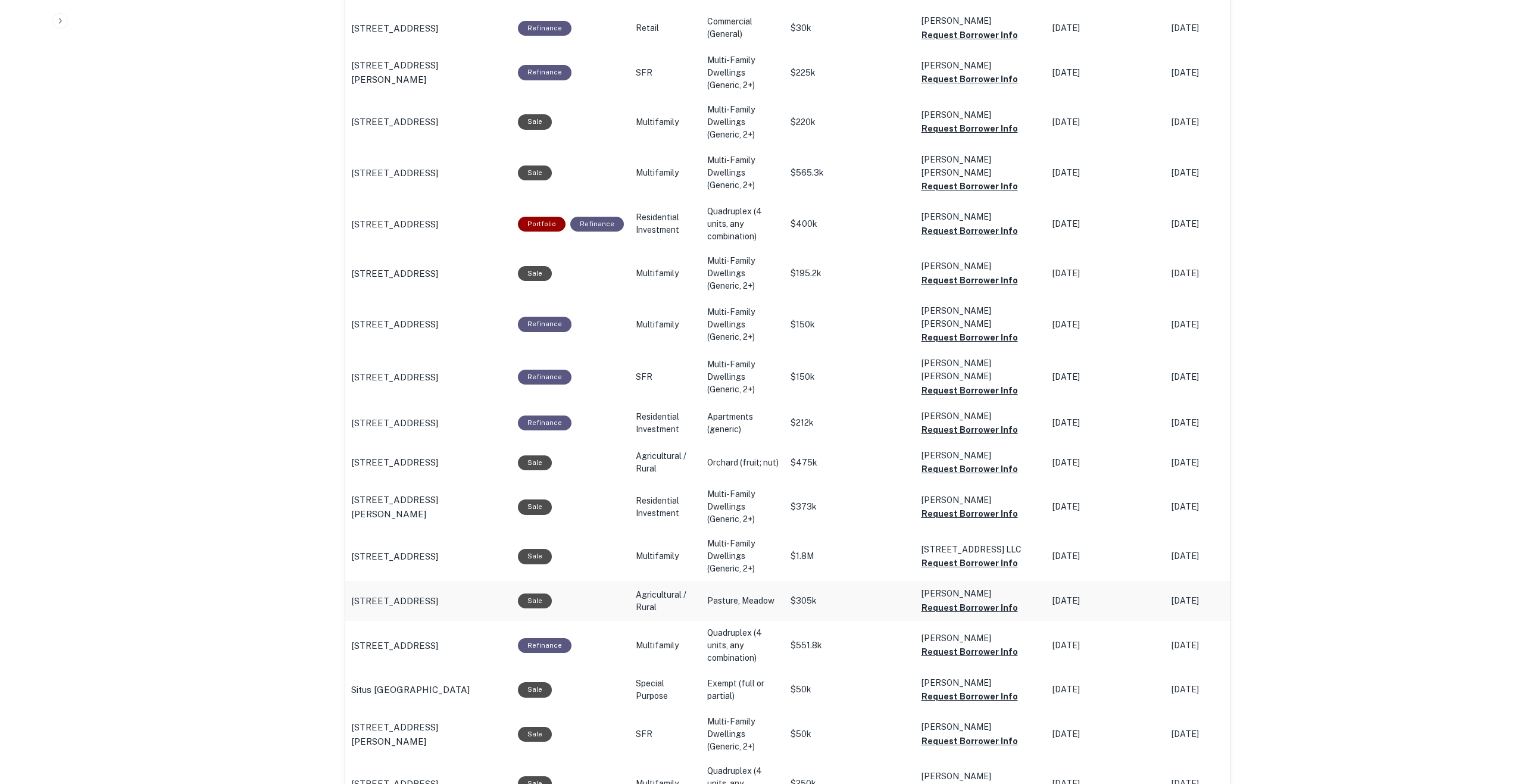
scroll to position [1053, 0]
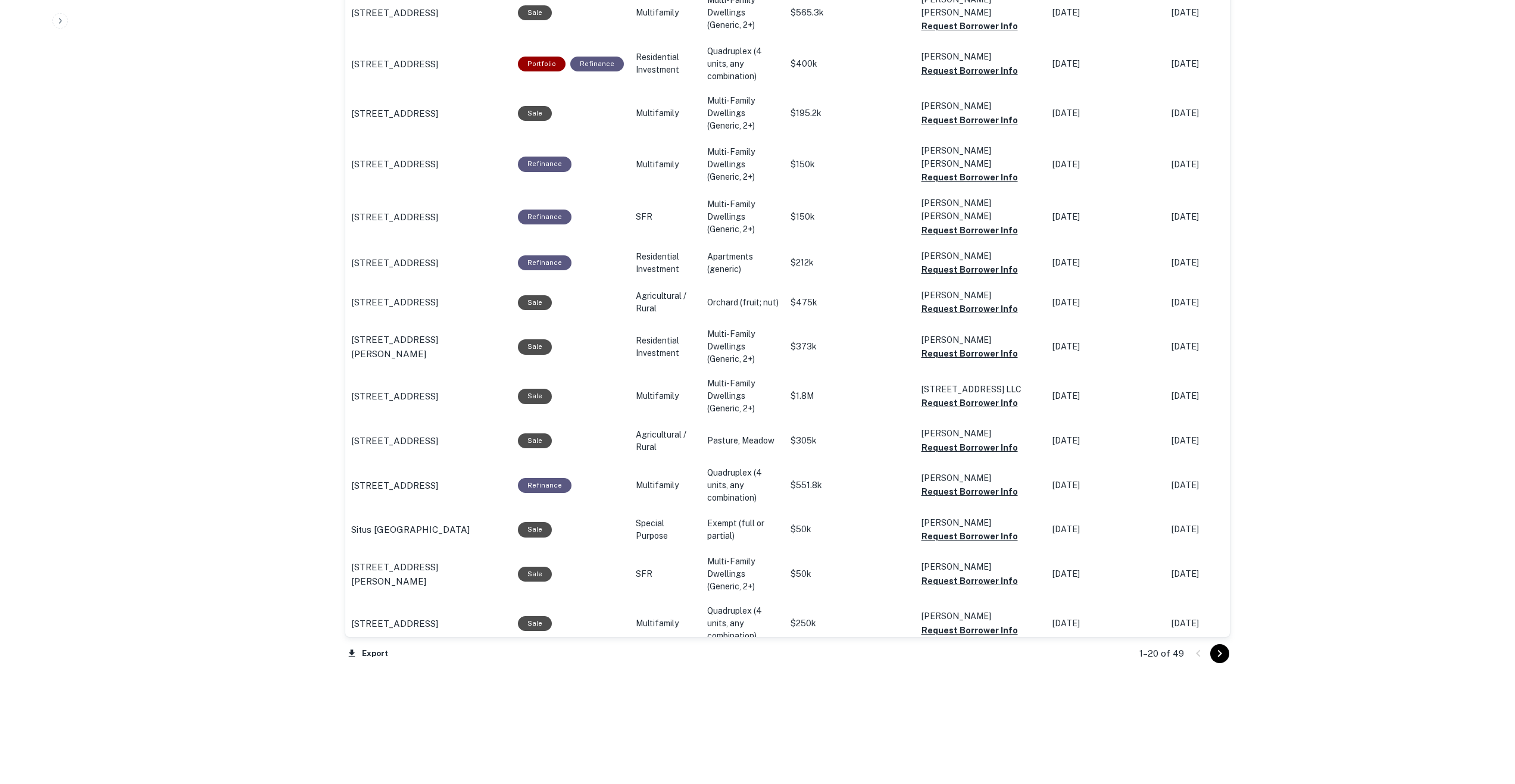
click at [1218, 650] on icon "Go to next page" at bounding box center [1220, 654] width 15 height 15
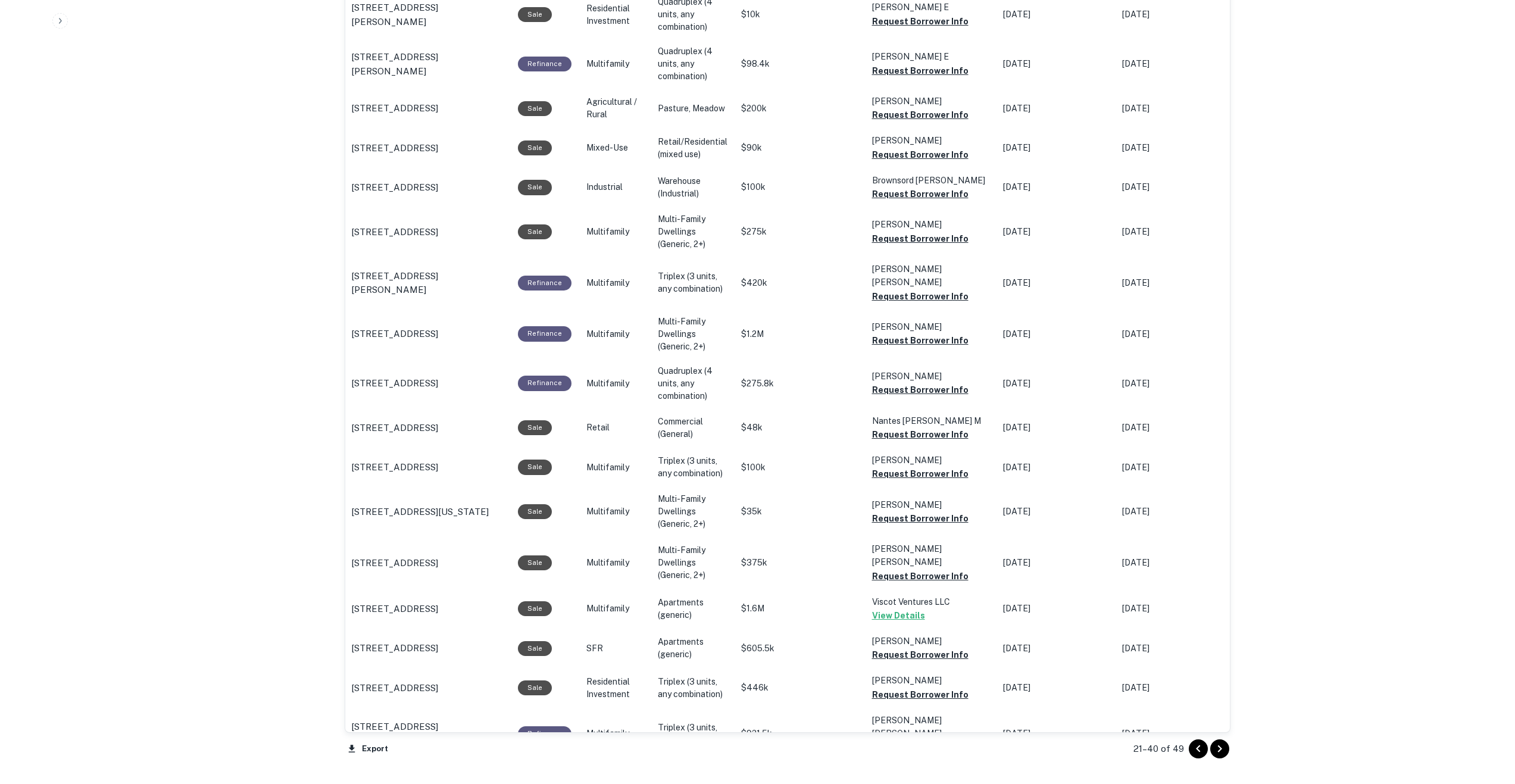
scroll to position [1016, 0]
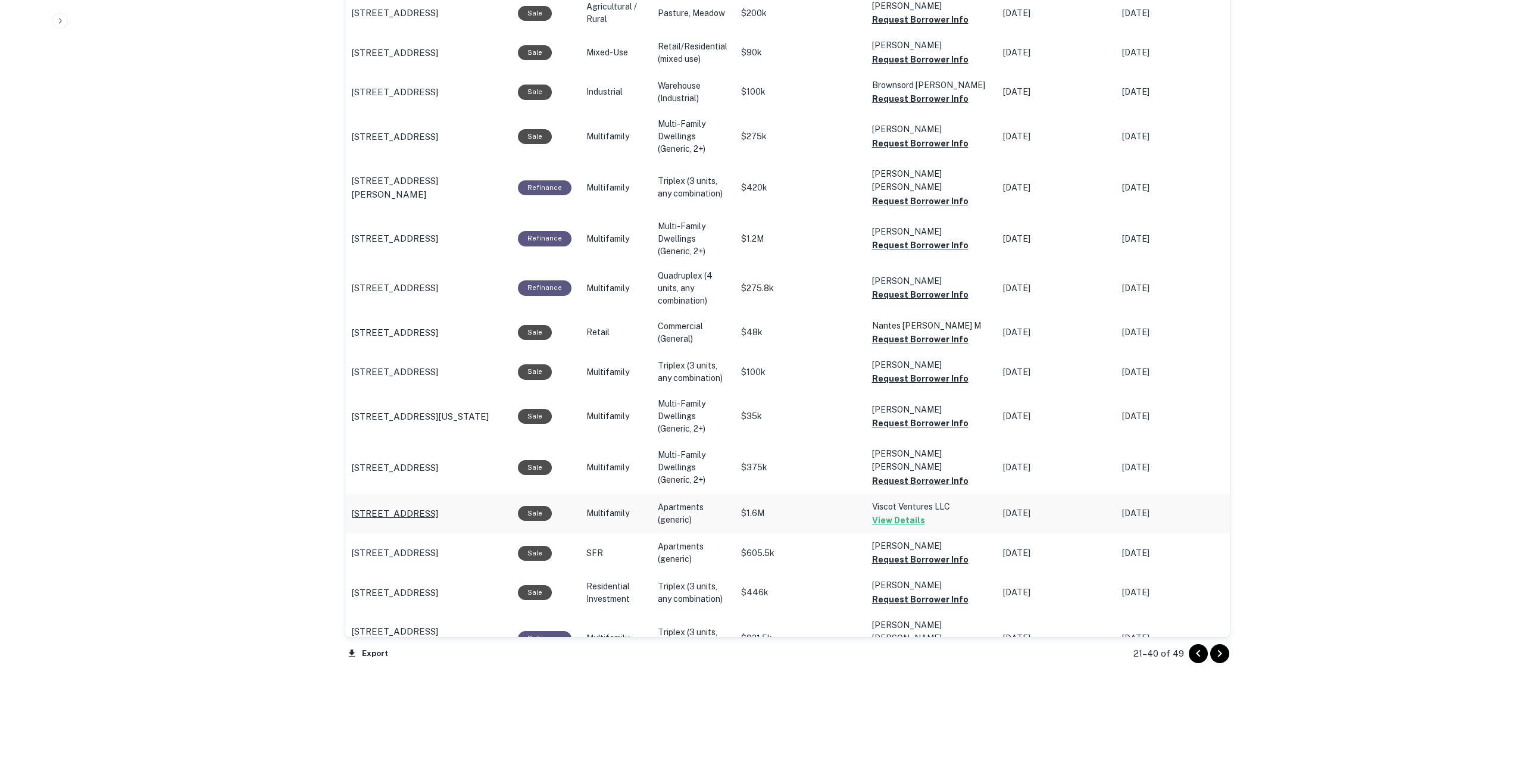
click at [381, 506] on p "[STREET_ADDRESS]" at bounding box center [394, 514] width 87 height 15
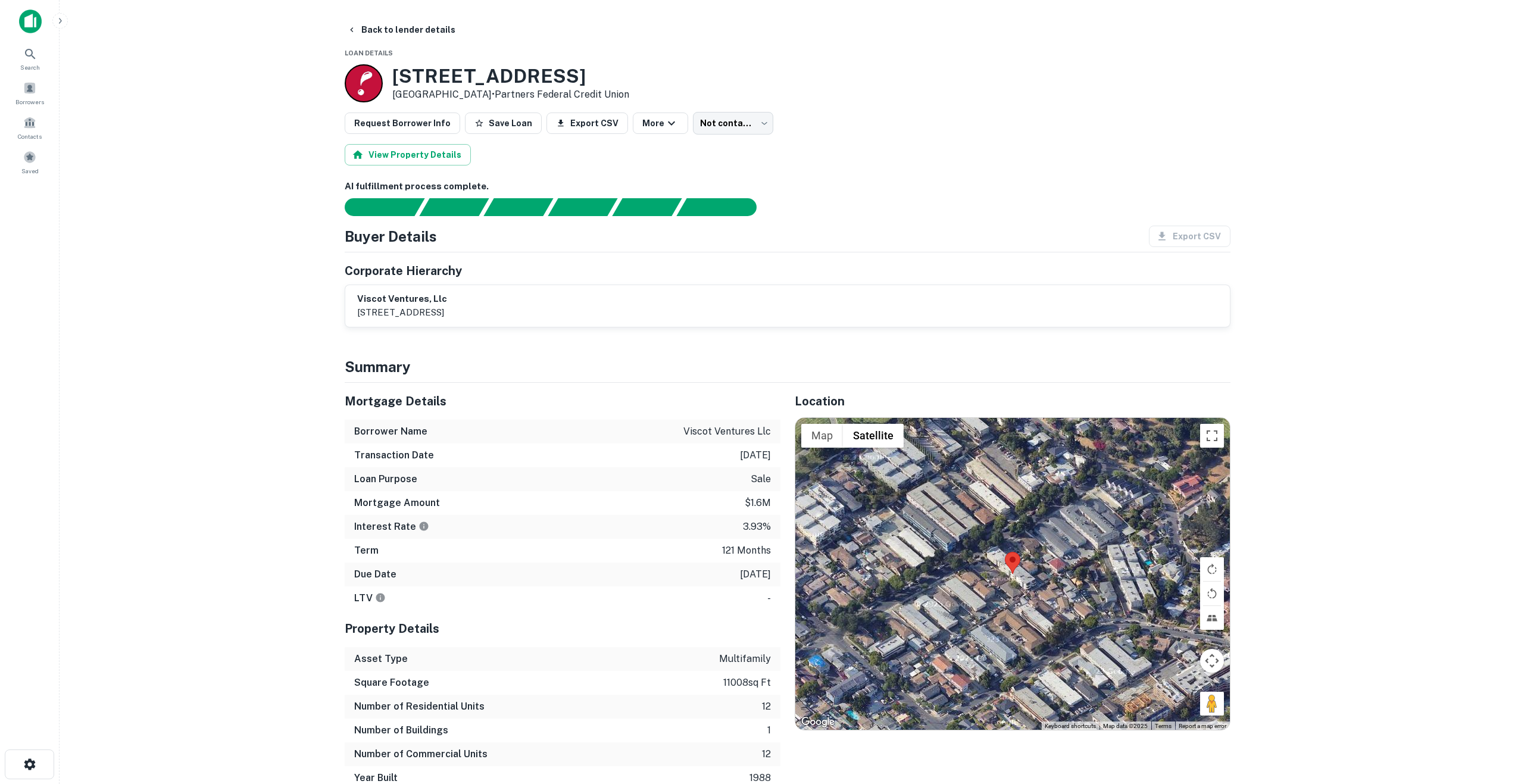
scroll to position [119, 0]
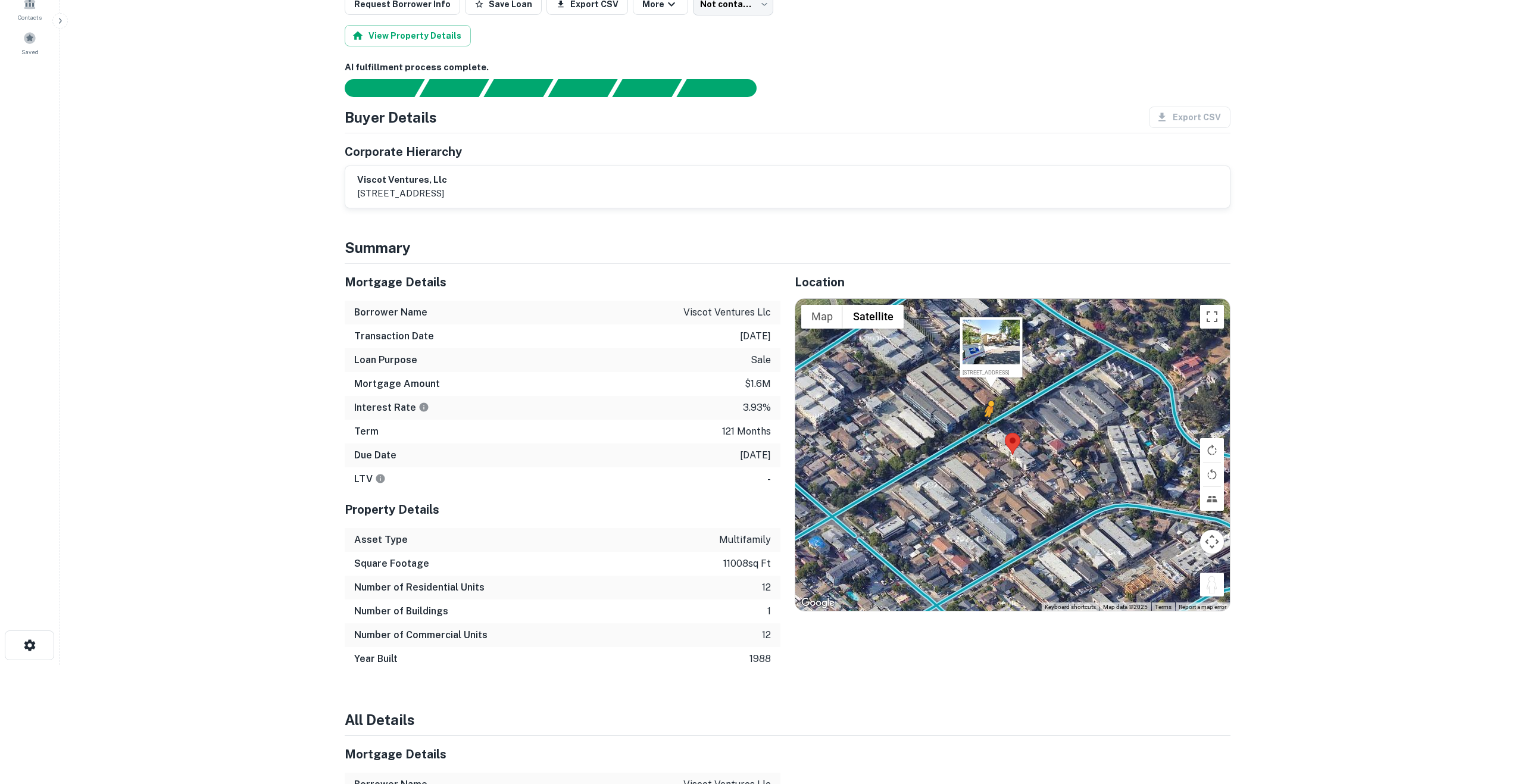
drag, startPoint x: 1207, startPoint y: 580, endPoint x: 989, endPoint y: 428, distance: 265.8
click at [989, 428] on div "To activate drag with keyboard, press Alt + Enter. Once in keyboard drag state,…" at bounding box center [1013, 455] width 435 height 313
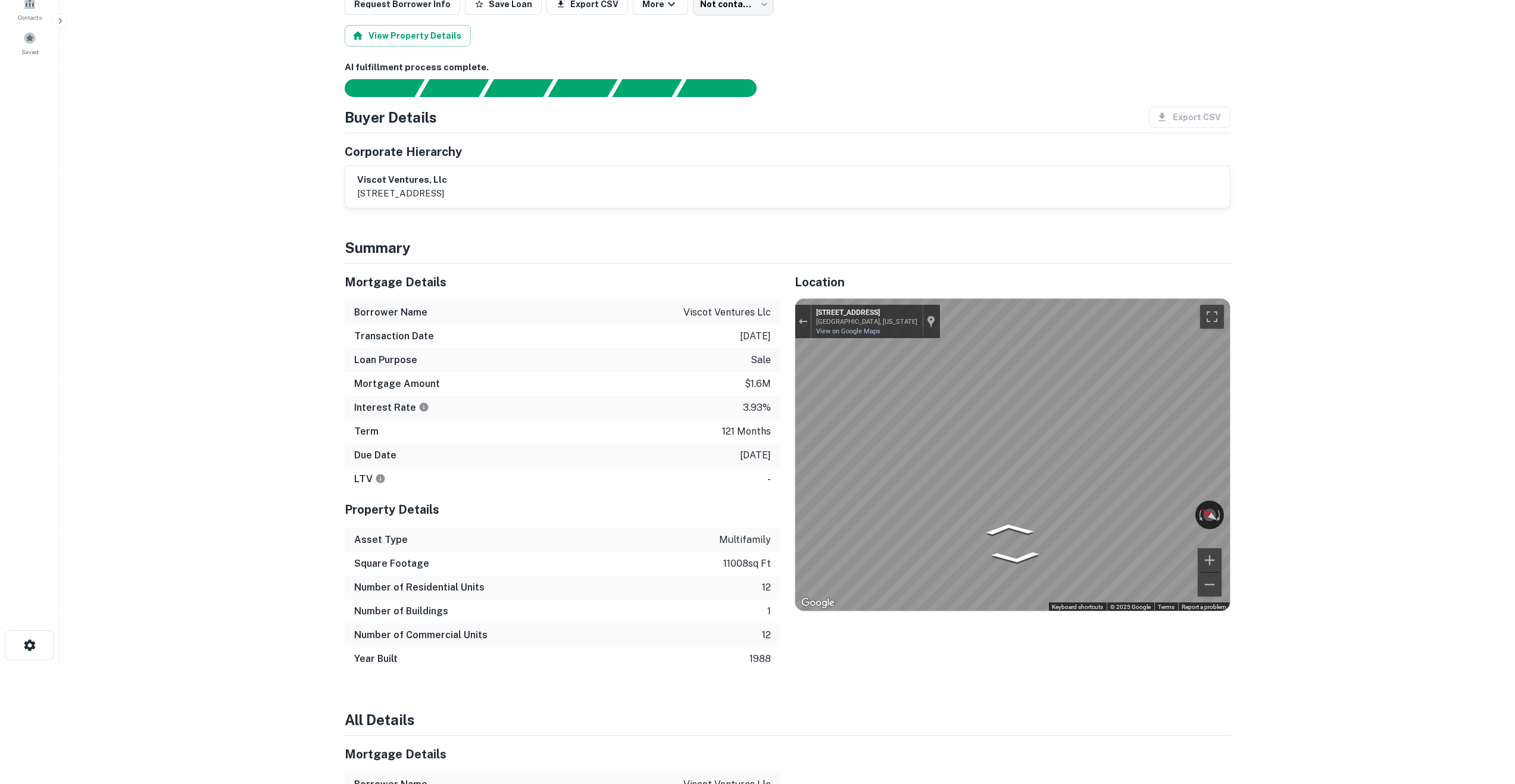
click at [644, 436] on div "Mortgage Details Borrower Name viscot ventures llc Transaction Date [DATE] Loan…" at bounding box center [780, 467] width 900 height 407
click at [1212, 586] on button "Zoom out" at bounding box center [1210, 584] width 24 height 24
click at [1064, 560] on icon "Go Southwest, Drew St" at bounding box center [1055, 559] width 71 height 24
click at [1054, 563] on icon "Go Southwest, Drew St" at bounding box center [1055, 559] width 71 height 24
click at [1359, 505] on main "Back to lender details Loan Details 3350 Drew St Los Angeles, CA 90065 • Partne…" at bounding box center [787, 273] width 1456 height 784
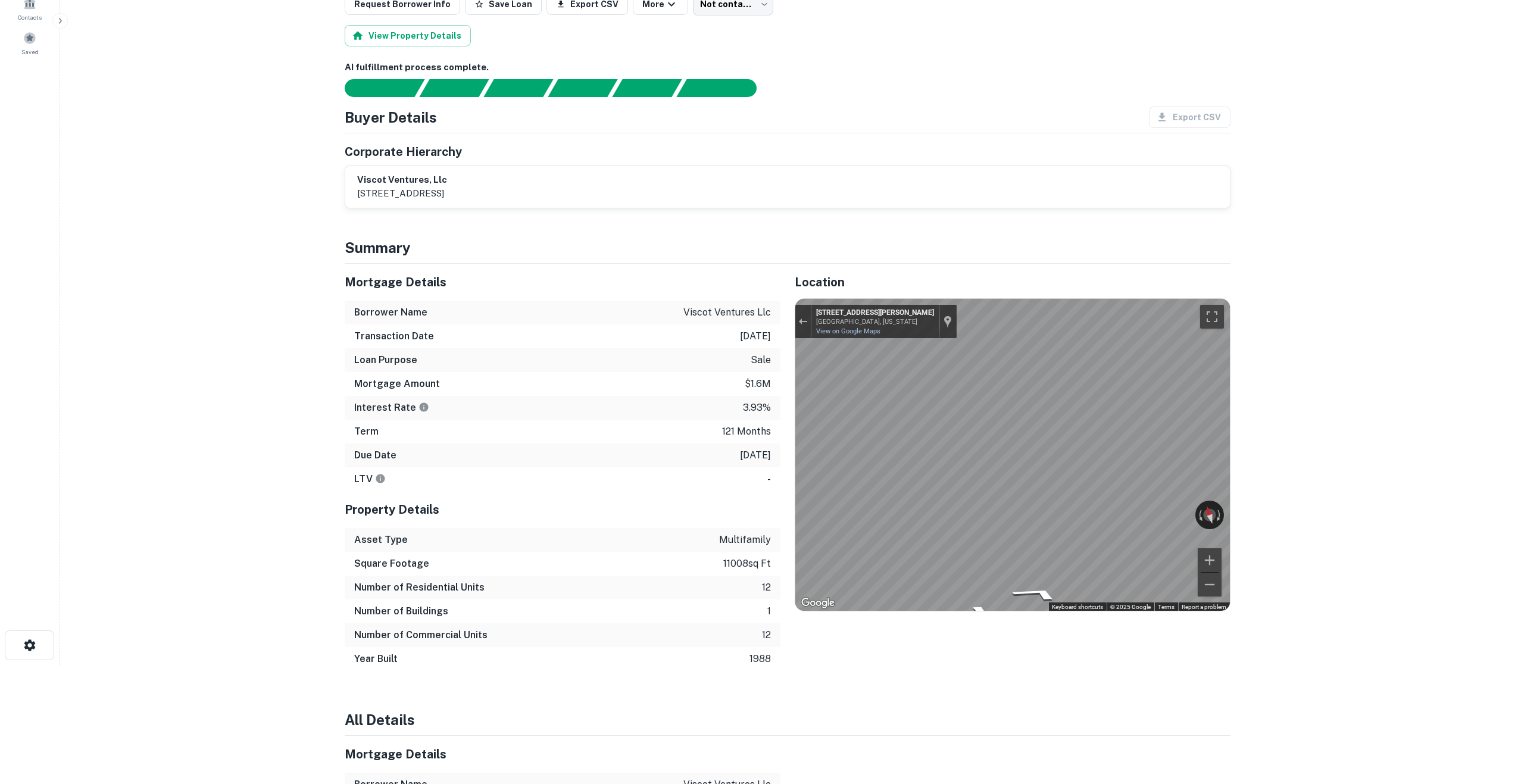
click at [1267, 529] on main "Back to lender details Loan Details 3350 Drew St Los Angeles, CA 90065 • Partne…" at bounding box center [787, 273] width 1456 height 784
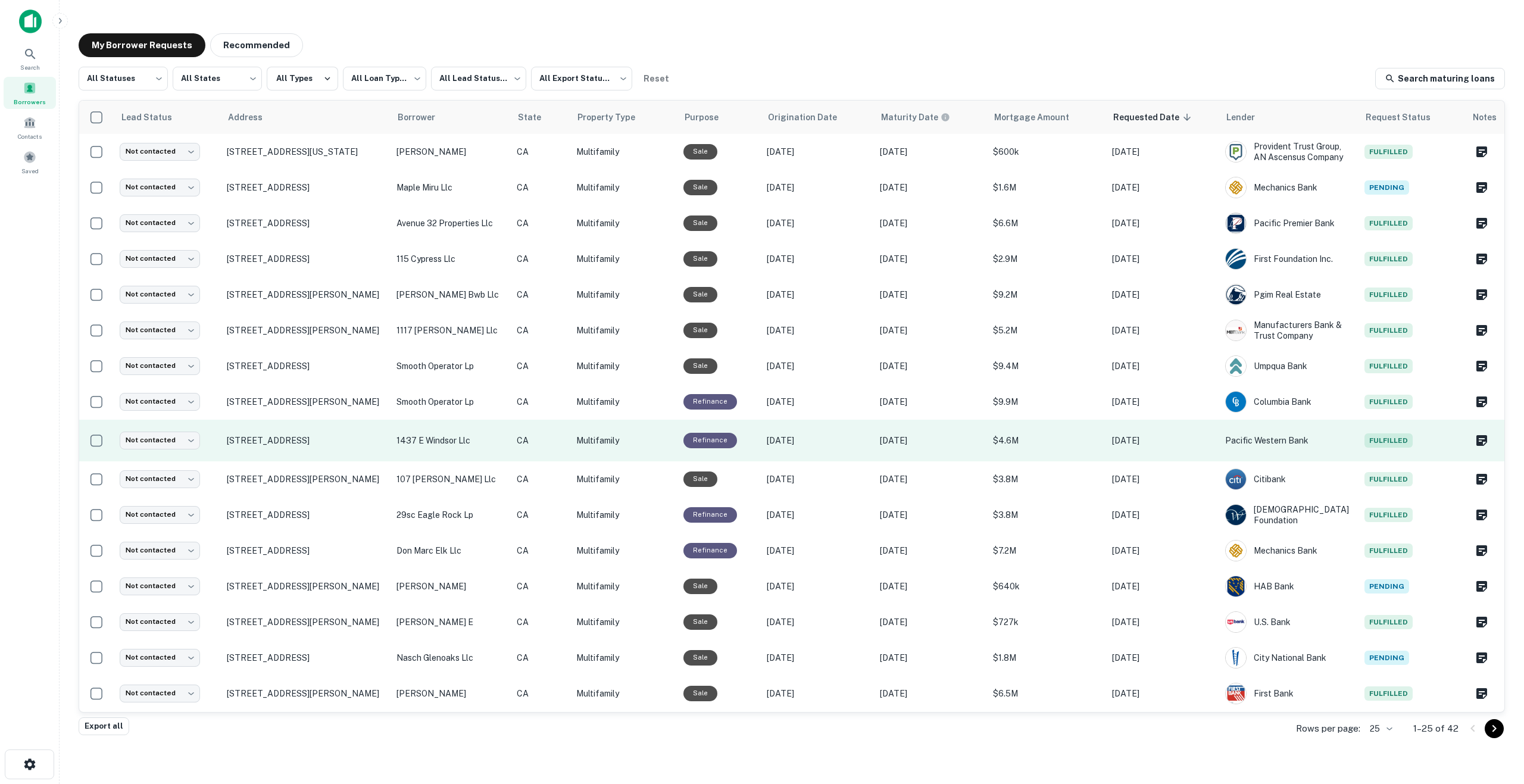
click at [1380, 443] on span "Fulfilled" at bounding box center [1388, 441] width 48 height 15
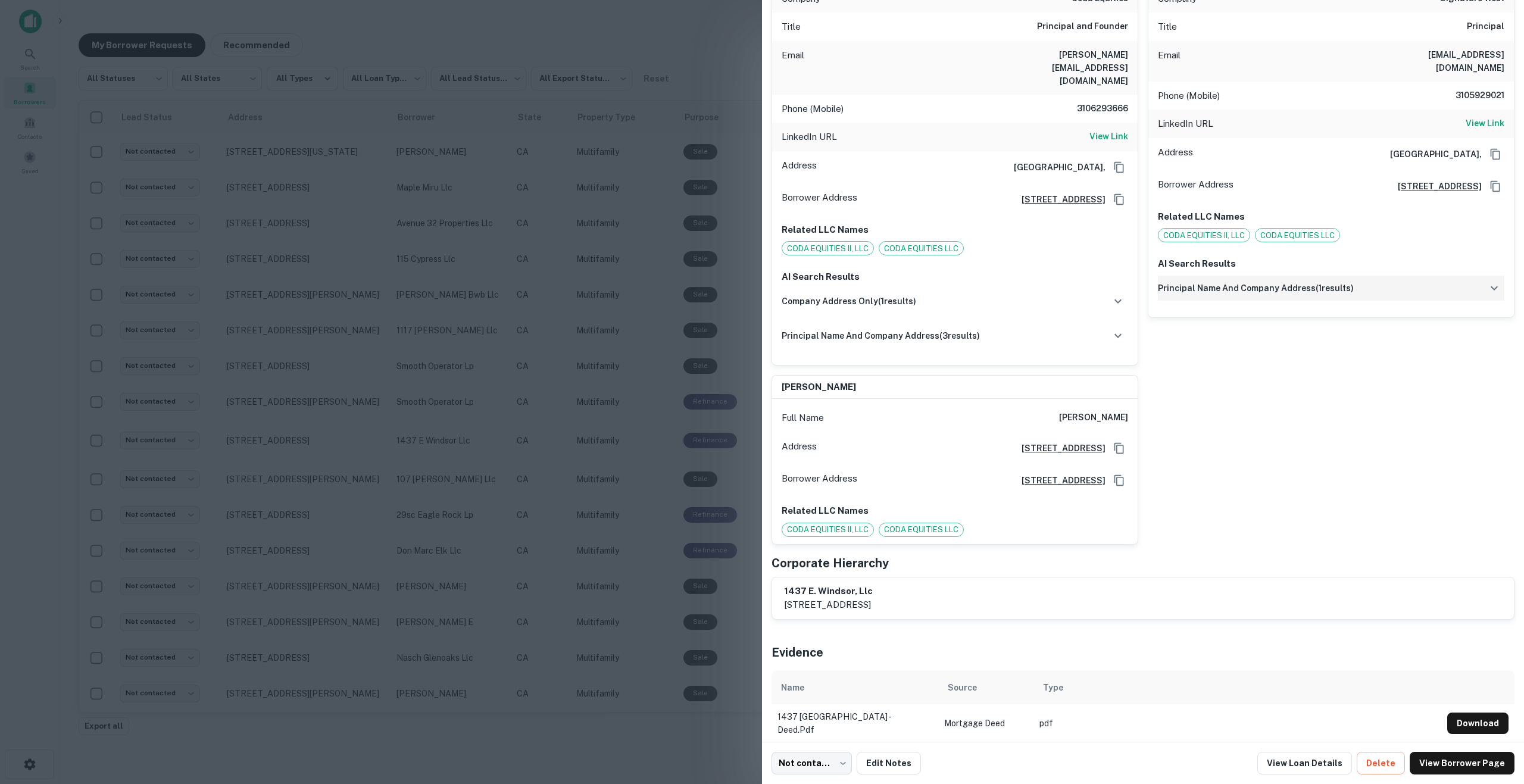
scroll to position [17, 0]
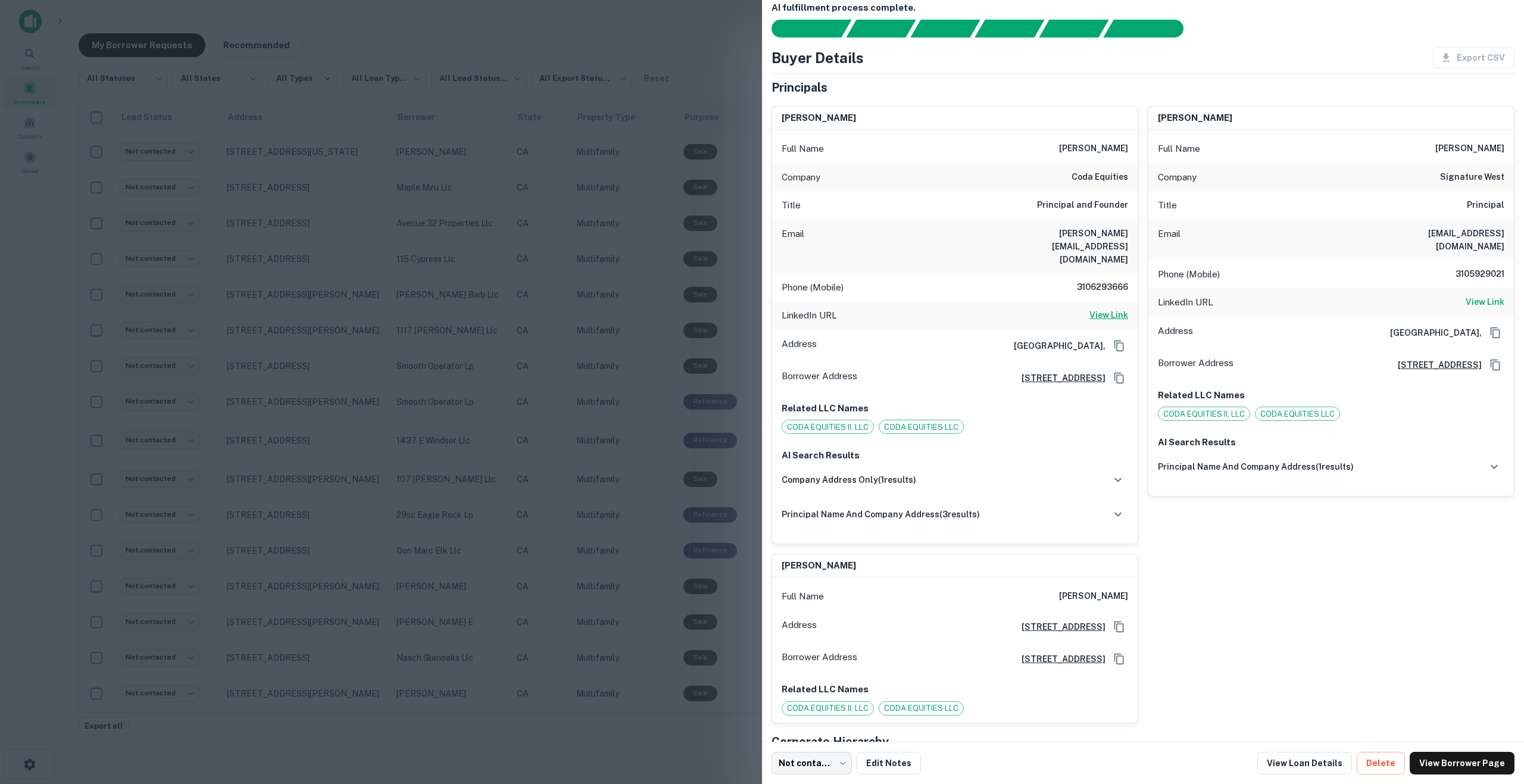
click at [1105, 308] on h6 "View Link" at bounding box center [1108, 315] width 39 height 13
